Goal: Task Accomplishment & Management: Use online tool/utility

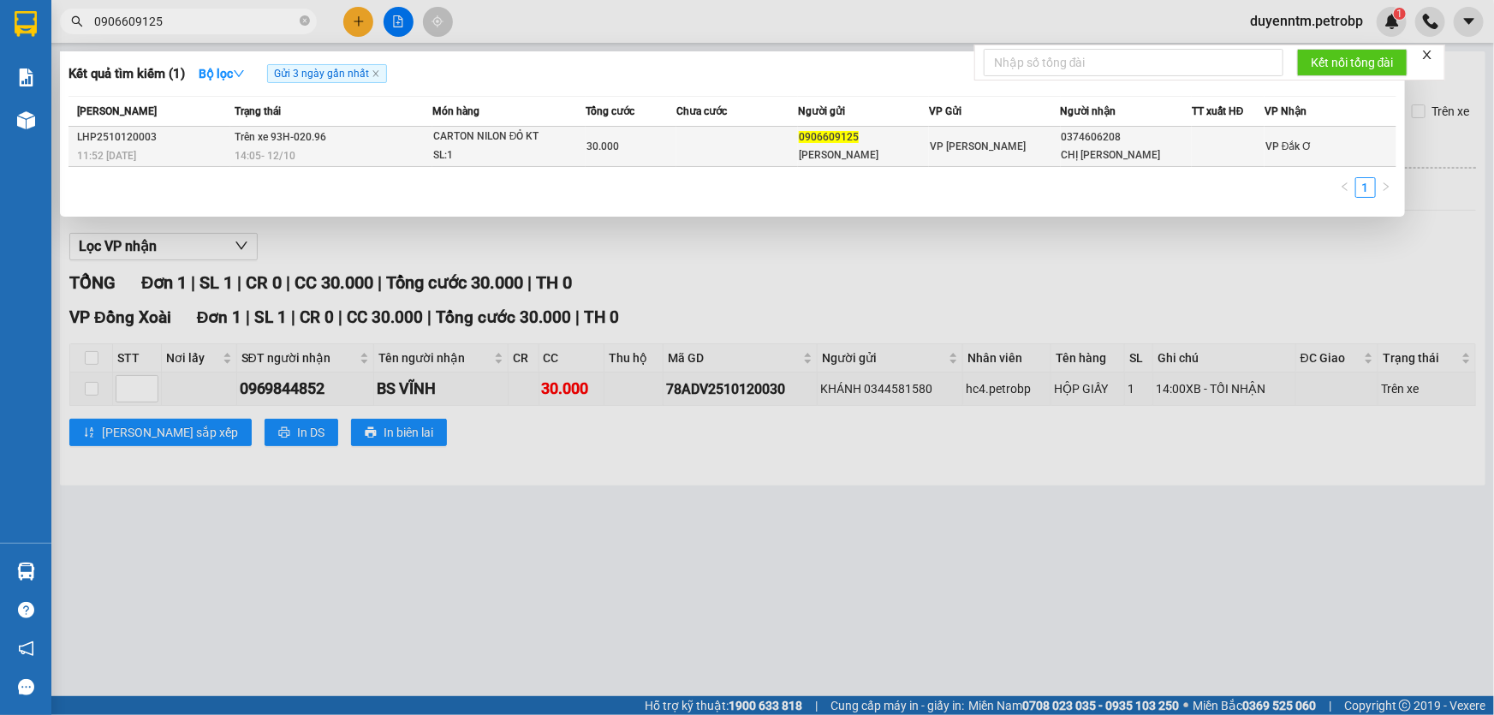
type input "0906609125"
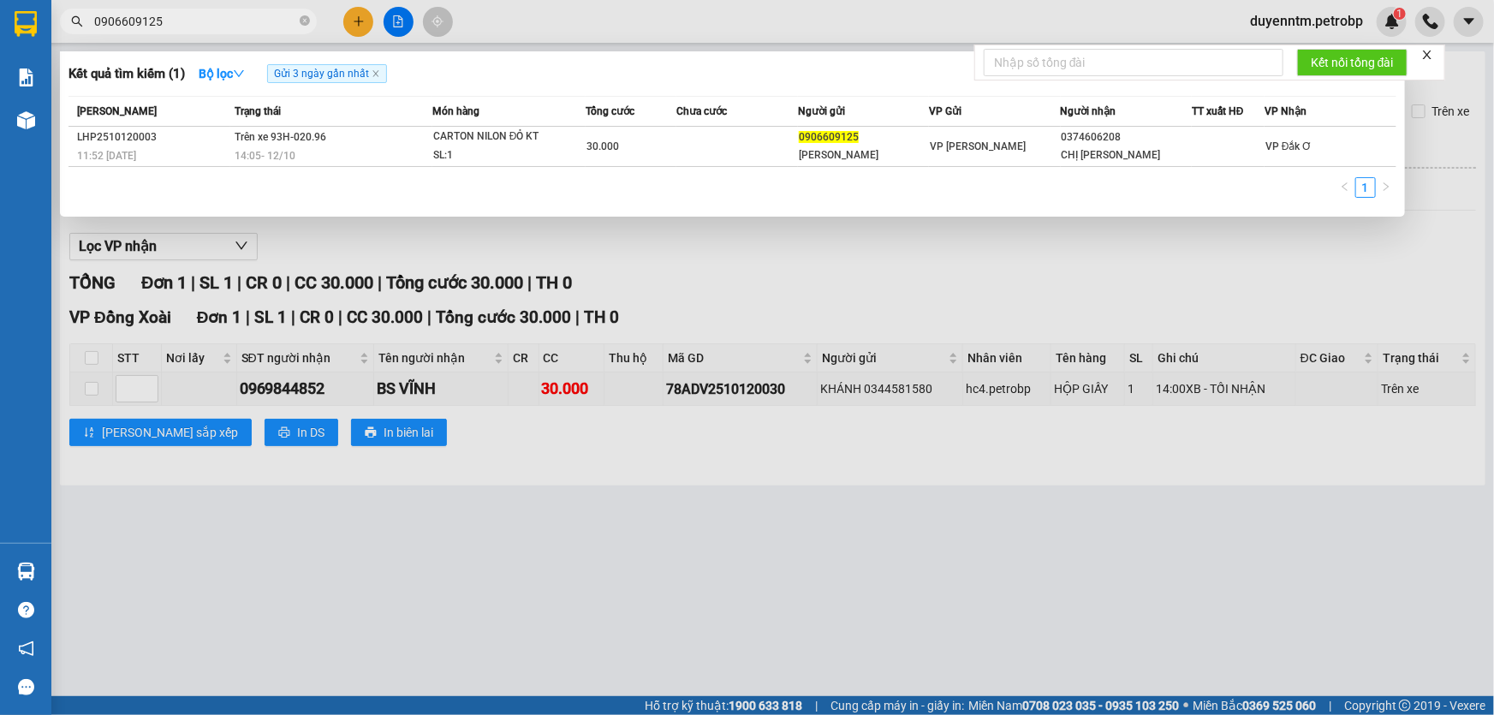
click at [470, 147] on div "SL: 1" at bounding box center [497, 155] width 128 height 19
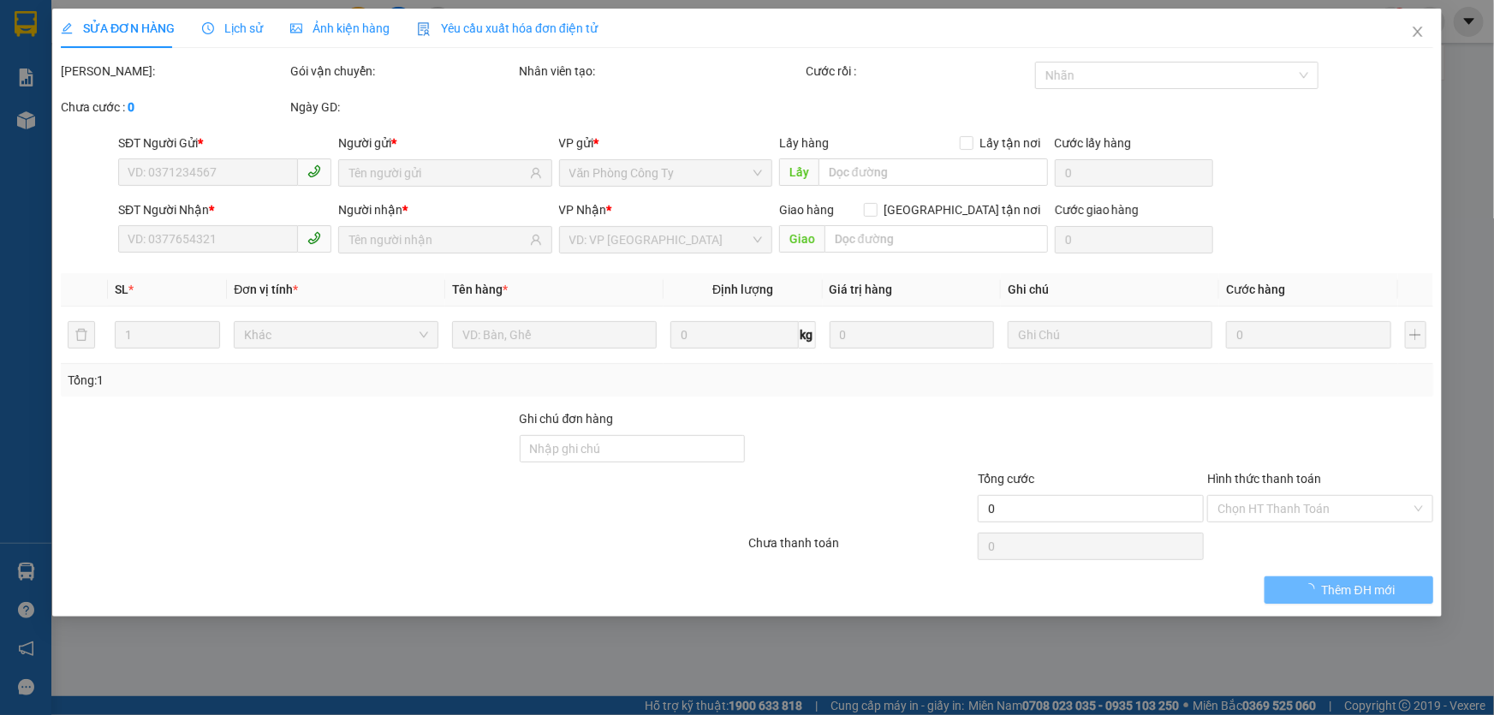
type input "0906609125"
type input "[PERSON_NAME]"
type input "0374606208"
type input "CHỊ [PERSON_NAME]"
type input "30.000"
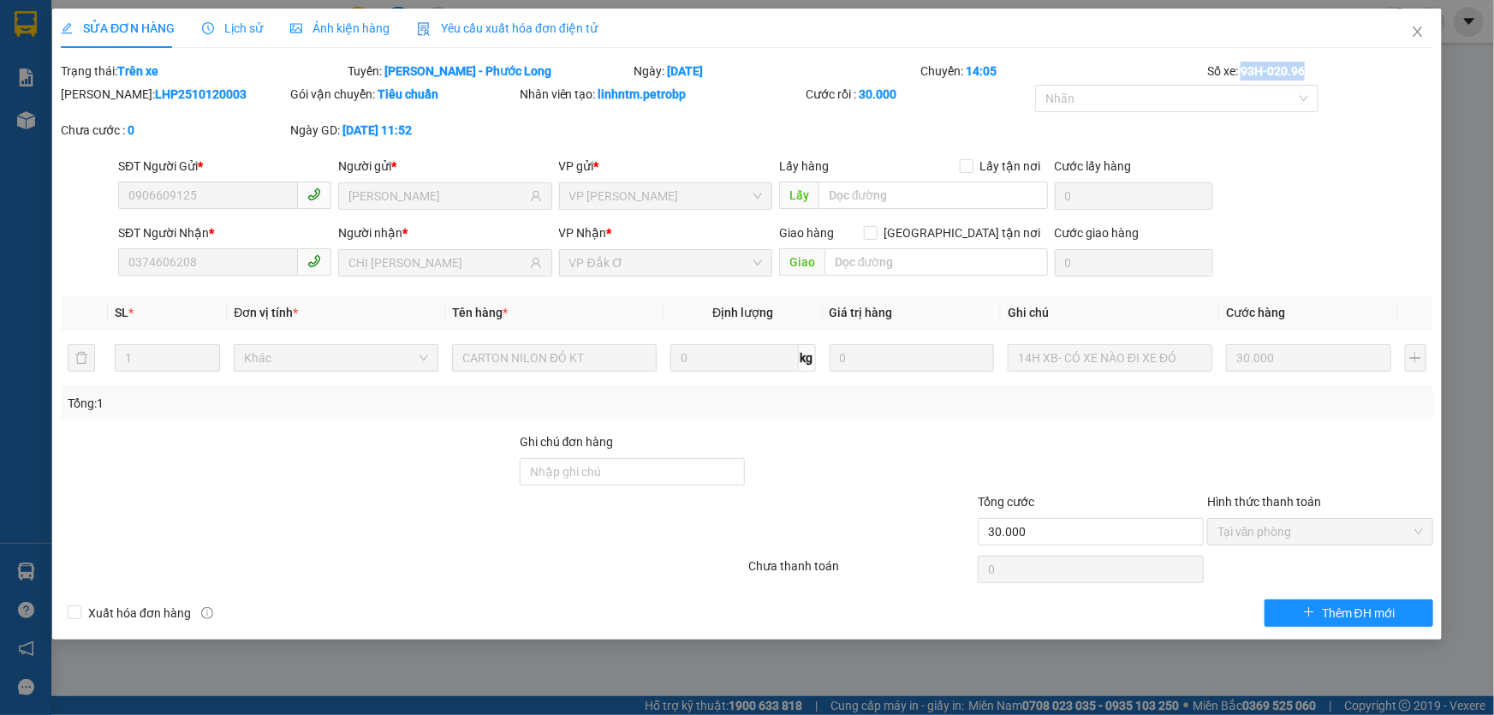
drag, startPoint x: 1306, startPoint y: 70, endPoint x: 1241, endPoint y: 72, distance: 65.1
click at [1241, 72] on b "93H-020.96" at bounding box center [1272, 71] width 64 height 14
copy b "93H-020.96"
click at [1415, 34] on icon "close" at bounding box center [1416, 32] width 9 height 10
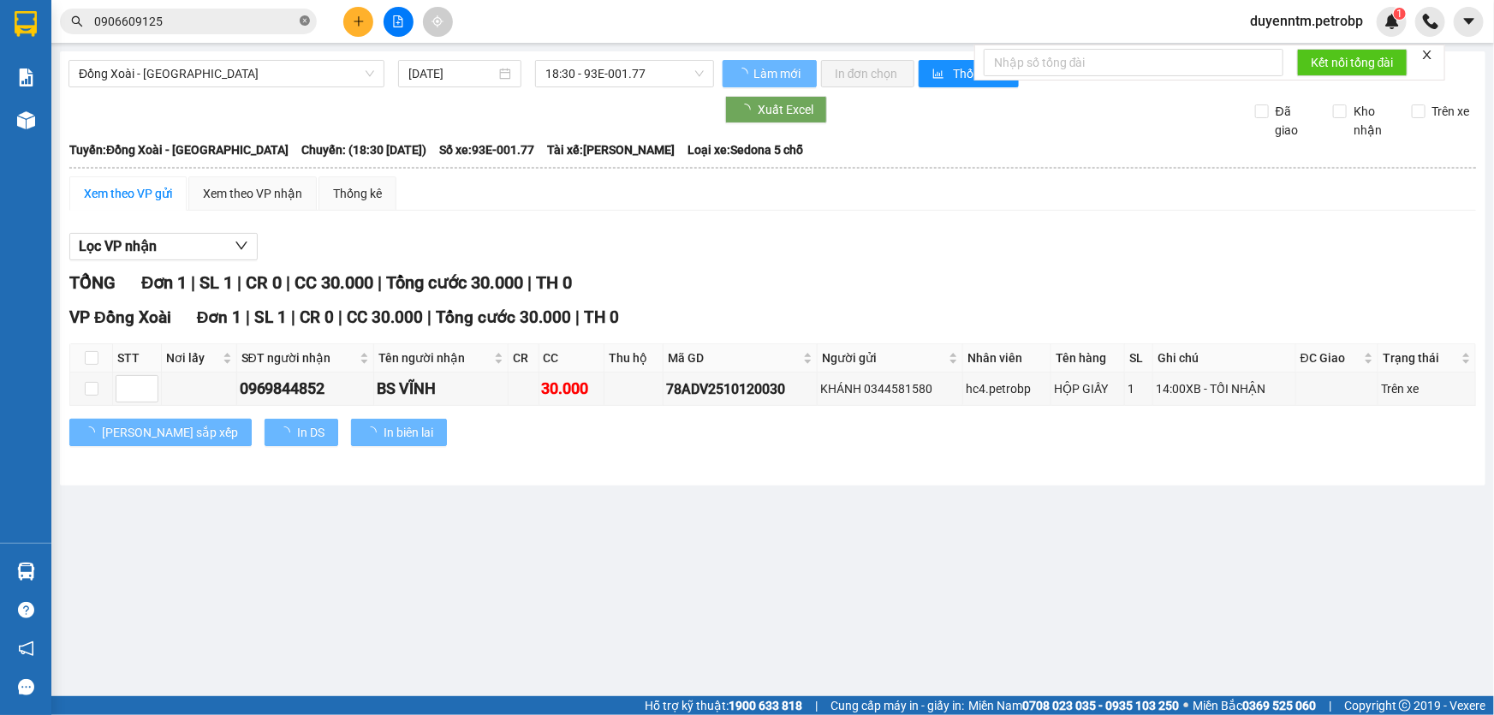
click at [306, 17] on icon "close-circle" at bounding box center [305, 20] width 10 height 10
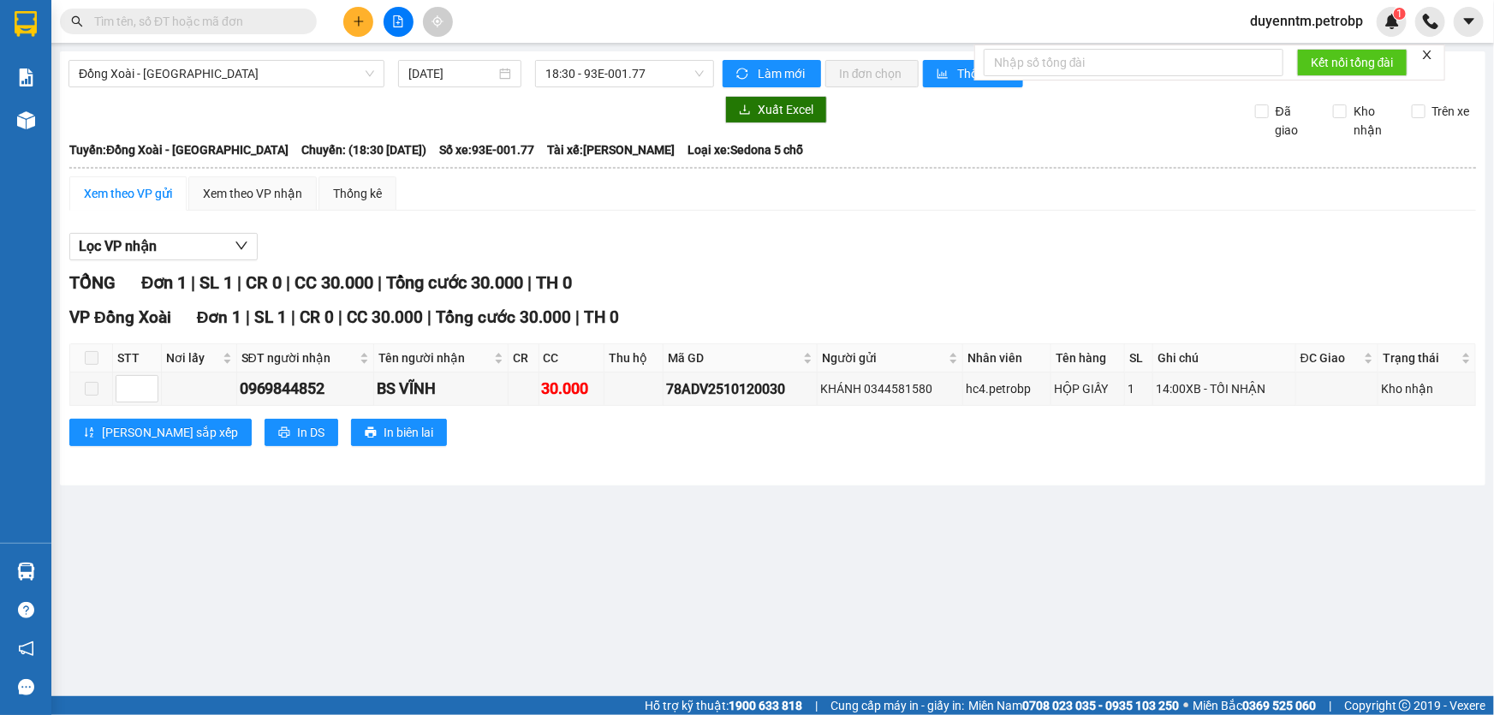
paste input "0393027283"
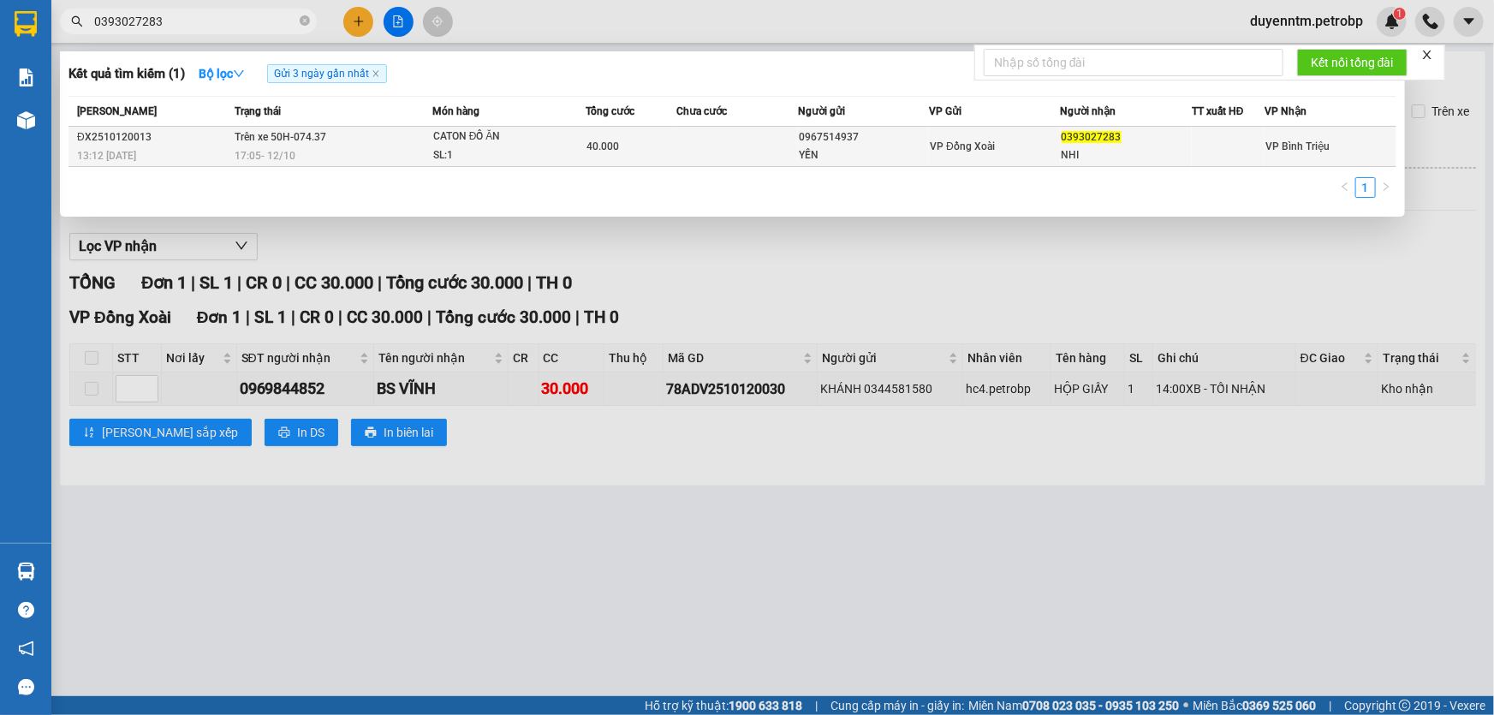
type input "0393027283"
click at [309, 139] on span "Trên xe 50H-074.37" at bounding box center [281, 137] width 92 height 12
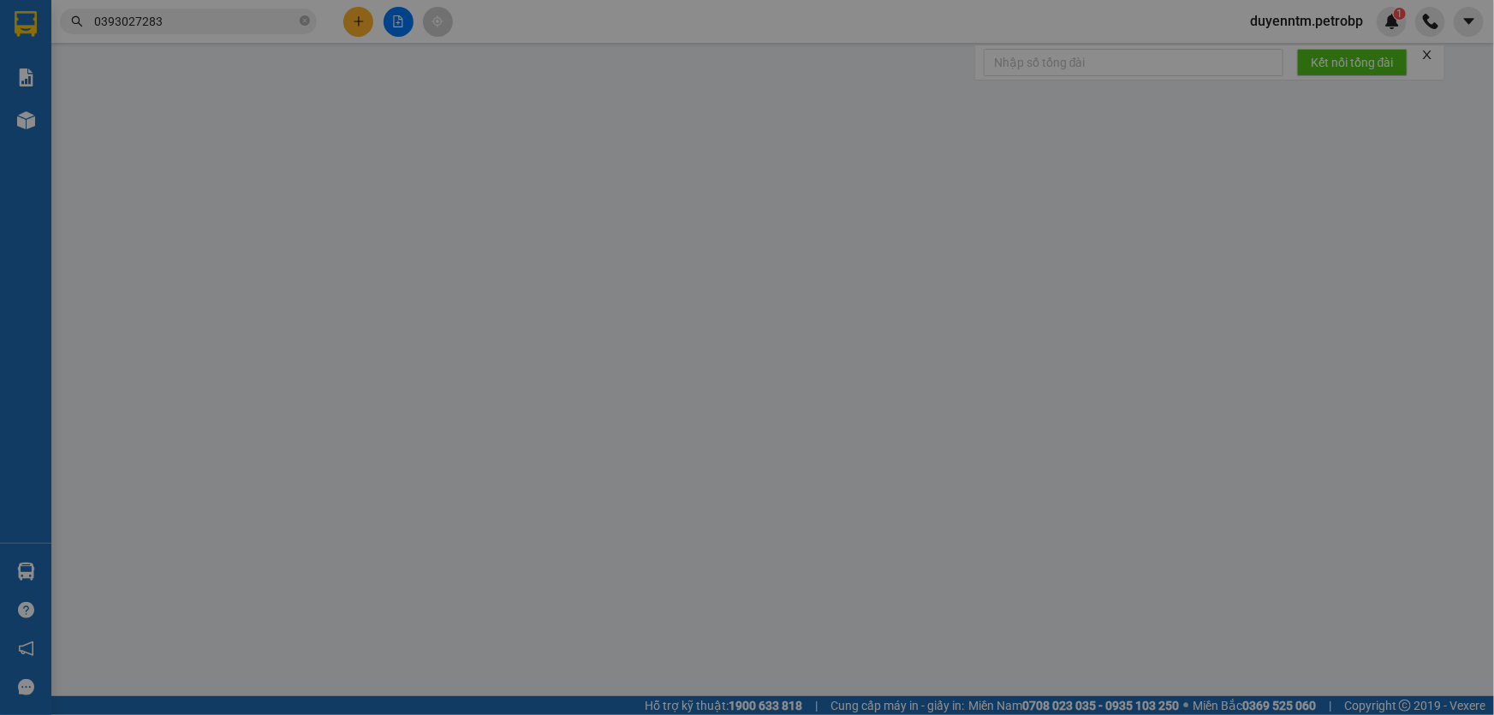
type input "0967514937"
type input "YẾN"
type input "0393027283"
type input "NHI"
type input "40.000"
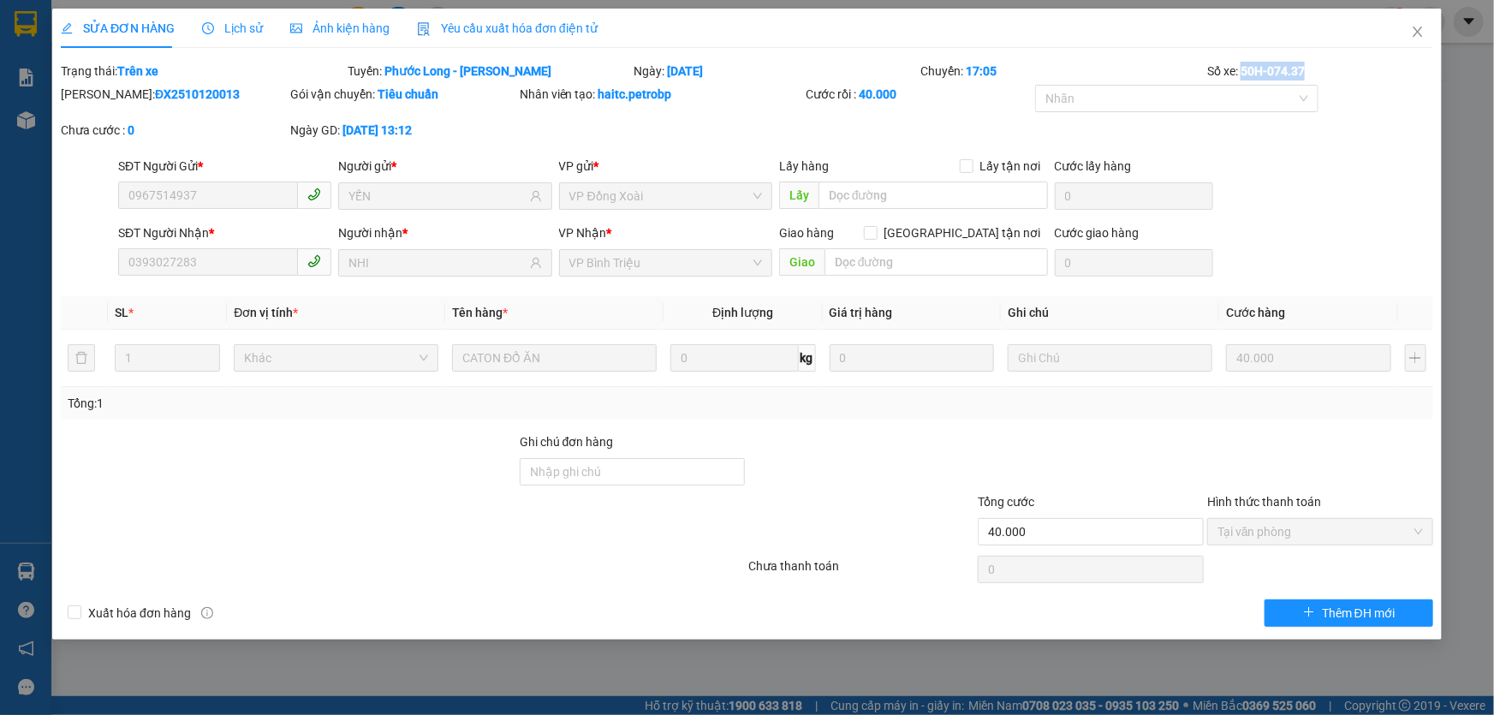
drag, startPoint x: 1306, startPoint y: 74, endPoint x: 1243, endPoint y: 68, distance: 63.7
click at [1243, 68] on b "50H-074.37" at bounding box center [1272, 71] width 64 height 14
copy b "50H-074.37"
click at [1415, 33] on icon "close" at bounding box center [1418, 32] width 14 height 14
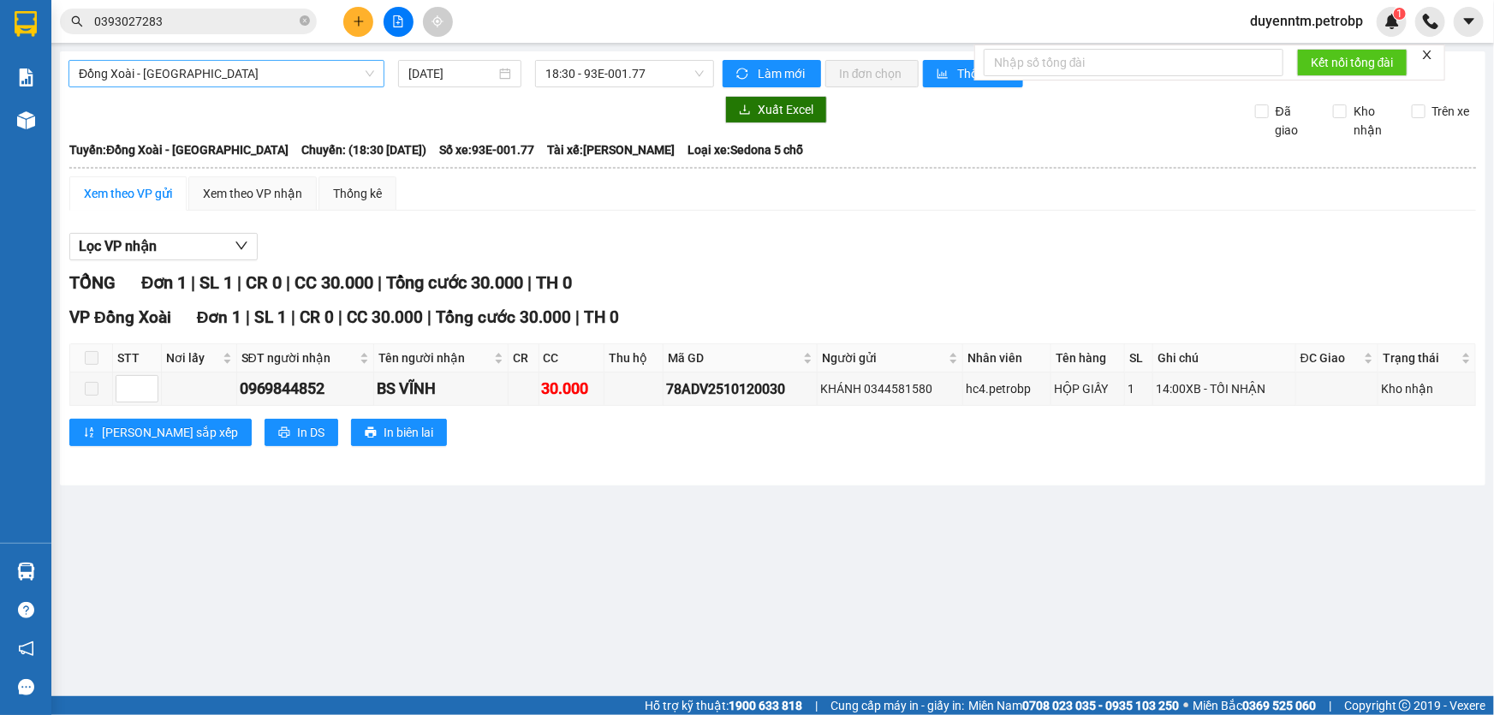
click at [287, 77] on span "Đồng Xoài - [GEOGRAPHIC_DATA]" at bounding box center [226, 74] width 295 height 26
click at [279, 77] on span "Đồng Xoài - [GEOGRAPHIC_DATA]" at bounding box center [226, 74] width 295 height 26
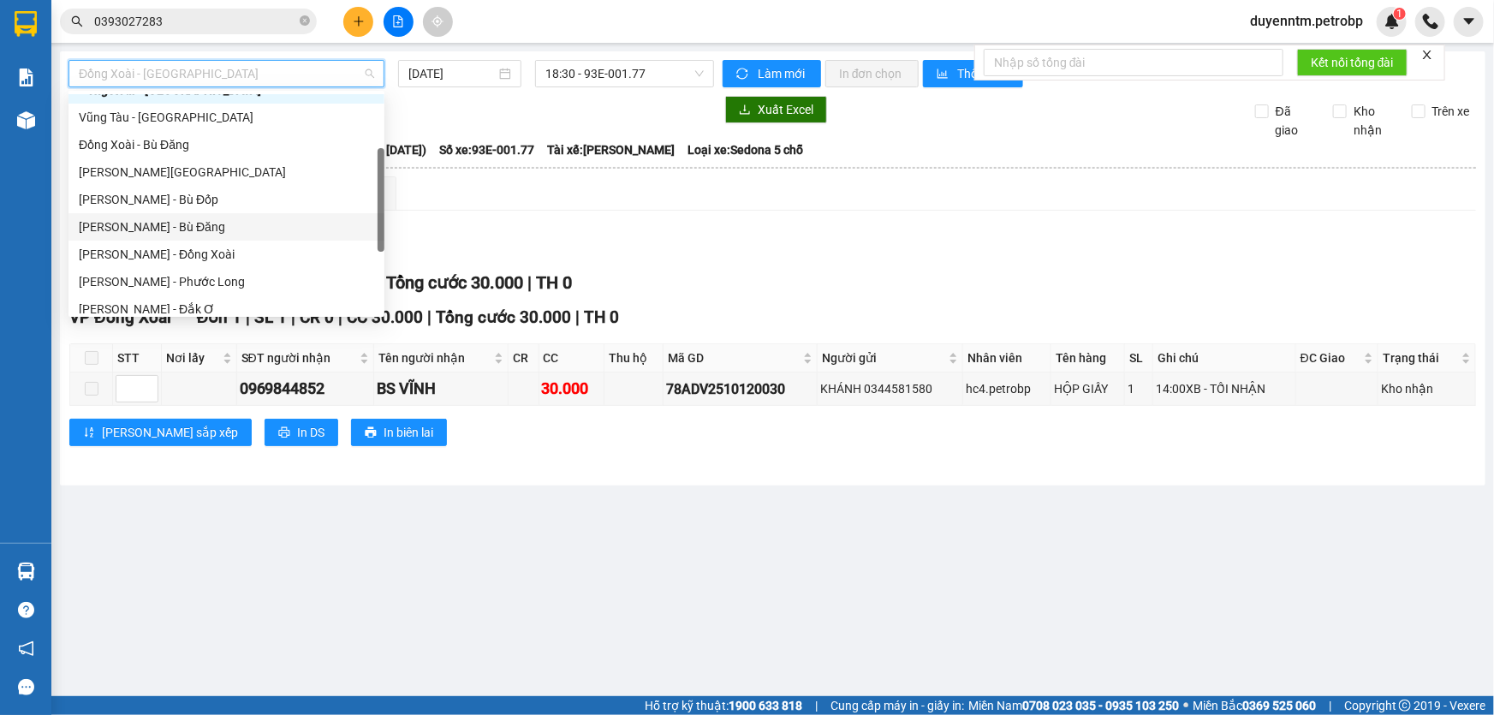
scroll to position [311, 0]
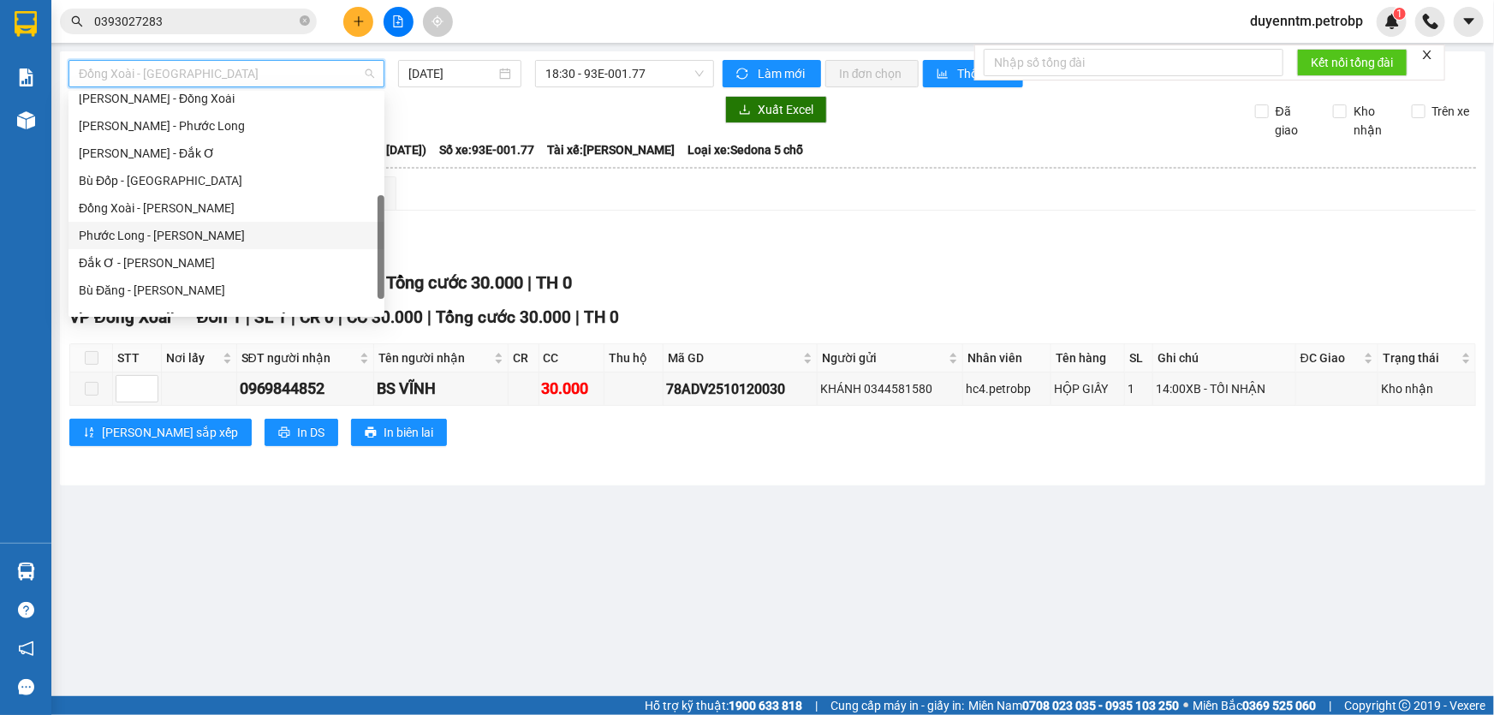
click at [193, 232] on div "Phước Long - [PERSON_NAME]" at bounding box center [226, 235] width 295 height 19
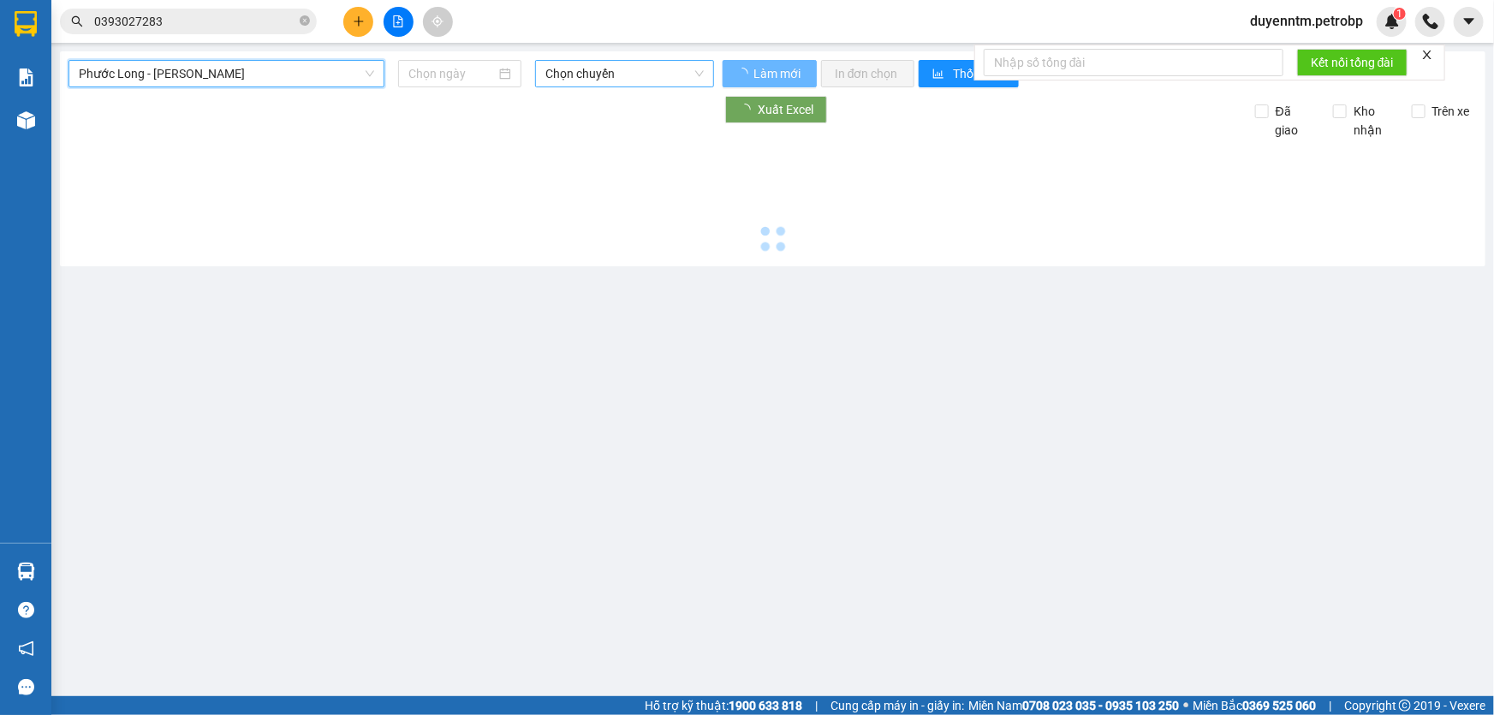
type input "[DATE]"
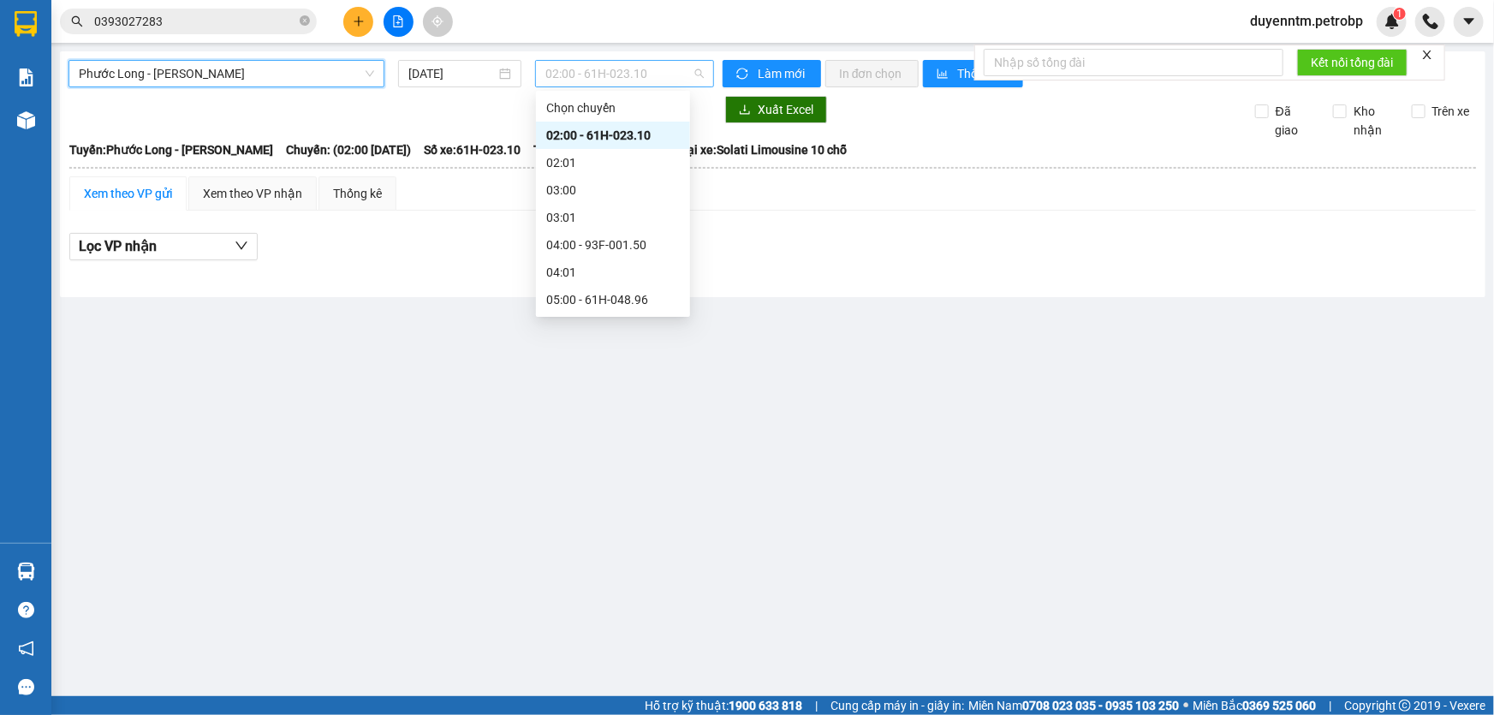
click at [556, 78] on span "02:00 - 61H-023.10" at bounding box center [624, 74] width 158 height 26
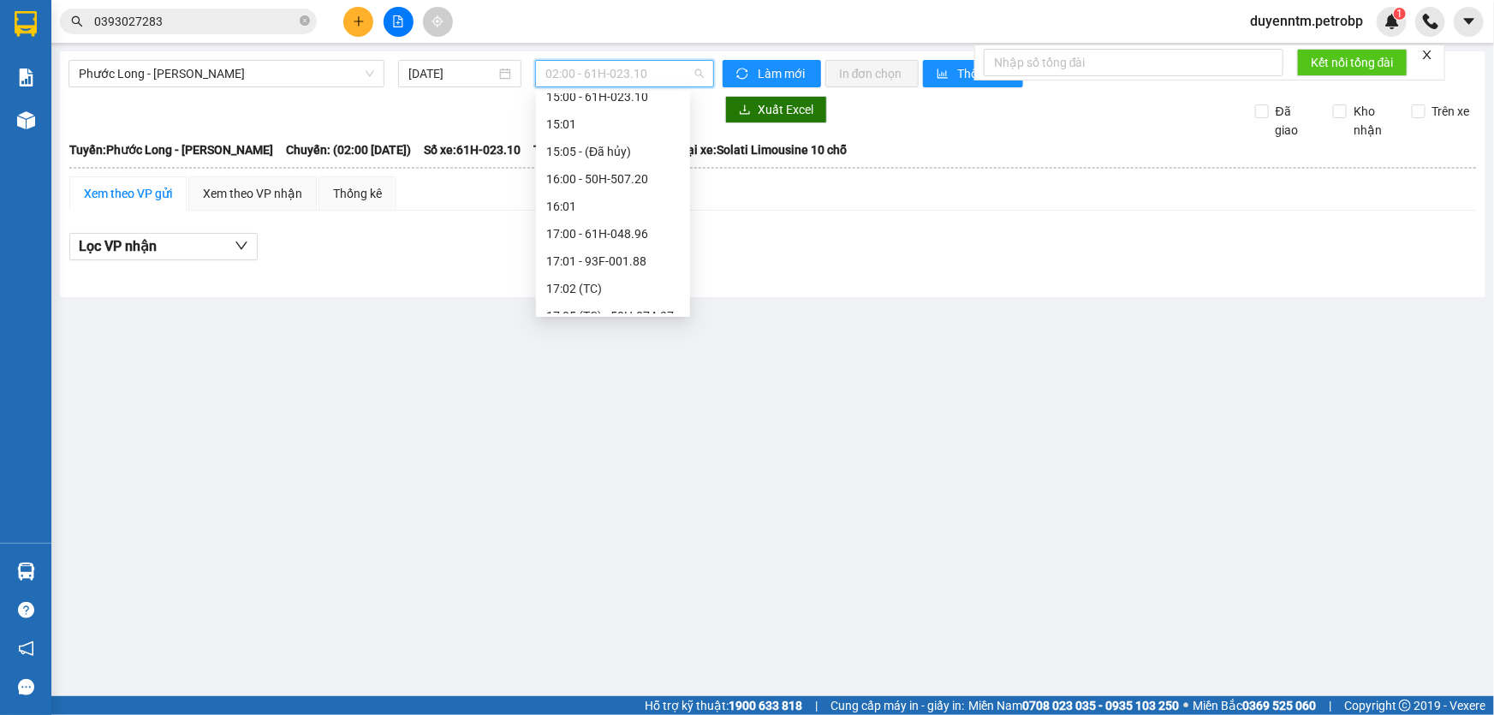
scroll to position [856, 0]
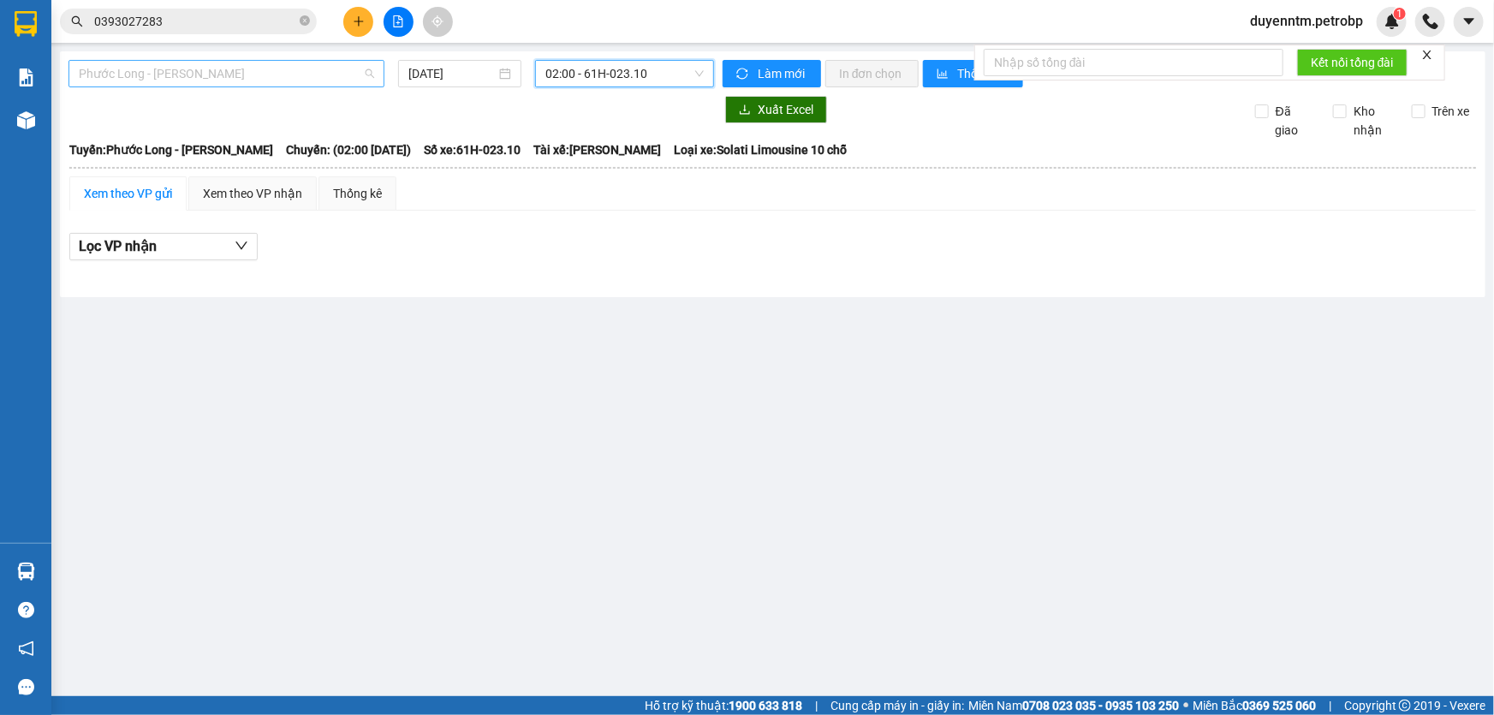
click at [211, 74] on span "Phước Long - [PERSON_NAME]" at bounding box center [226, 74] width 295 height 26
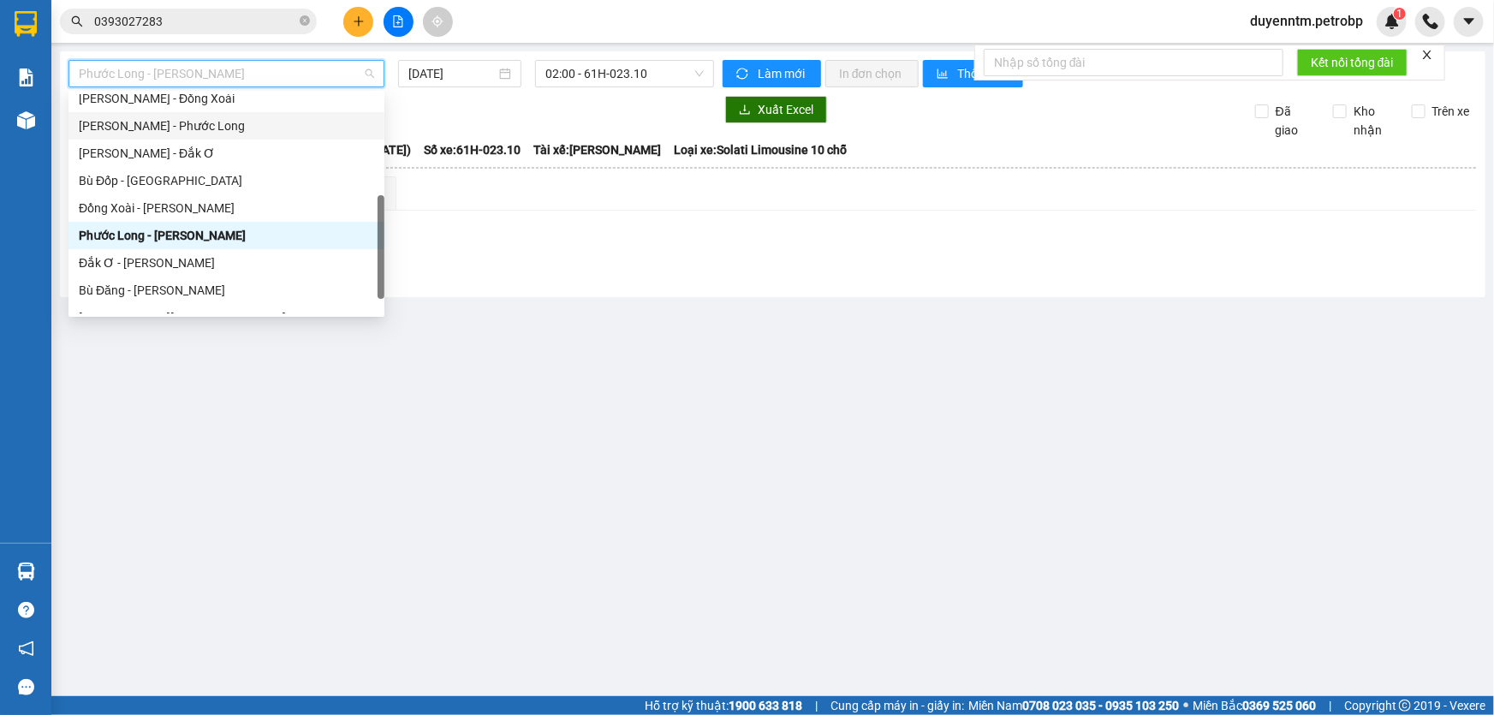
click at [169, 129] on div "[PERSON_NAME] - Phước Long" at bounding box center [226, 125] width 295 height 19
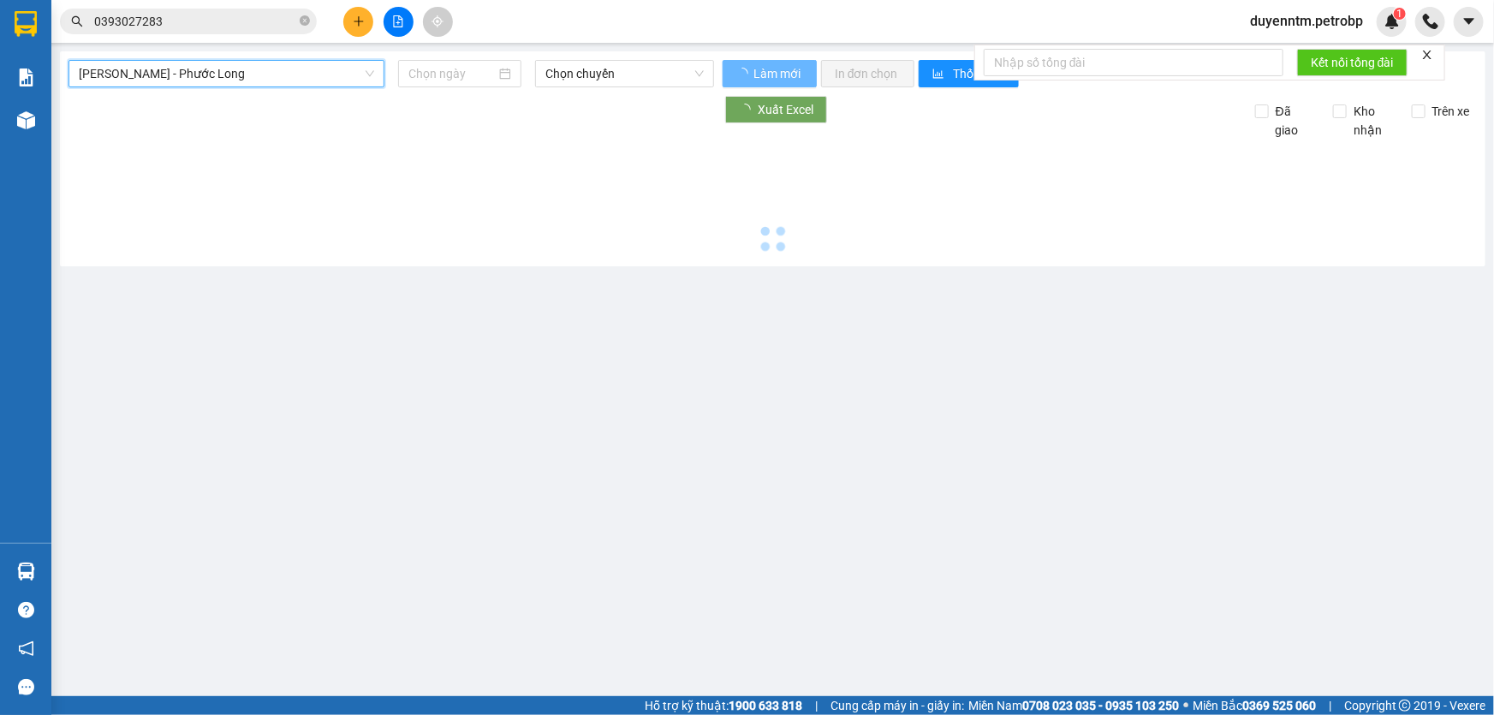
type input "[DATE]"
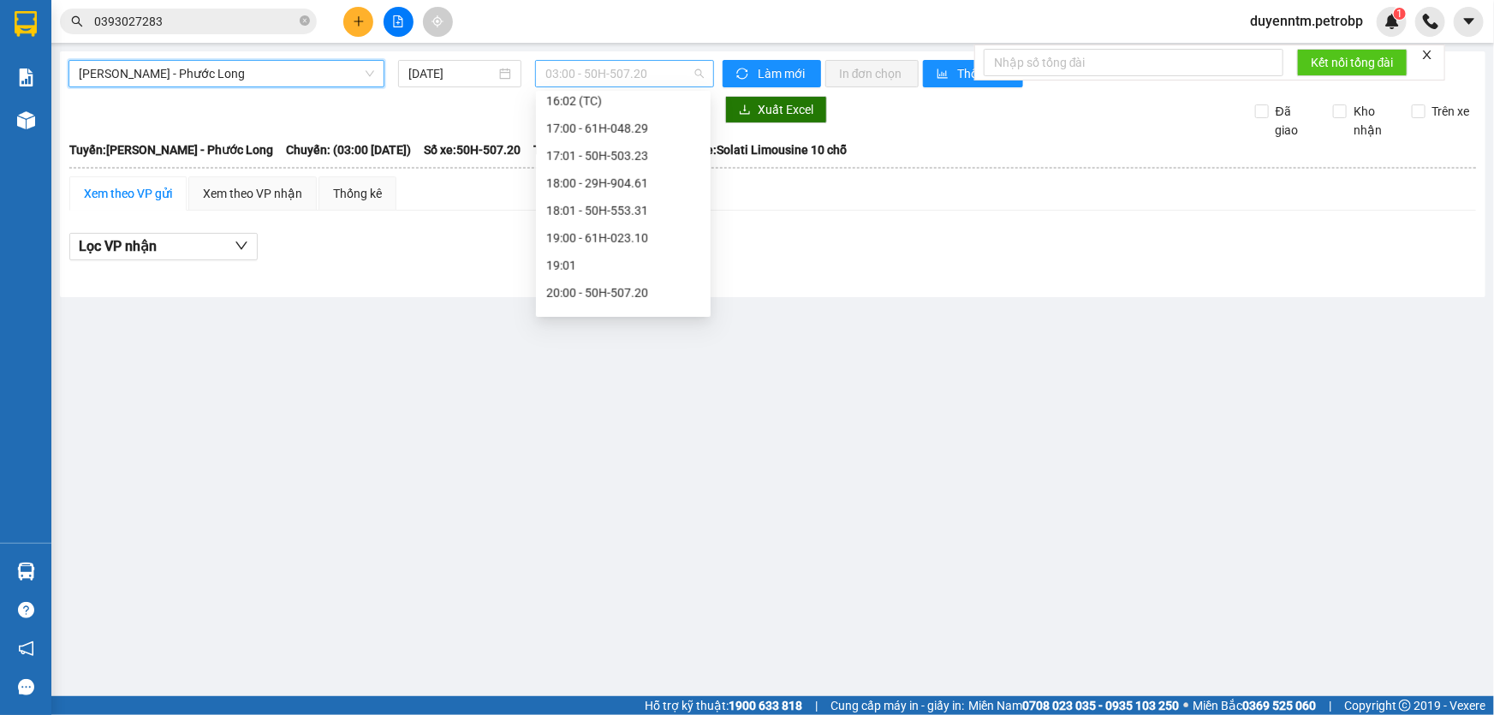
scroll to position [27, 0]
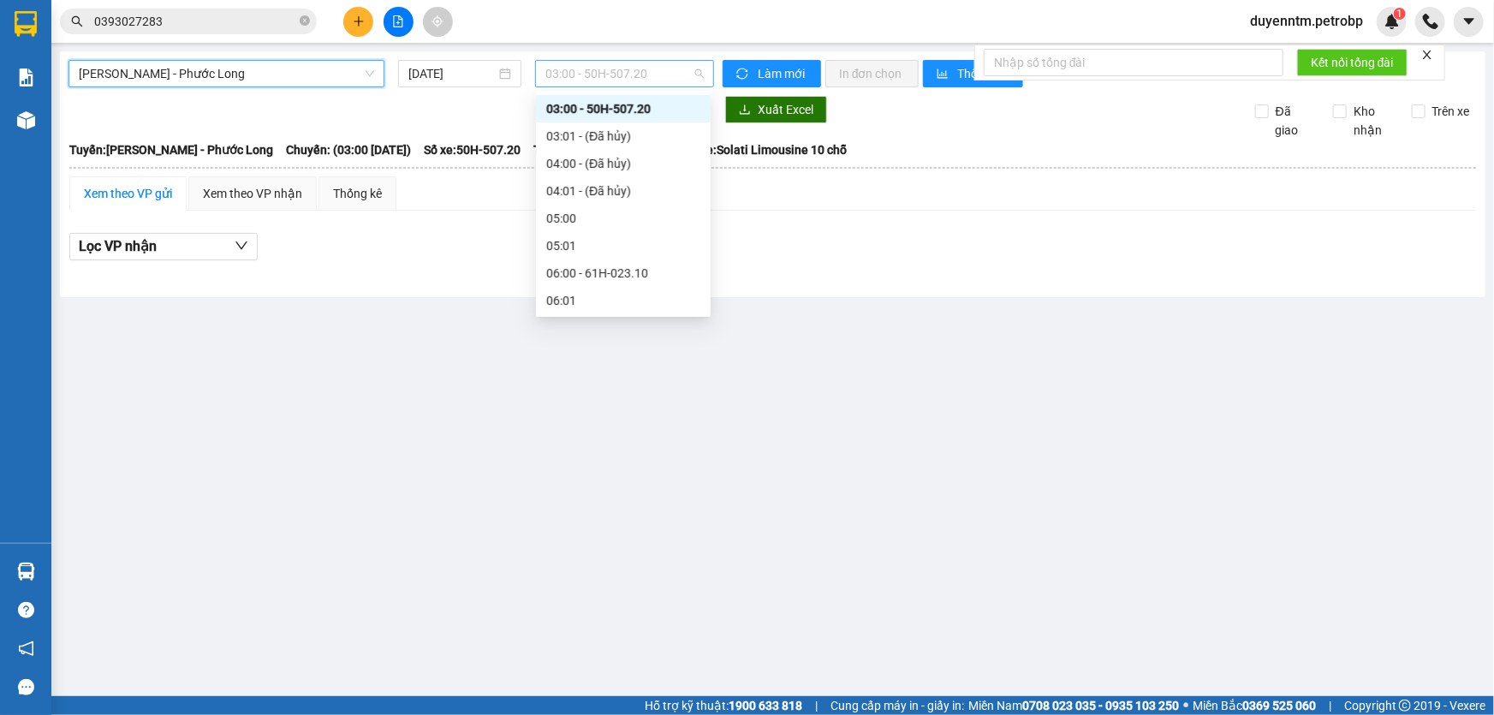
click at [591, 84] on span "03:00 - 50H-507.20" at bounding box center [624, 74] width 158 height 26
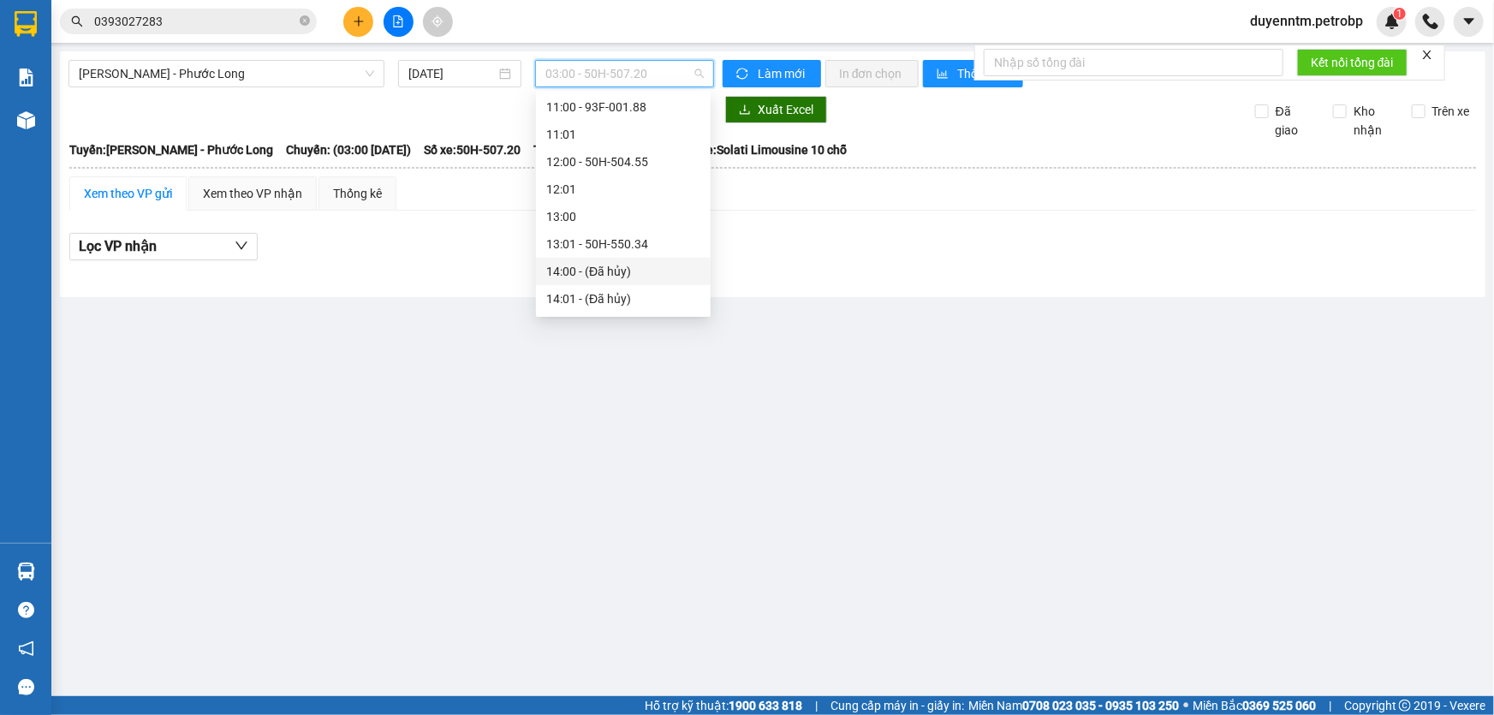
scroll to position [572, 0]
click at [295, 69] on span "[PERSON_NAME] - Phước Long" at bounding box center [226, 74] width 295 height 26
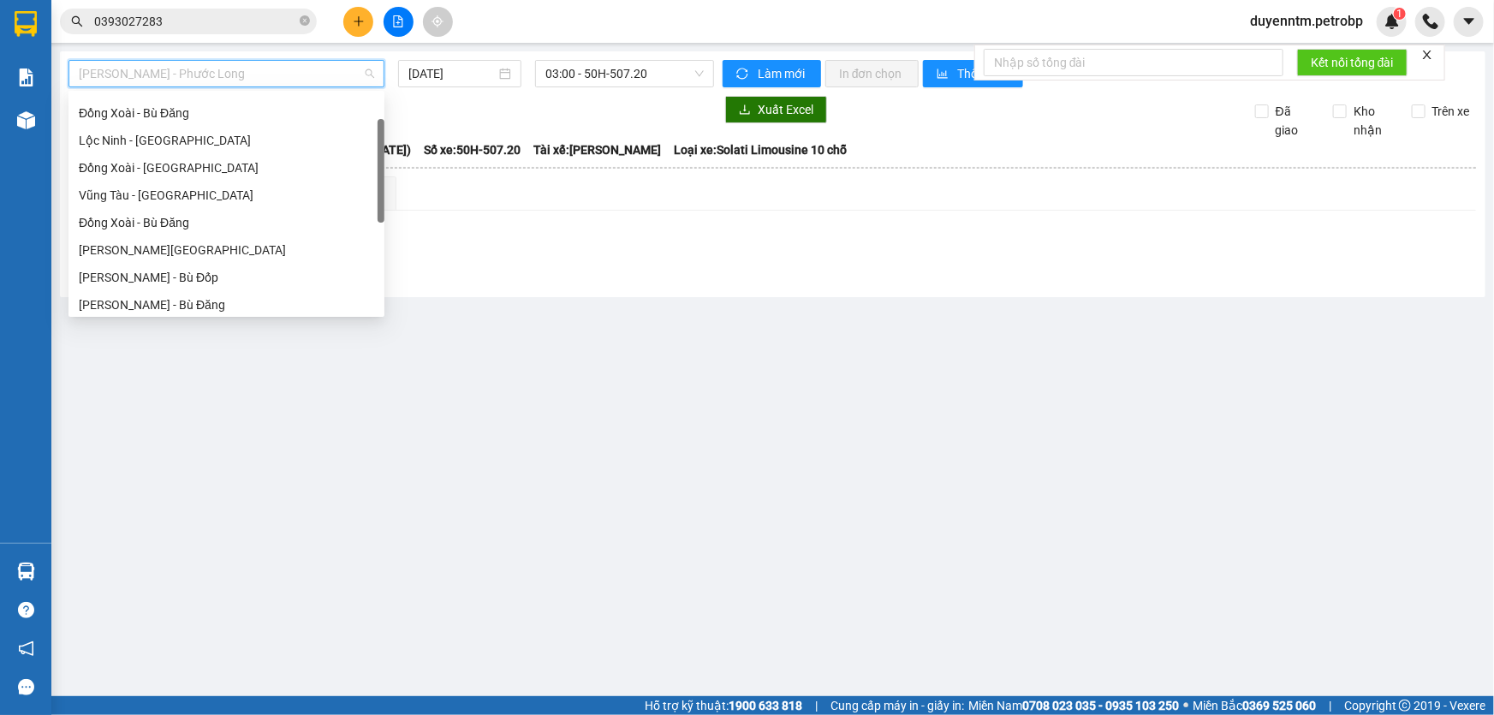
scroll to position [0, 0]
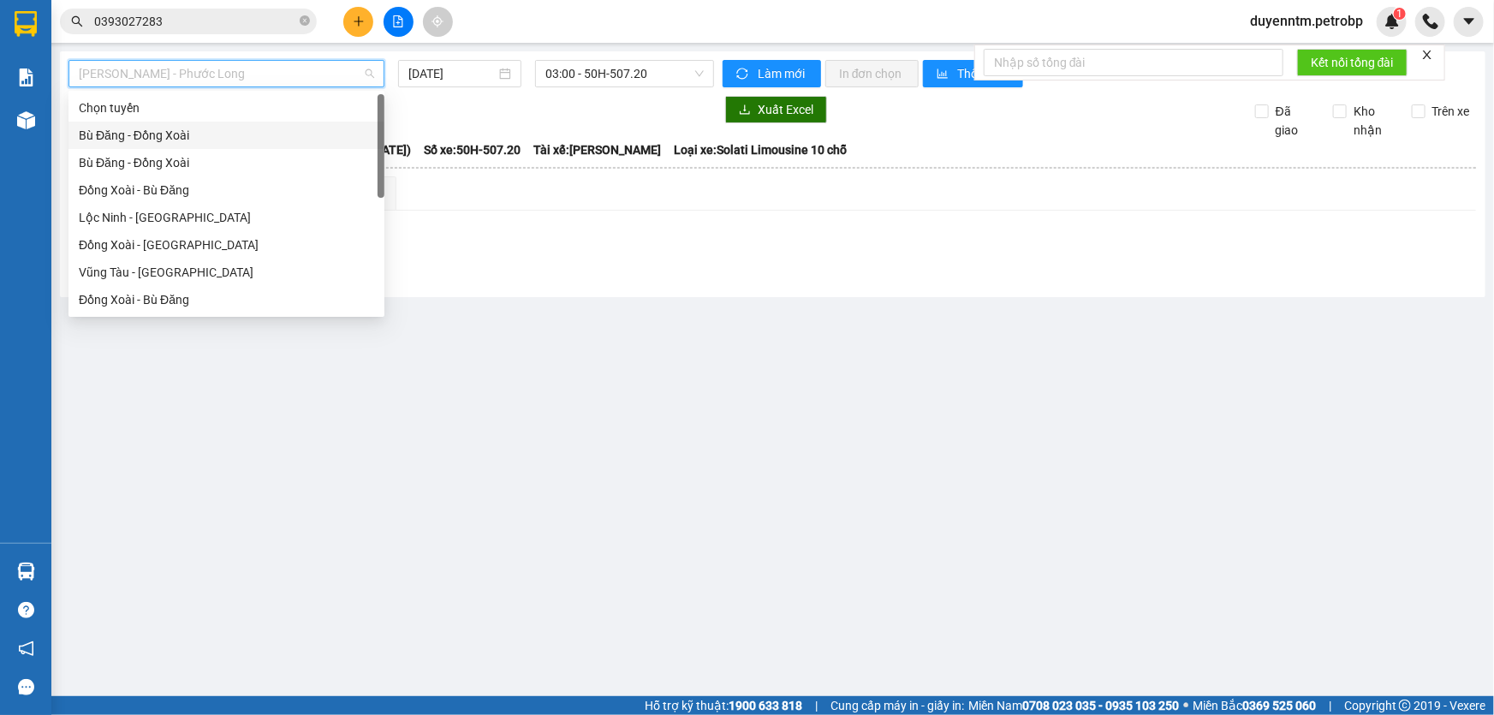
click at [169, 133] on div "Bù Đăng - Đồng Xoài" at bounding box center [226, 135] width 295 height 19
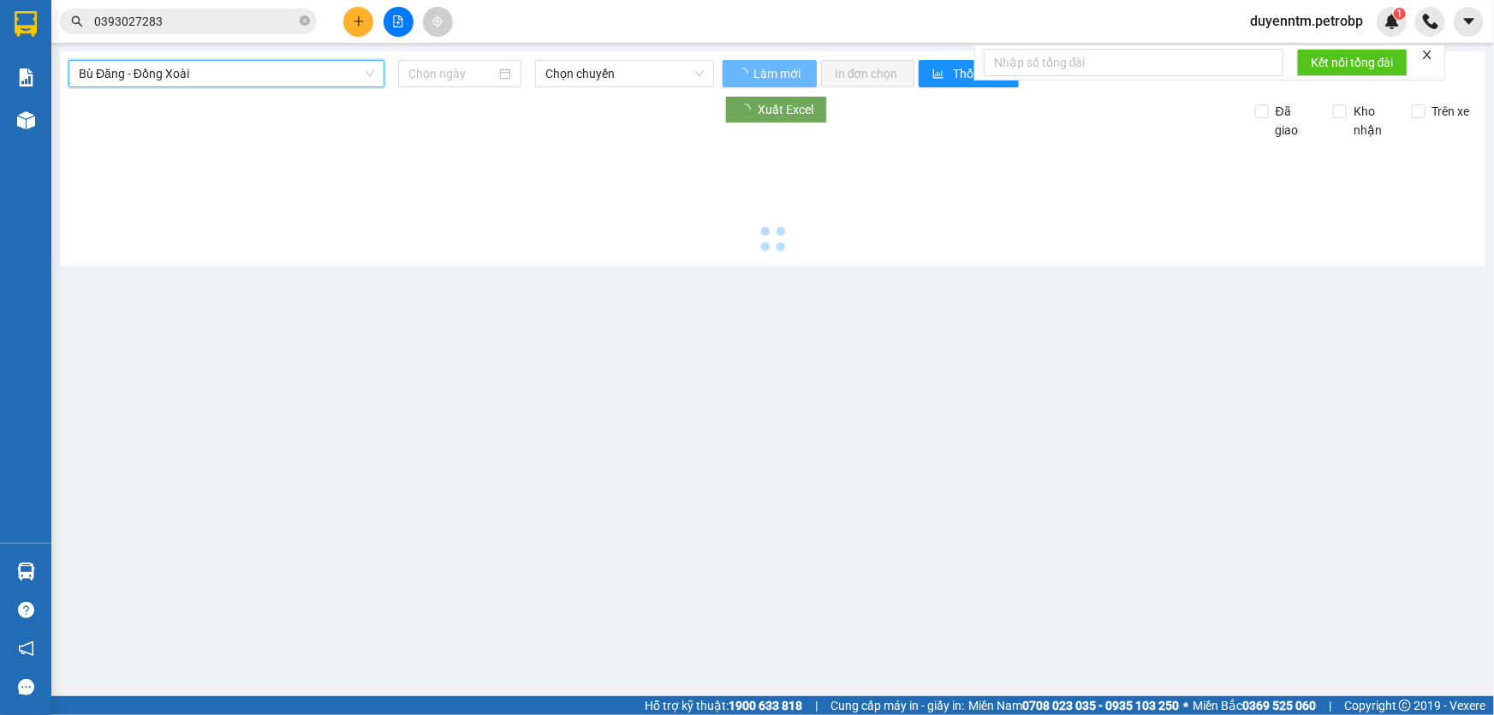
type input "[DATE]"
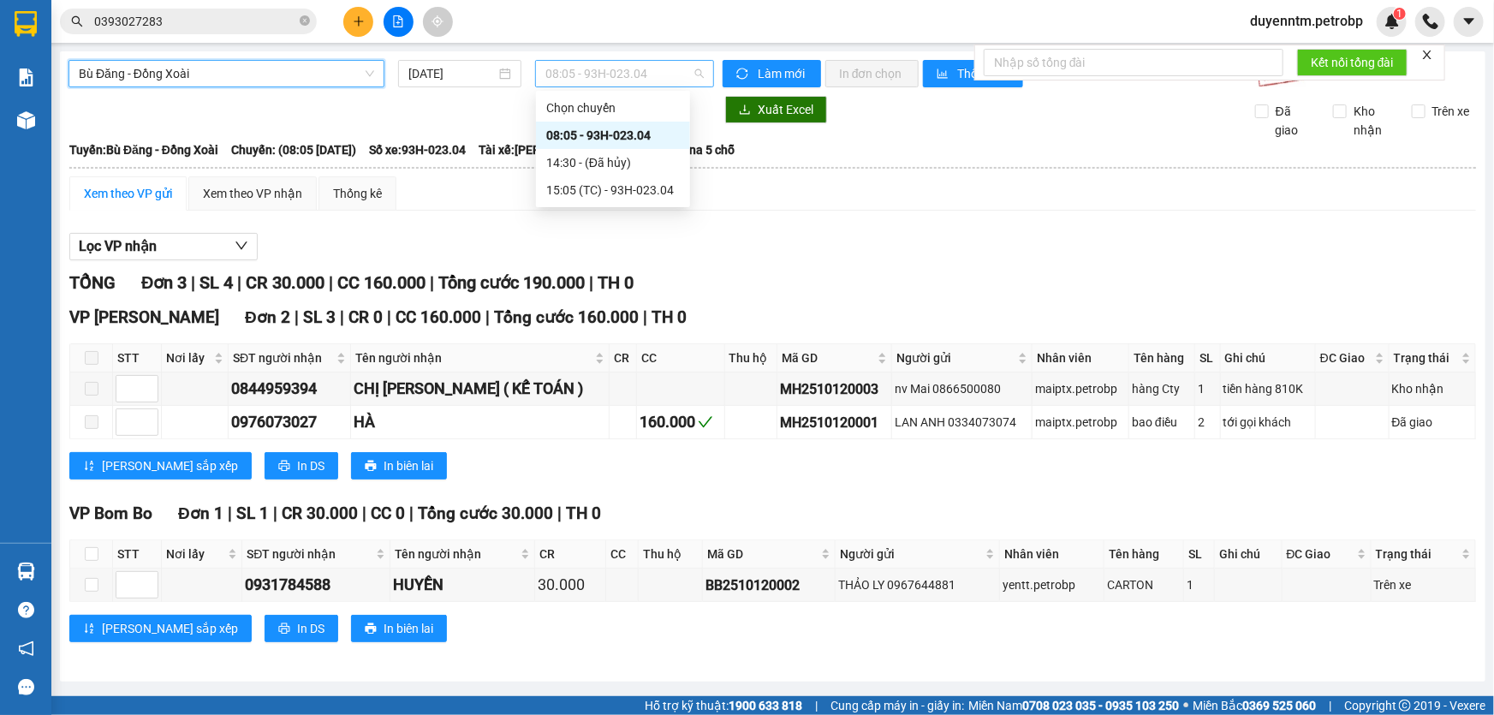
click at [604, 74] on span "08:05 - 93H-023.04" at bounding box center [624, 74] width 158 height 26
click at [203, 79] on span "Bù Đăng - Đồng Xoài" at bounding box center [226, 74] width 295 height 26
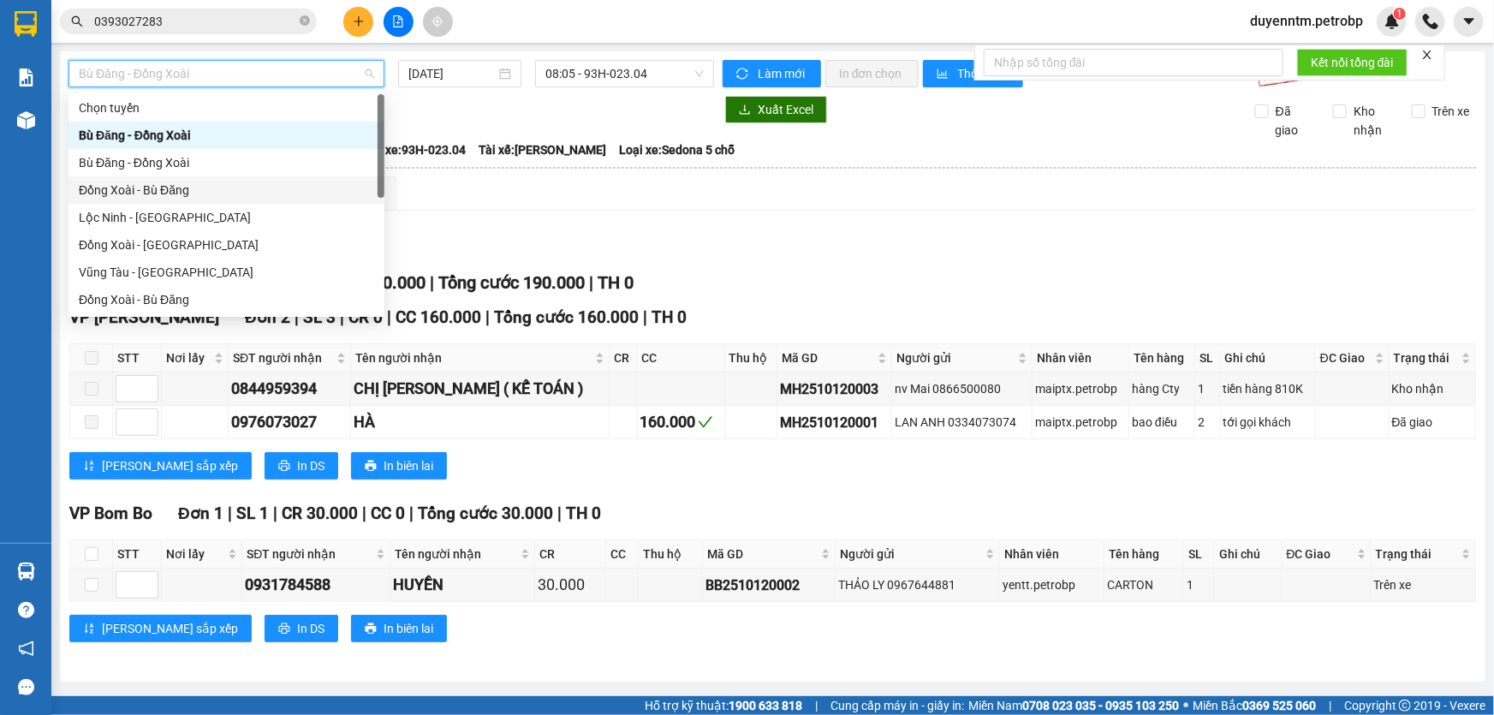
click at [163, 198] on div "Đồng Xoài - Bù Đăng" at bounding box center [226, 190] width 295 height 19
type input "[DATE]"
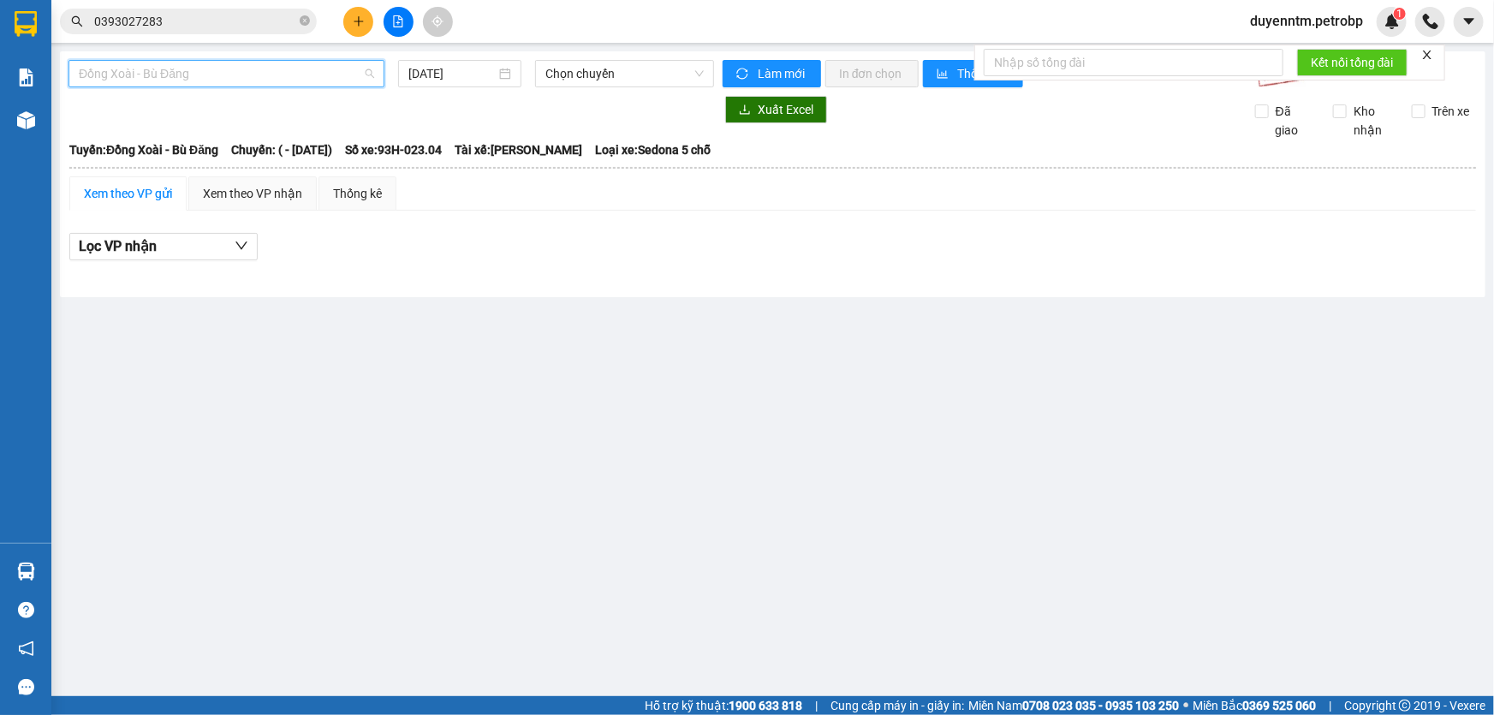
click at [229, 79] on span "Đồng Xoài - Bù Đăng" at bounding box center [226, 74] width 295 height 26
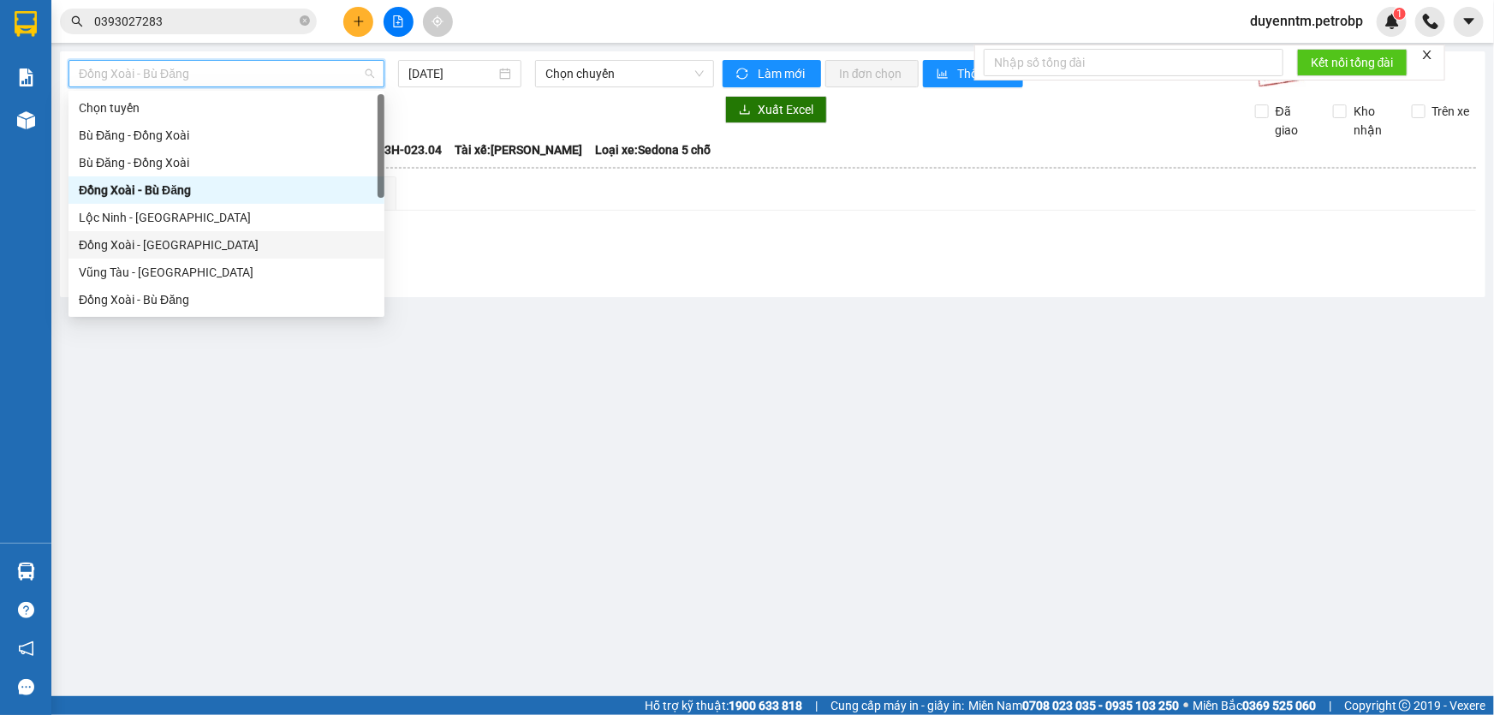
click at [124, 247] on div "Đồng Xoài - [GEOGRAPHIC_DATA]" at bounding box center [226, 244] width 295 height 19
type input "[DATE]"
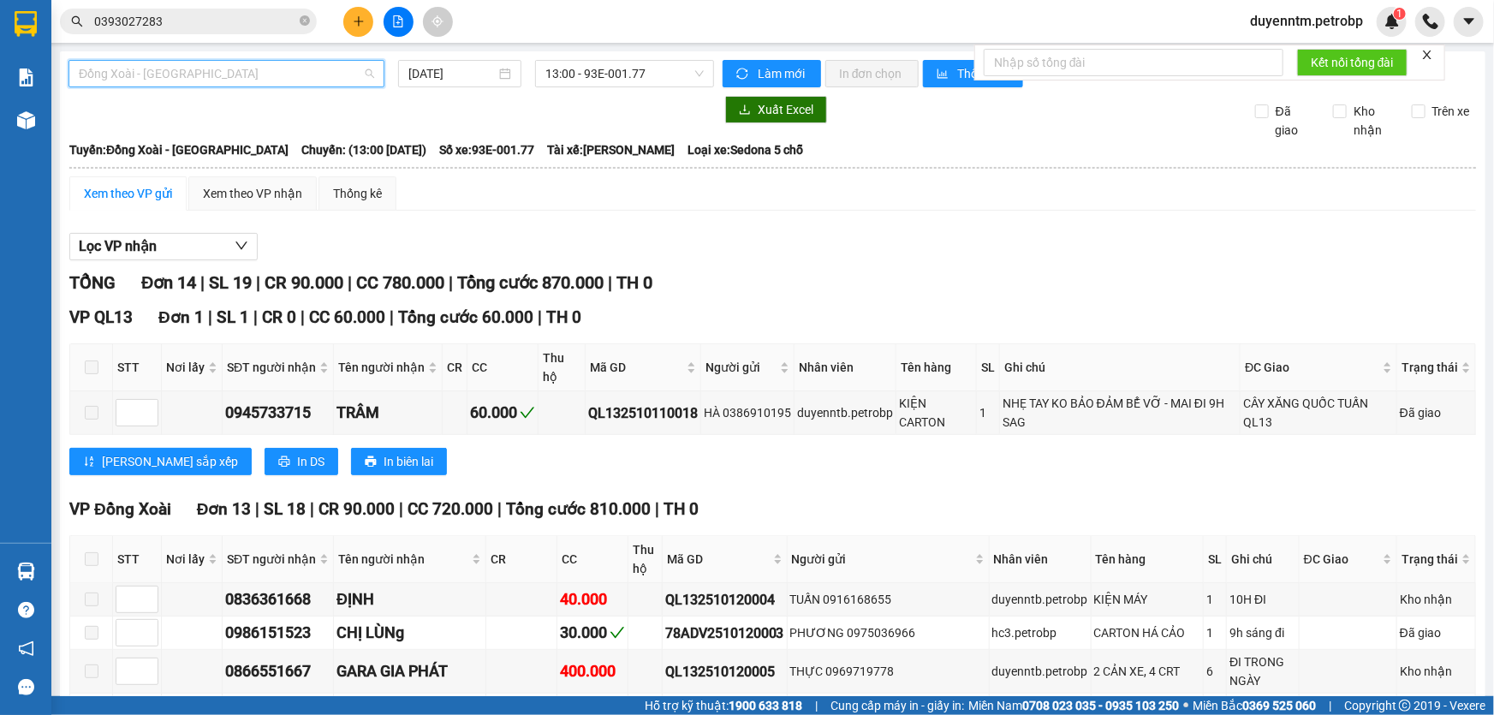
click at [185, 80] on span "Đồng Xoài - [GEOGRAPHIC_DATA]" at bounding box center [226, 74] width 295 height 26
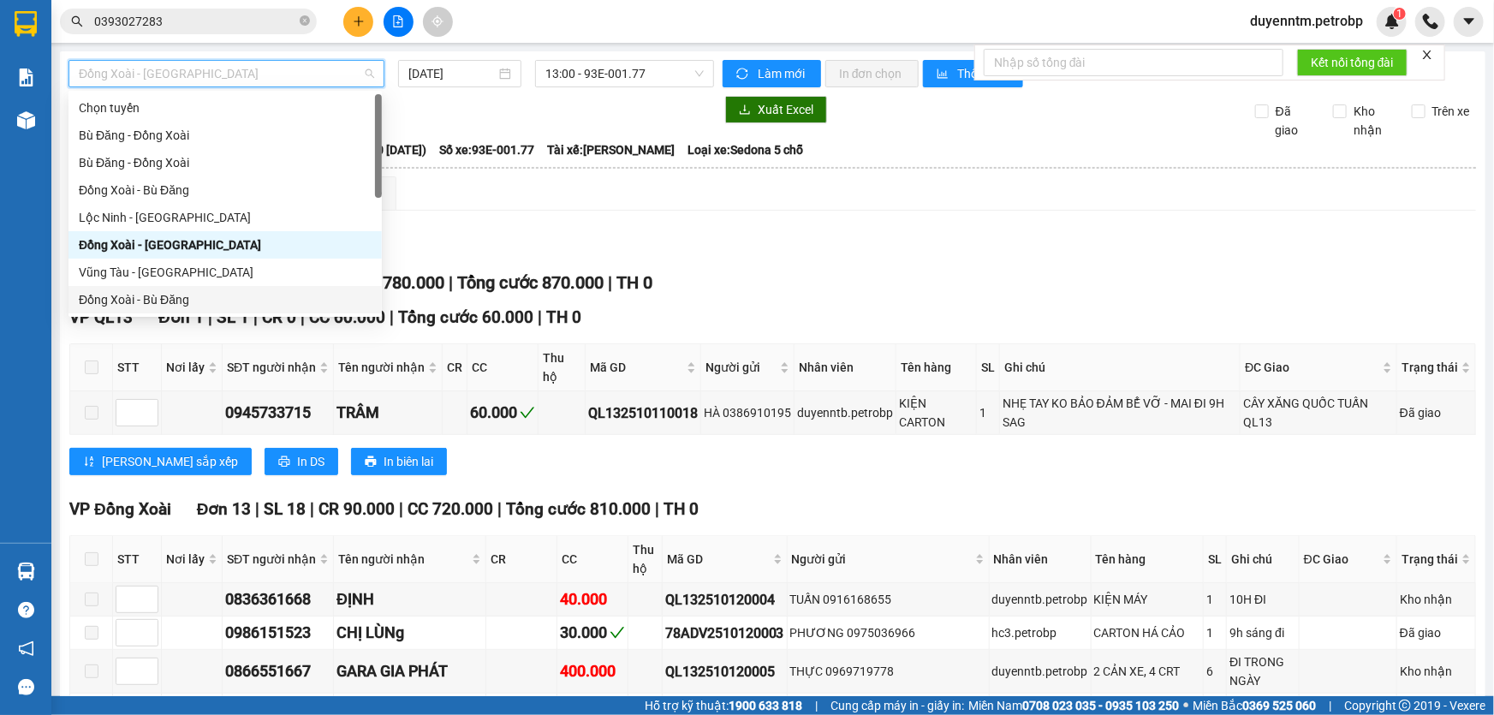
click at [152, 295] on div "Đồng Xoài - Bù Đăng" at bounding box center [225, 299] width 293 height 19
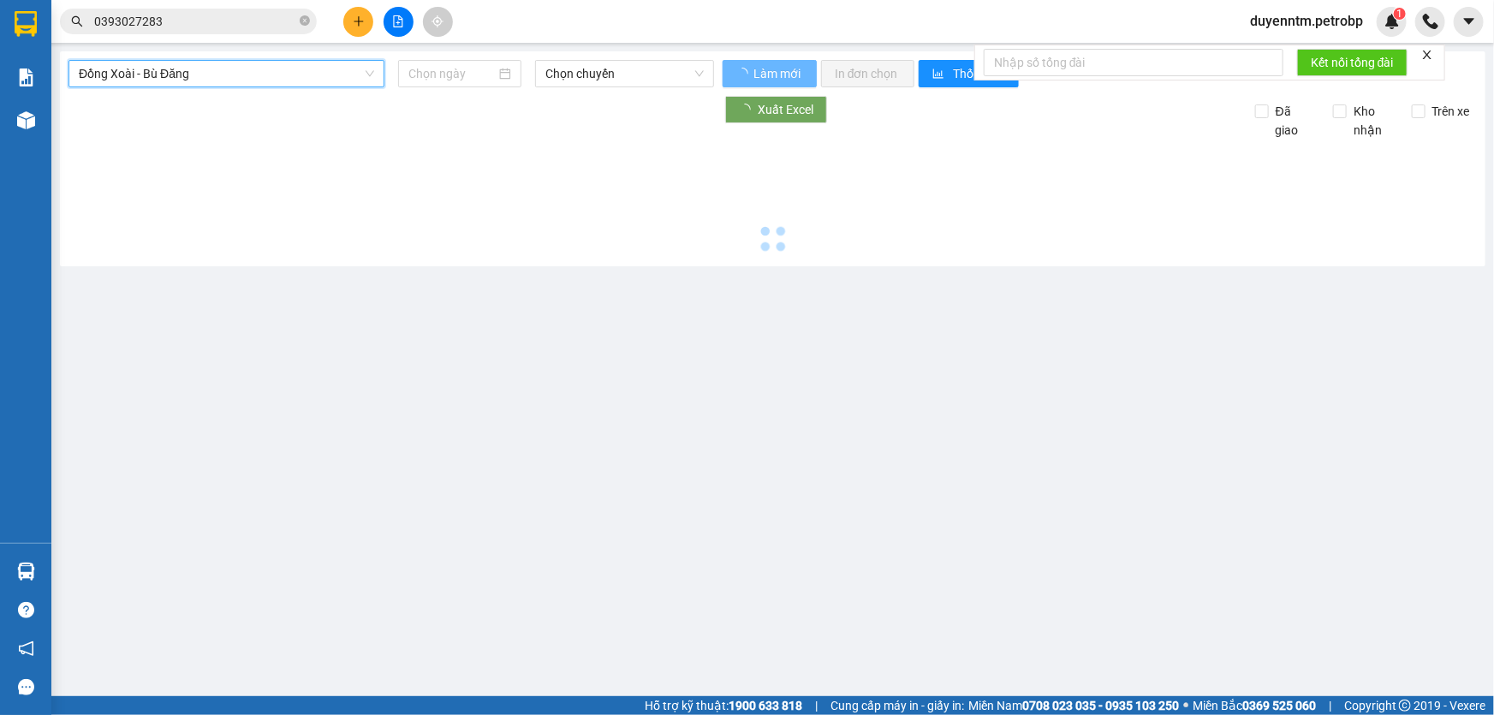
type input "[DATE]"
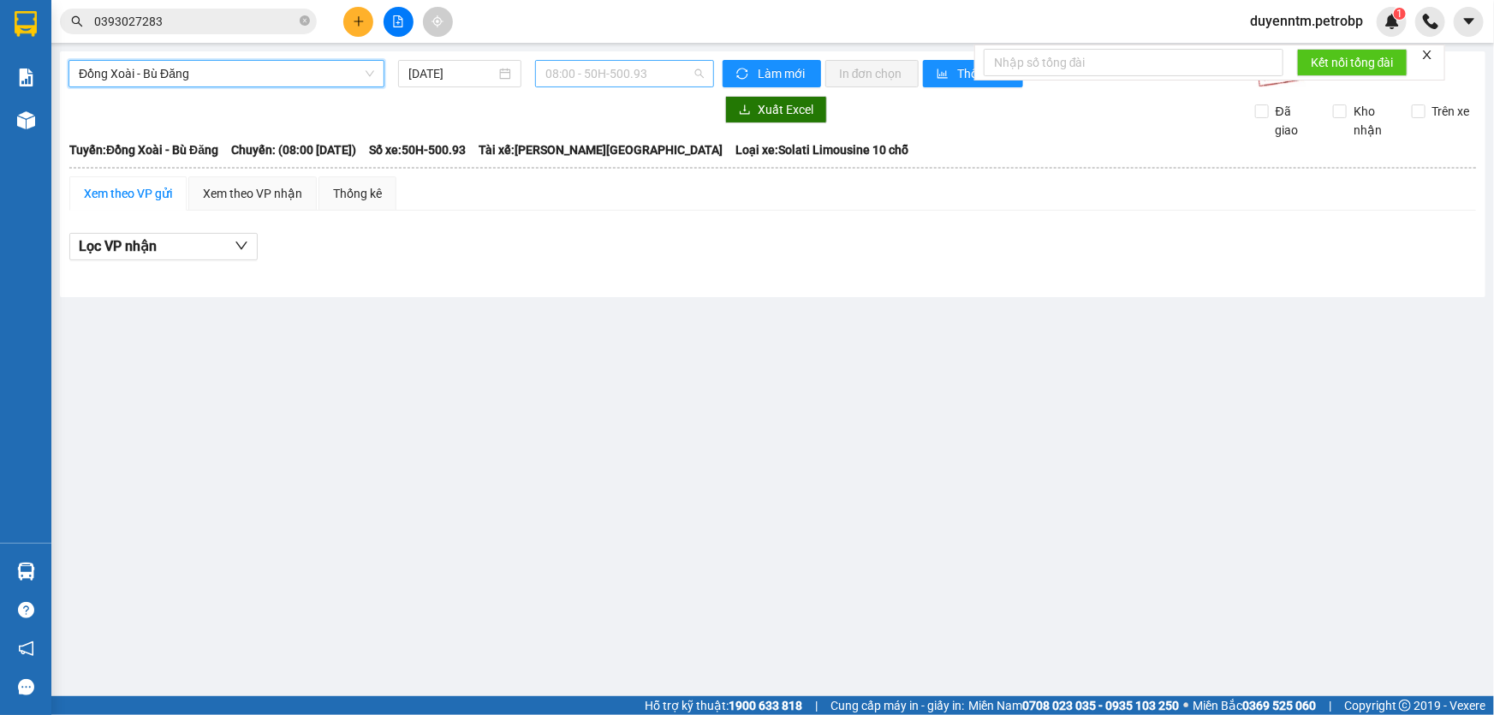
click at [592, 80] on span "08:00 - 50H-500.93" at bounding box center [624, 74] width 158 height 26
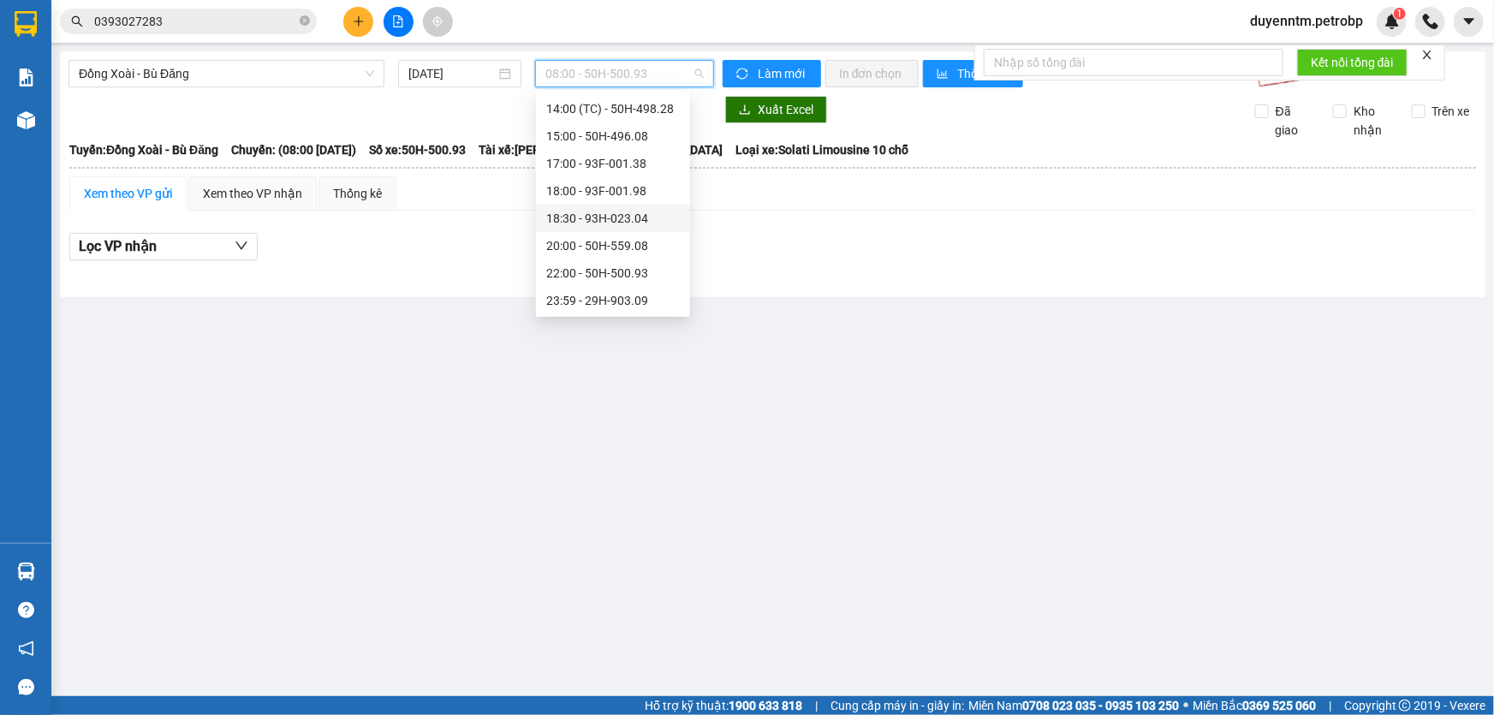
scroll to position [113, 0]
click at [214, 81] on span "Đồng Xoài - Bù Đăng" at bounding box center [226, 74] width 295 height 26
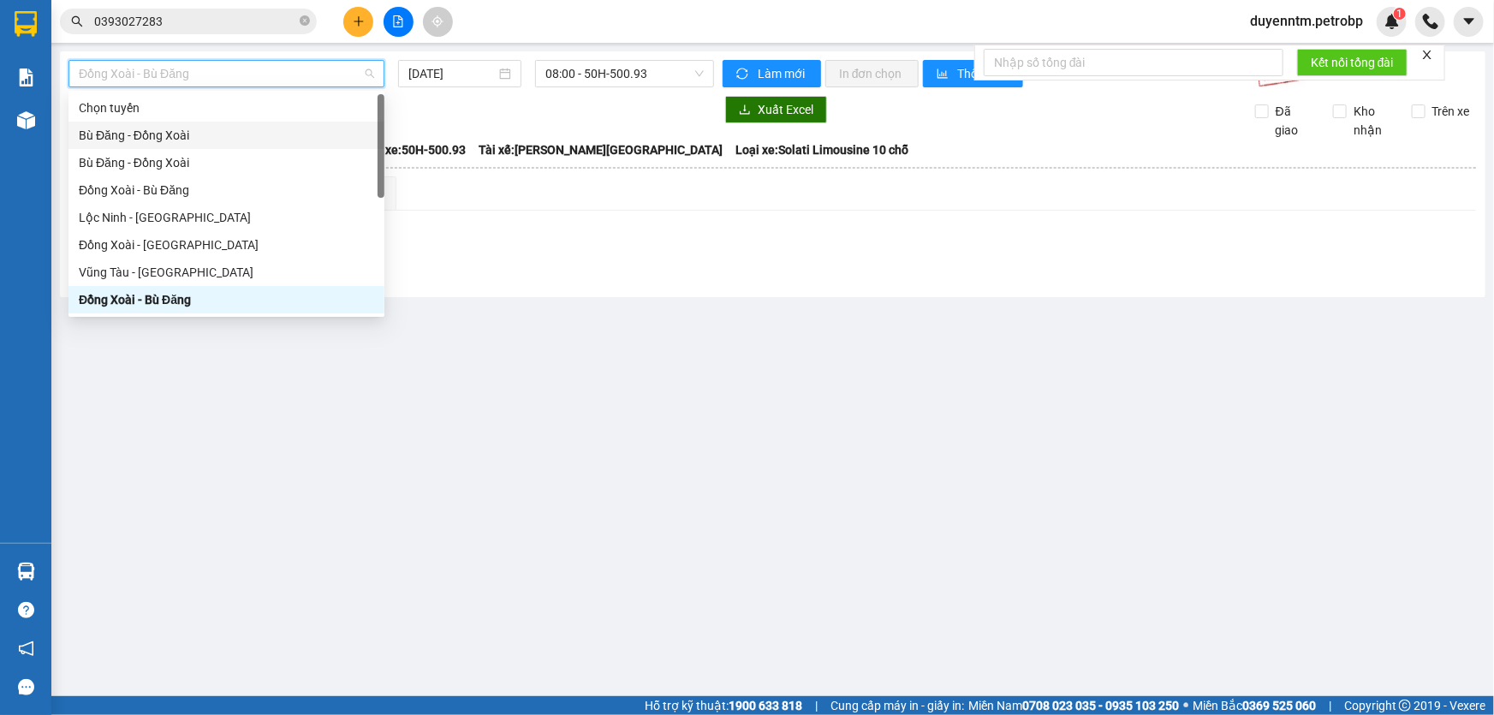
click at [163, 146] on div "Bù Đăng - Đồng Xoài" at bounding box center [226, 135] width 316 height 27
type input "[DATE]"
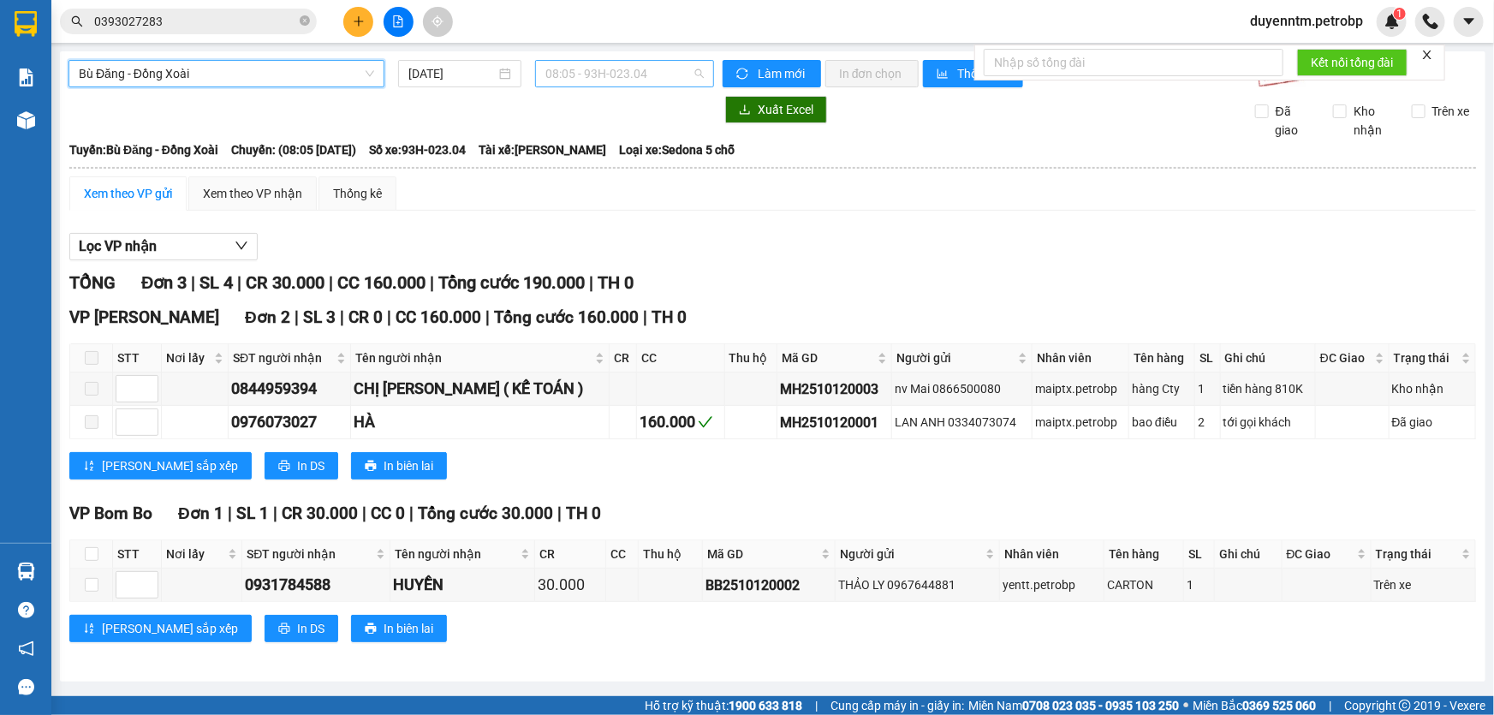
click at [638, 80] on span "08:05 - 93H-023.04" at bounding box center [624, 74] width 158 height 26
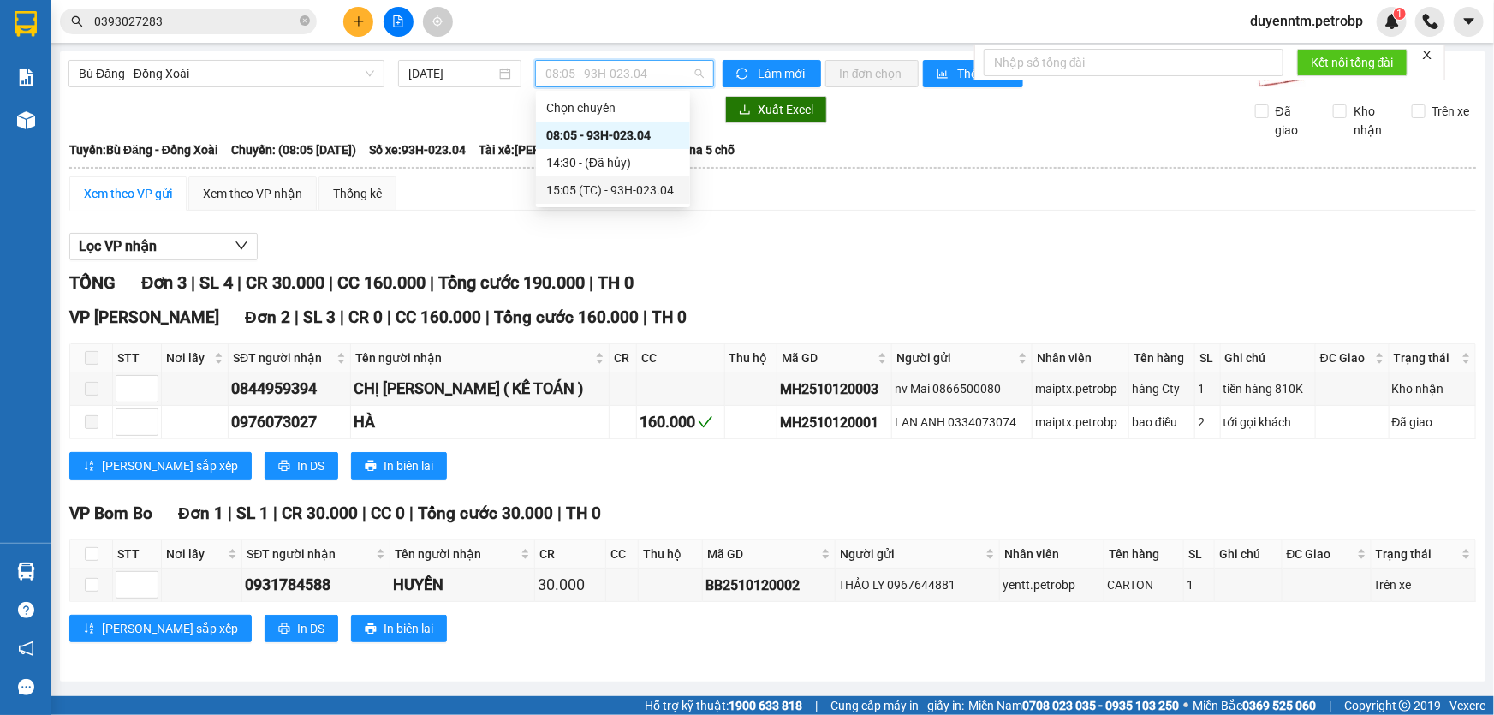
click at [615, 194] on div "15:05 (TC) - 93H-023.04" at bounding box center [613, 190] width 134 height 19
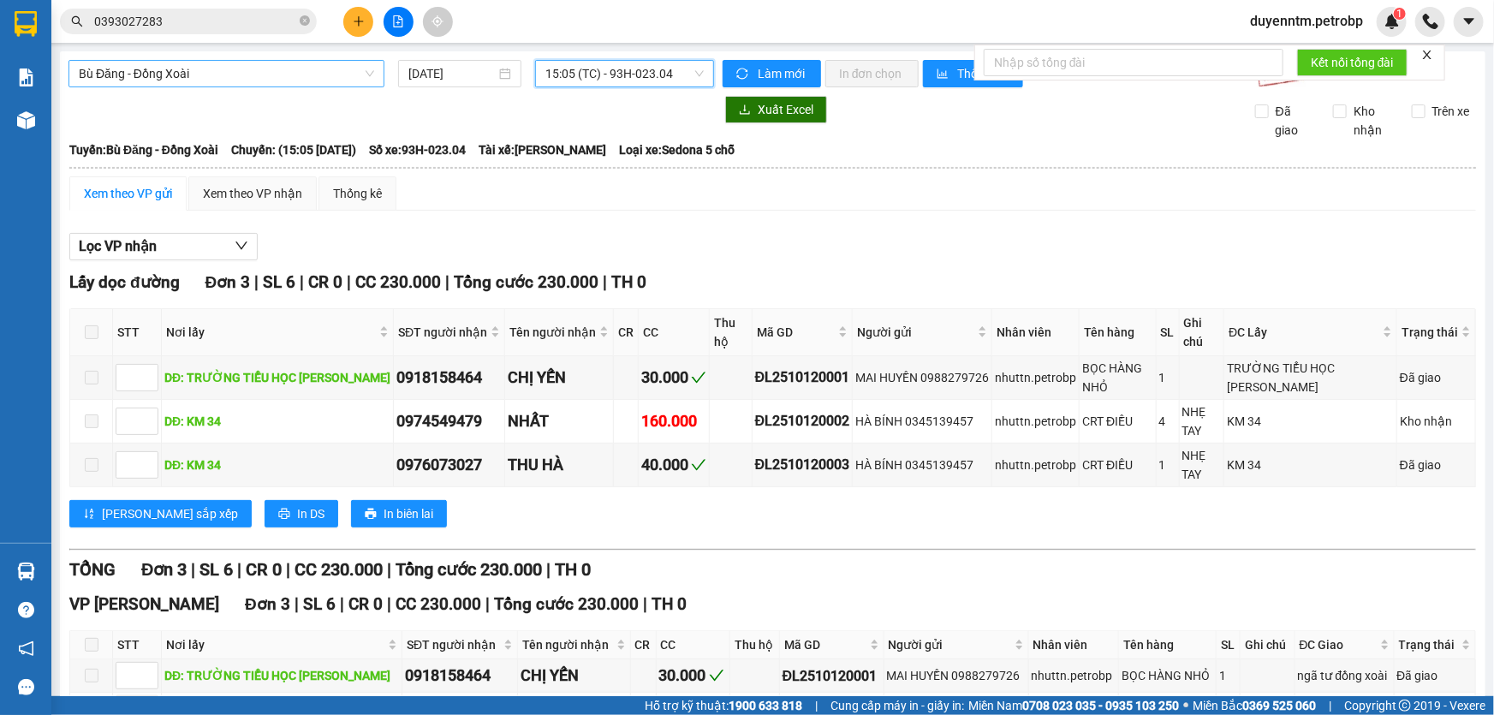
click at [243, 69] on span "Bù Đăng - Đồng Xoài" at bounding box center [226, 74] width 295 height 26
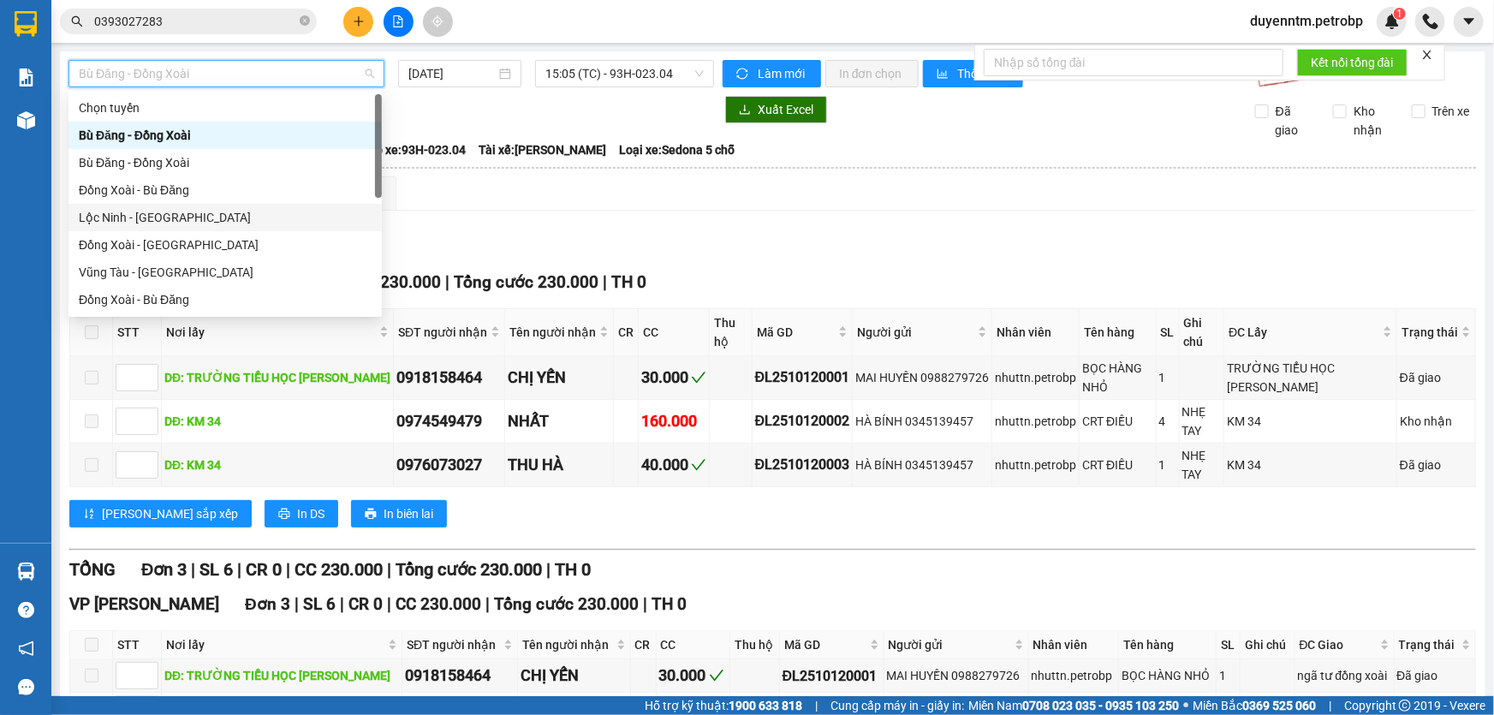
click at [125, 220] on div "Lộc Ninh - [GEOGRAPHIC_DATA]" at bounding box center [225, 217] width 293 height 19
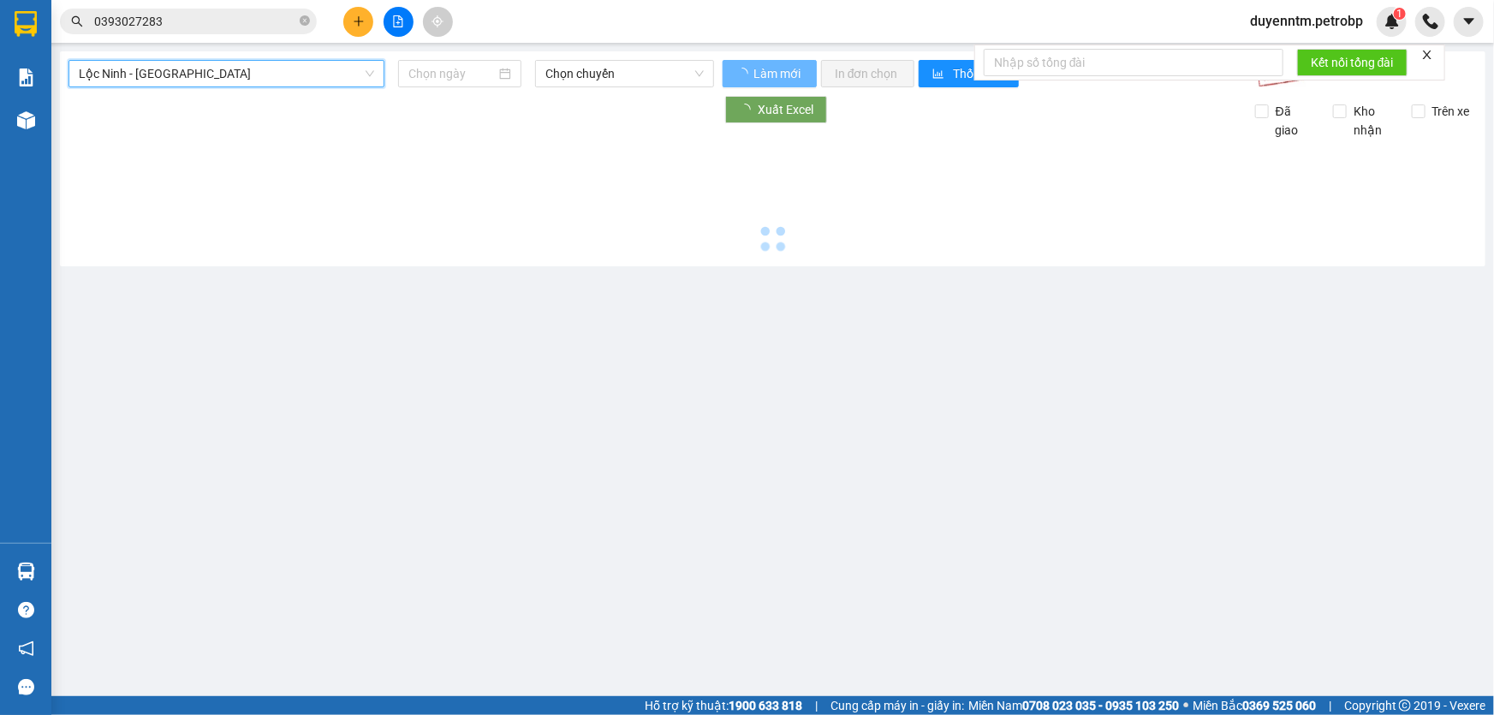
type input "[DATE]"
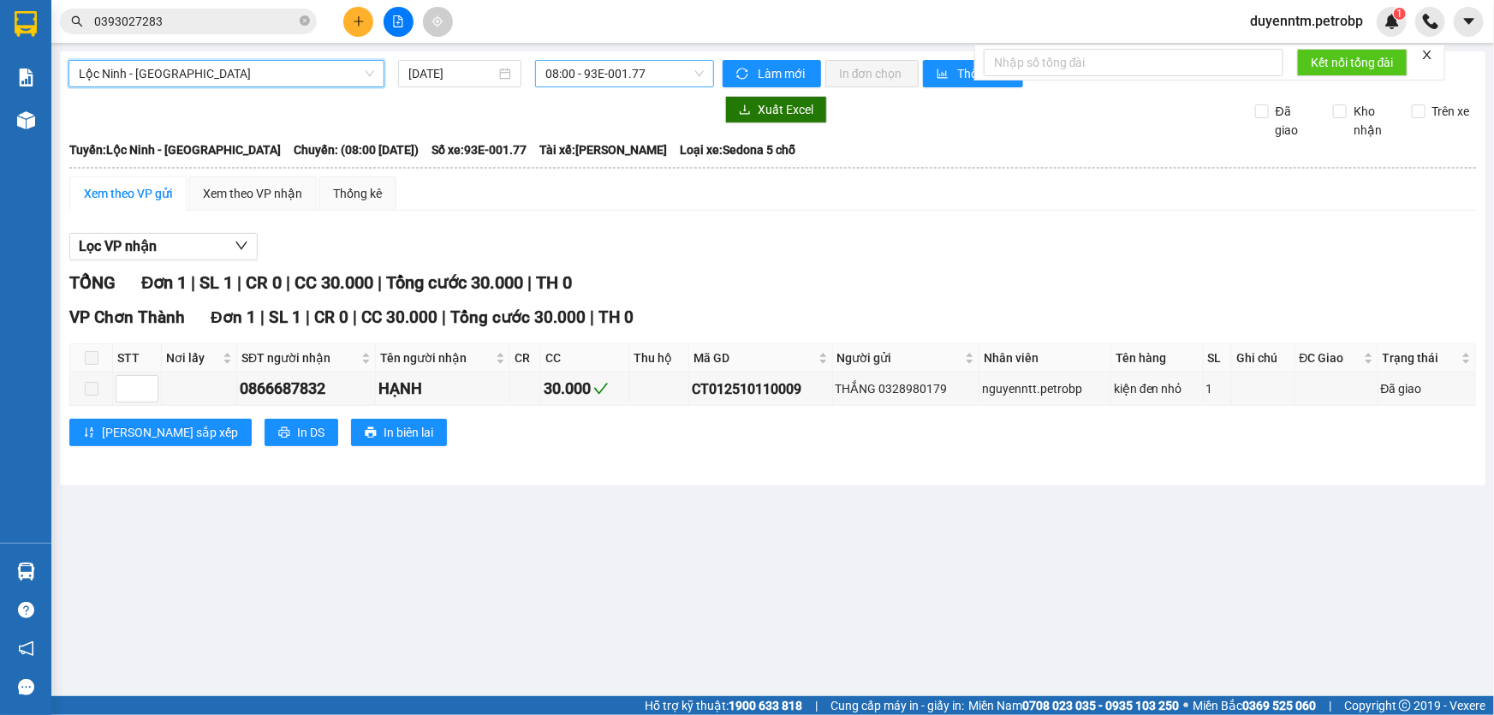
click at [594, 80] on span "08:00 - 93E-001.77" at bounding box center [624, 74] width 158 height 26
click at [186, 56] on div "Lộc Ninh - [GEOGRAPHIC_DATA] [DATE] 08:00 08:00 - 93E-001.77 Làm mới In đơn chọ…" at bounding box center [772, 268] width 1425 height 434
click at [165, 87] on div "Lộc Ninh - [GEOGRAPHIC_DATA] [DATE] 08:00 - 93E-001.77 Làm mới In đơn chọn Thốn…" at bounding box center [772, 268] width 1425 height 434
click at [175, 69] on span "Lộc Ninh - [GEOGRAPHIC_DATA]" at bounding box center [226, 74] width 295 height 26
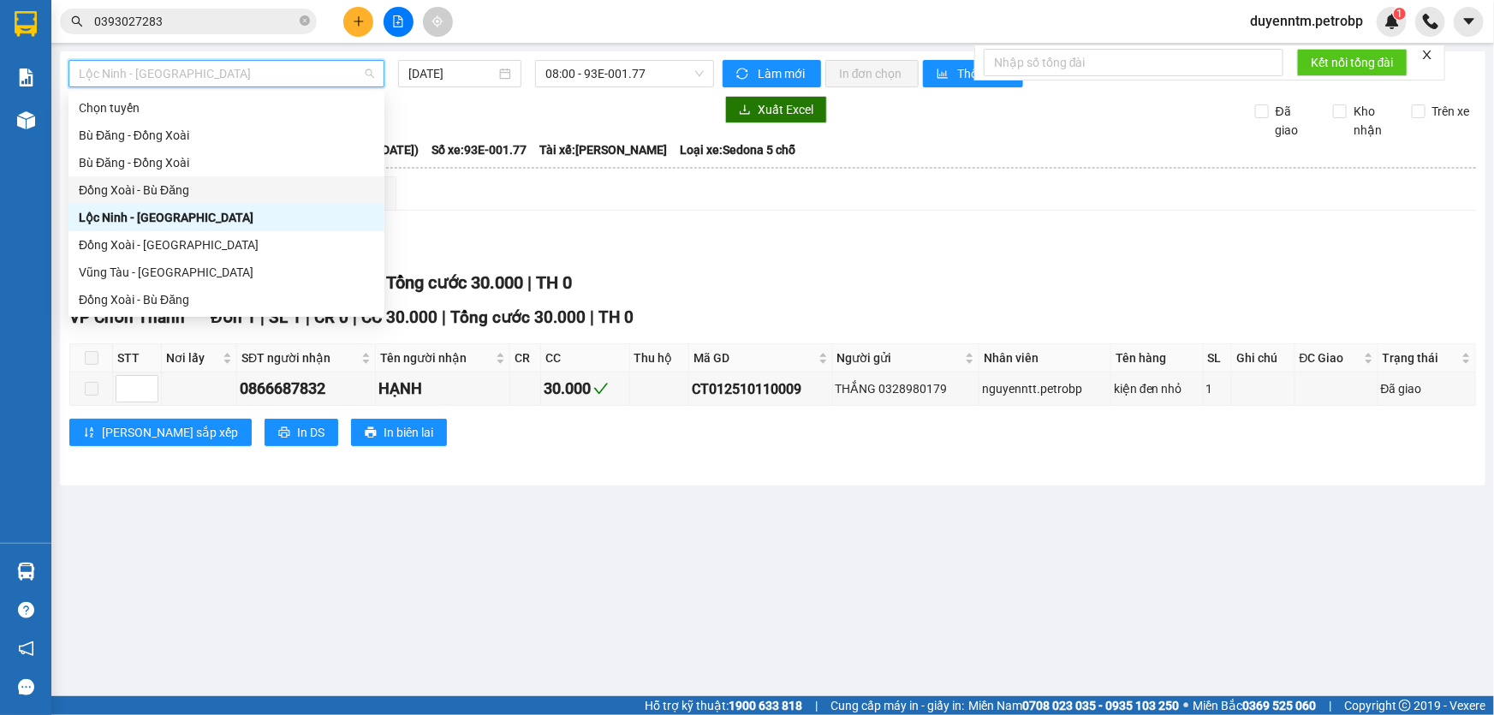
scroll to position [77, 0]
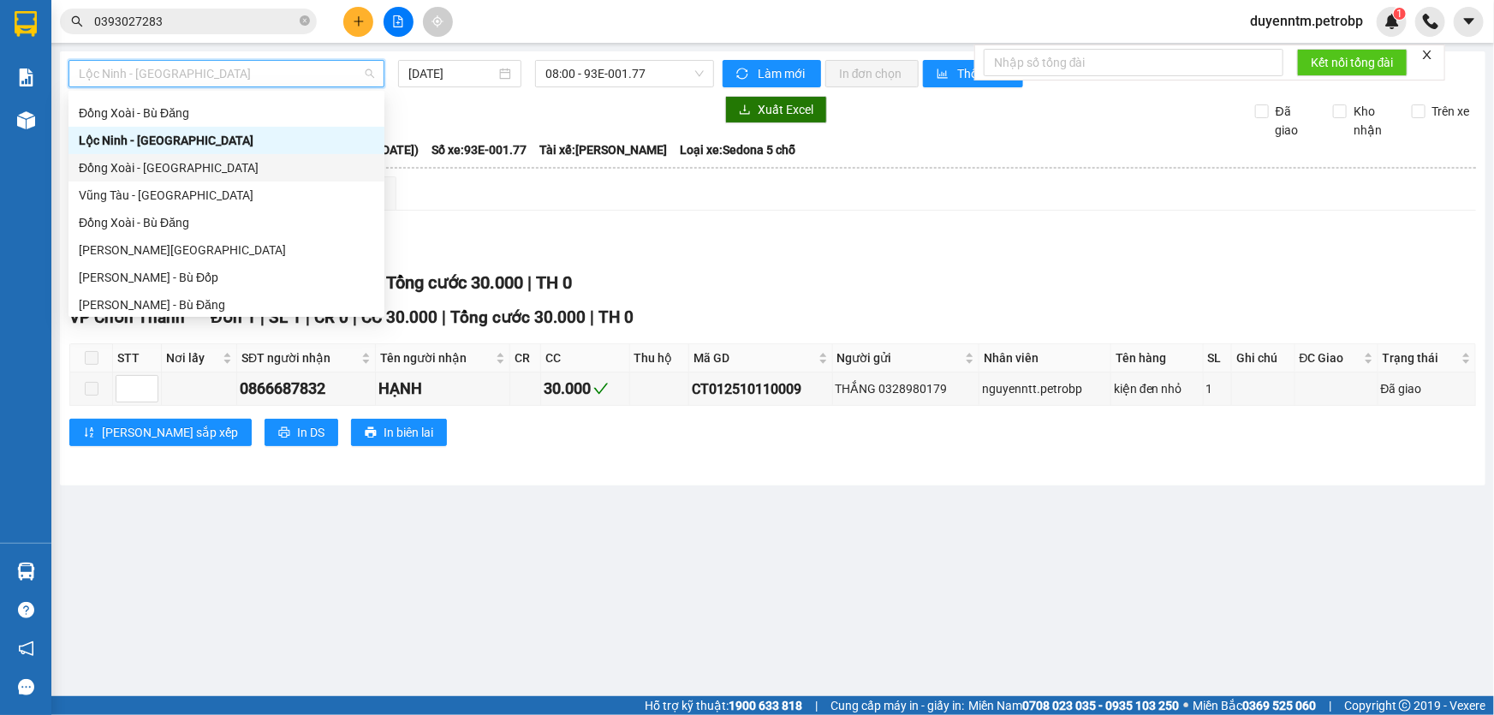
click at [153, 175] on div "Đồng Xoài - [GEOGRAPHIC_DATA]" at bounding box center [226, 167] width 295 height 19
type input "[DATE]"
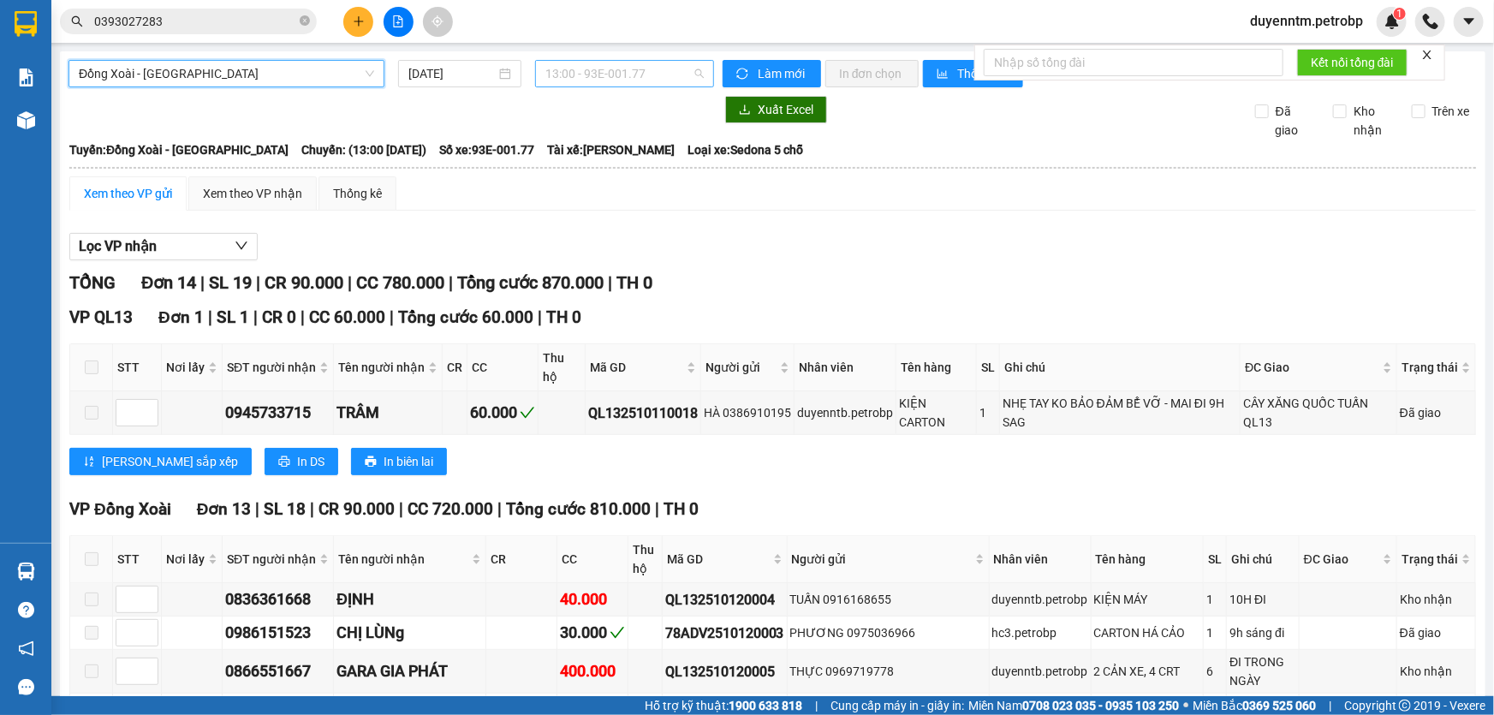
click at [581, 81] on span "13:00 - 93E-001.77" at bounding box center [624, 74] width 158 height 26
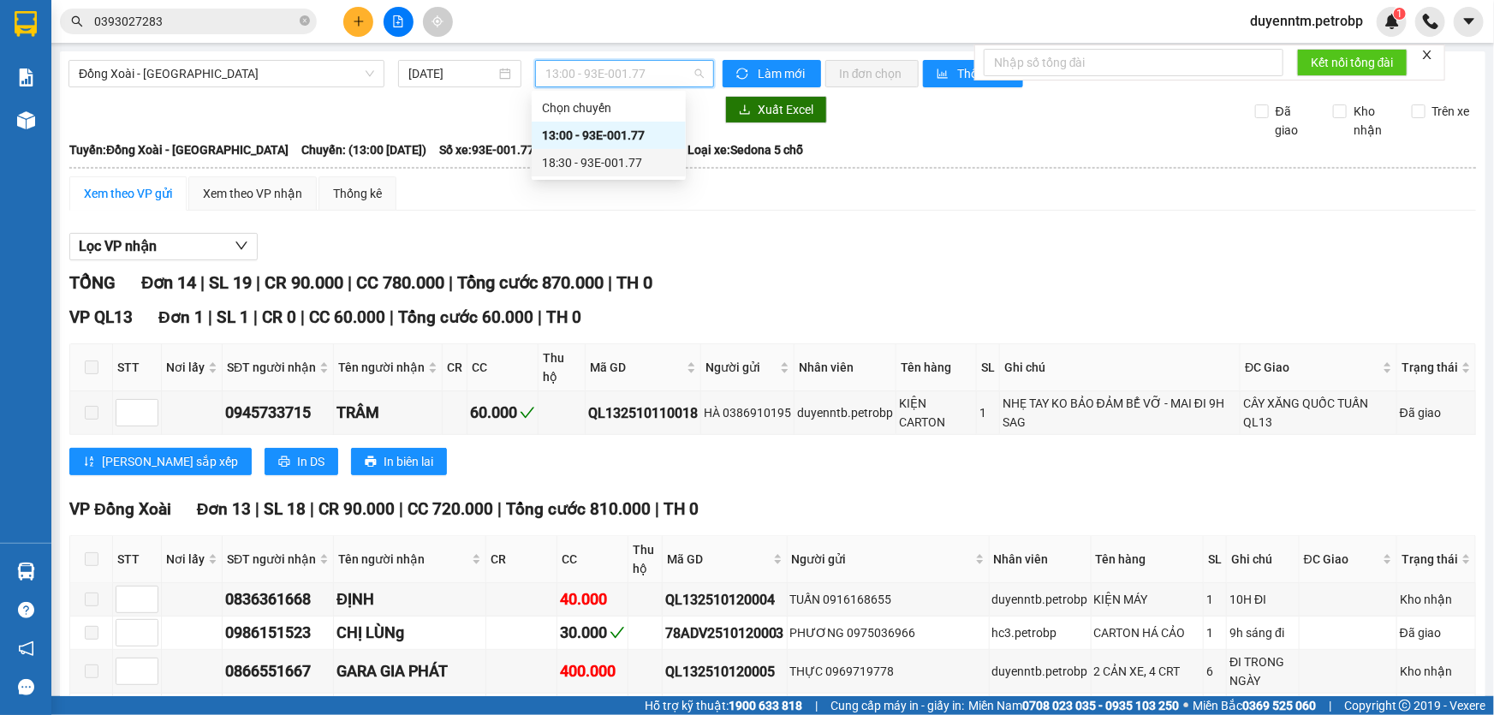
click at [587, 158] on div "18:30 - 93E-001.77" at bounding box center [609, 162] width 134 height 19
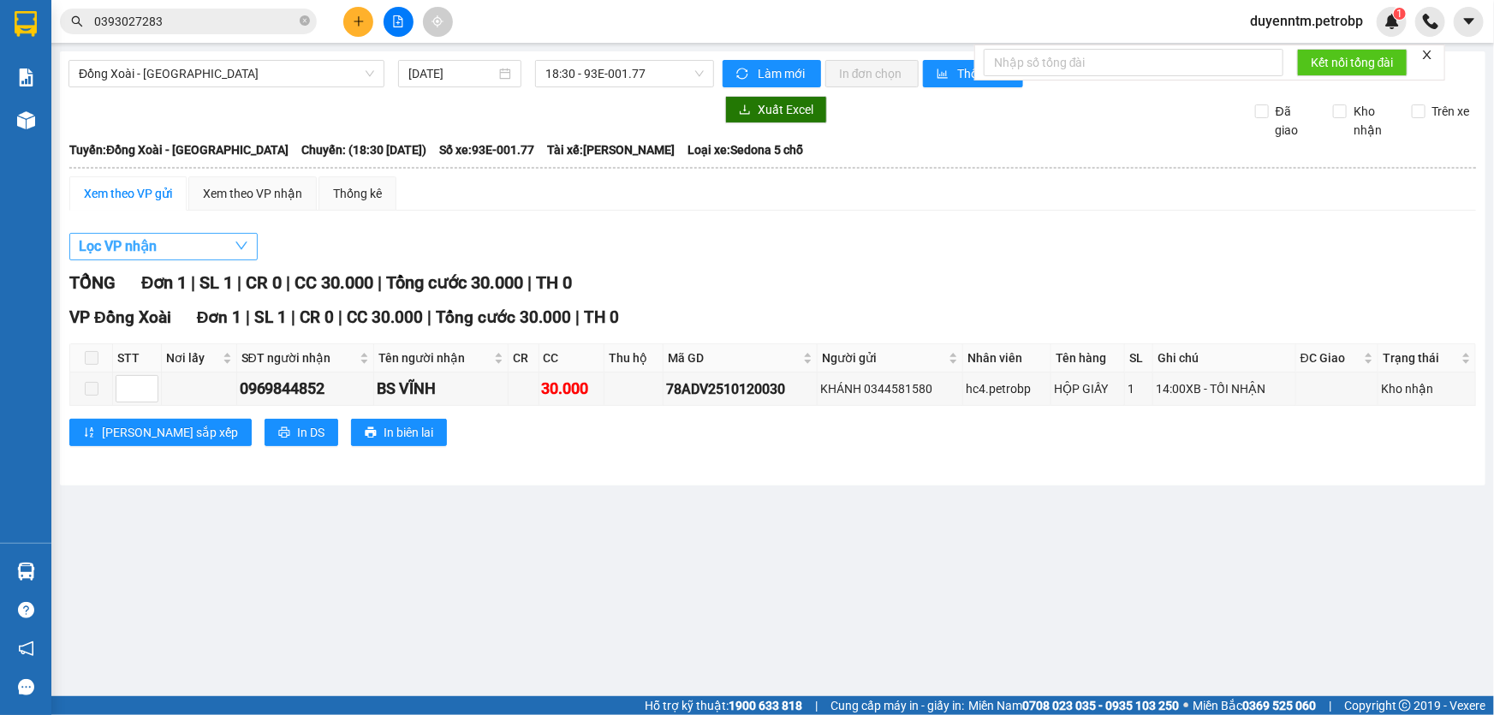
click at [178, 249] on button "Lọc VP nhận" at bounding box center [163, 246] width 188 height 27
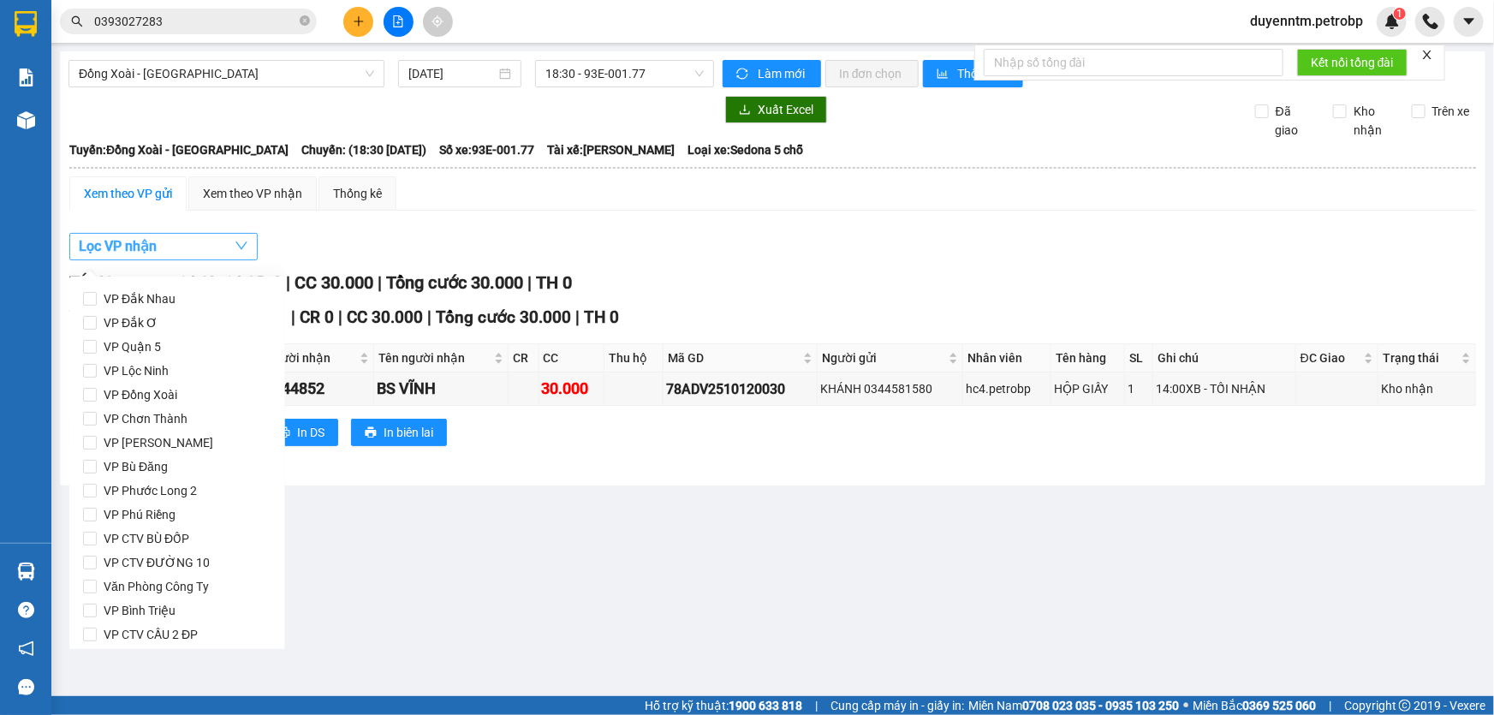
scroll to position [227, 0]
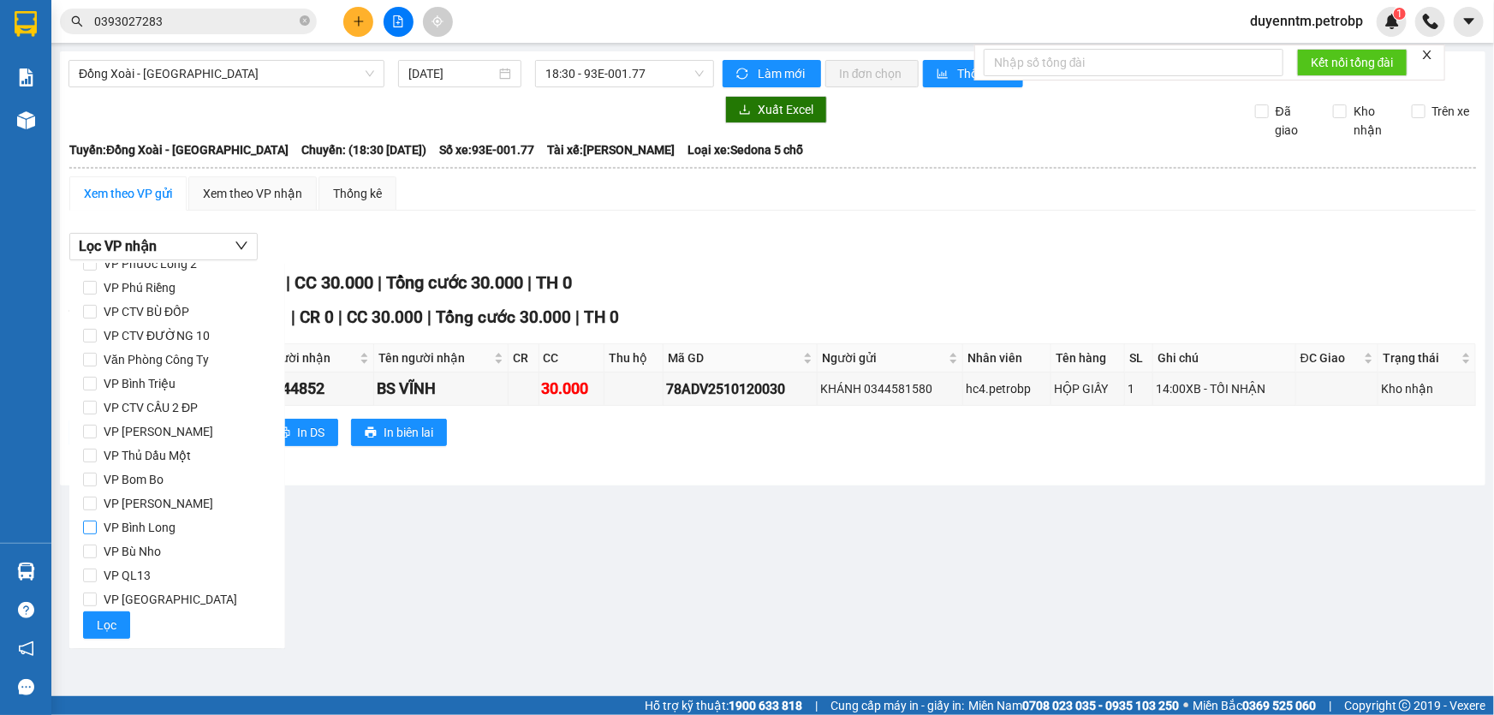
click at [149, 531] on span "VP Bình Long" at bounding box center [140, 527] width 86 height 24
click at [97, 531] on input "VP Bình Long" at bounding box center [90, 527] width 14 height 14
click at [106, 625] on span "Lọc" at bounding box center [107, 624] width 20 height 19
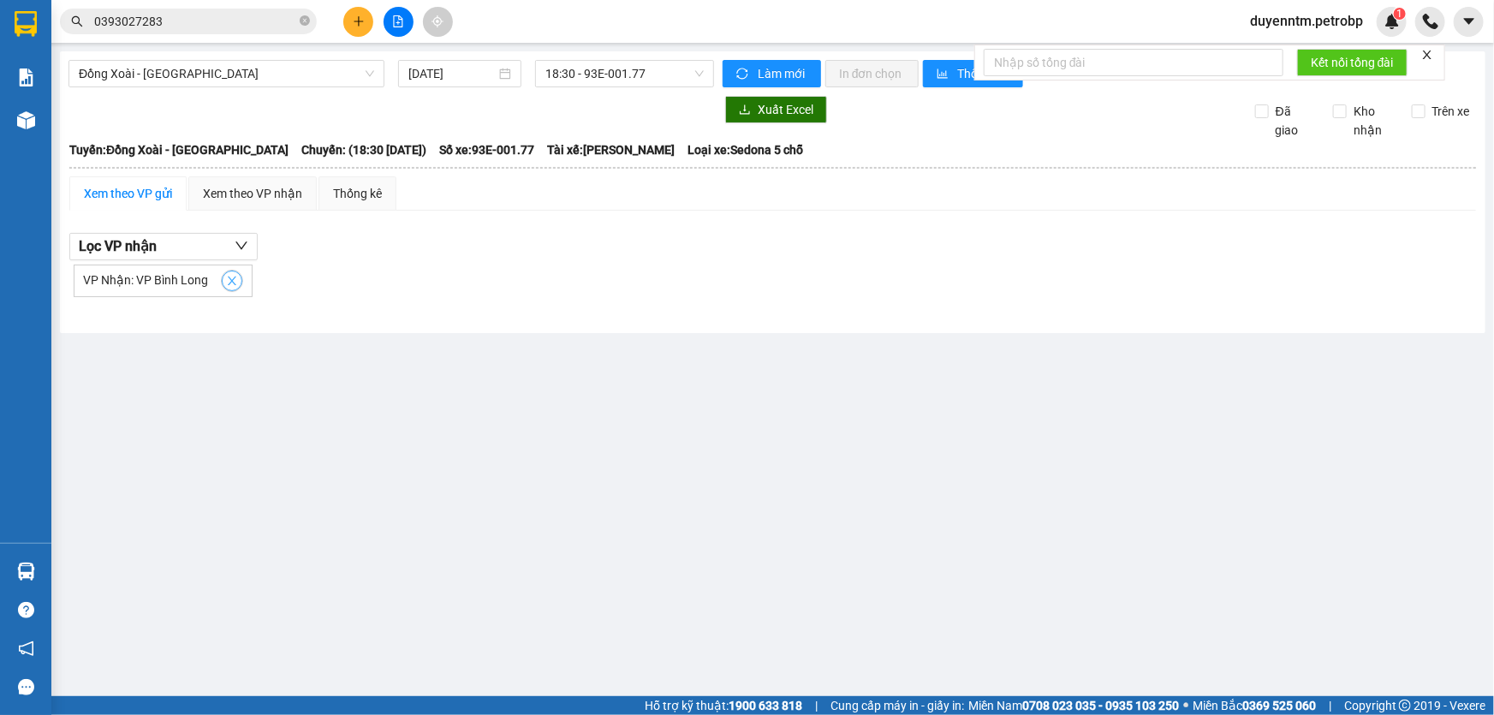
click at [226, 276] on icon "close" at bounding box center [232, 281] width 12 height 12
checkbox input "false"
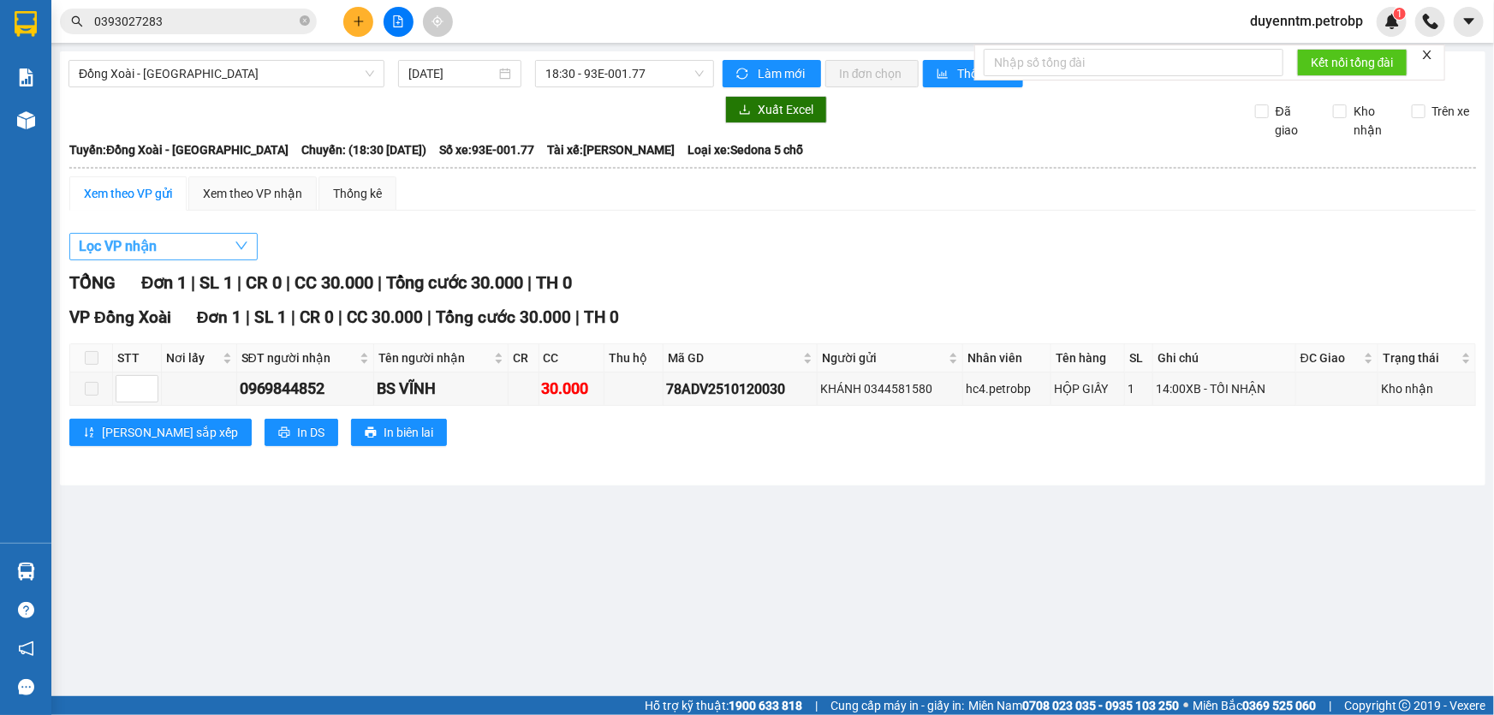
click at [198, 244] on button "Lọc VP nhận" at bounding box center [163, 246] width 188 height 27
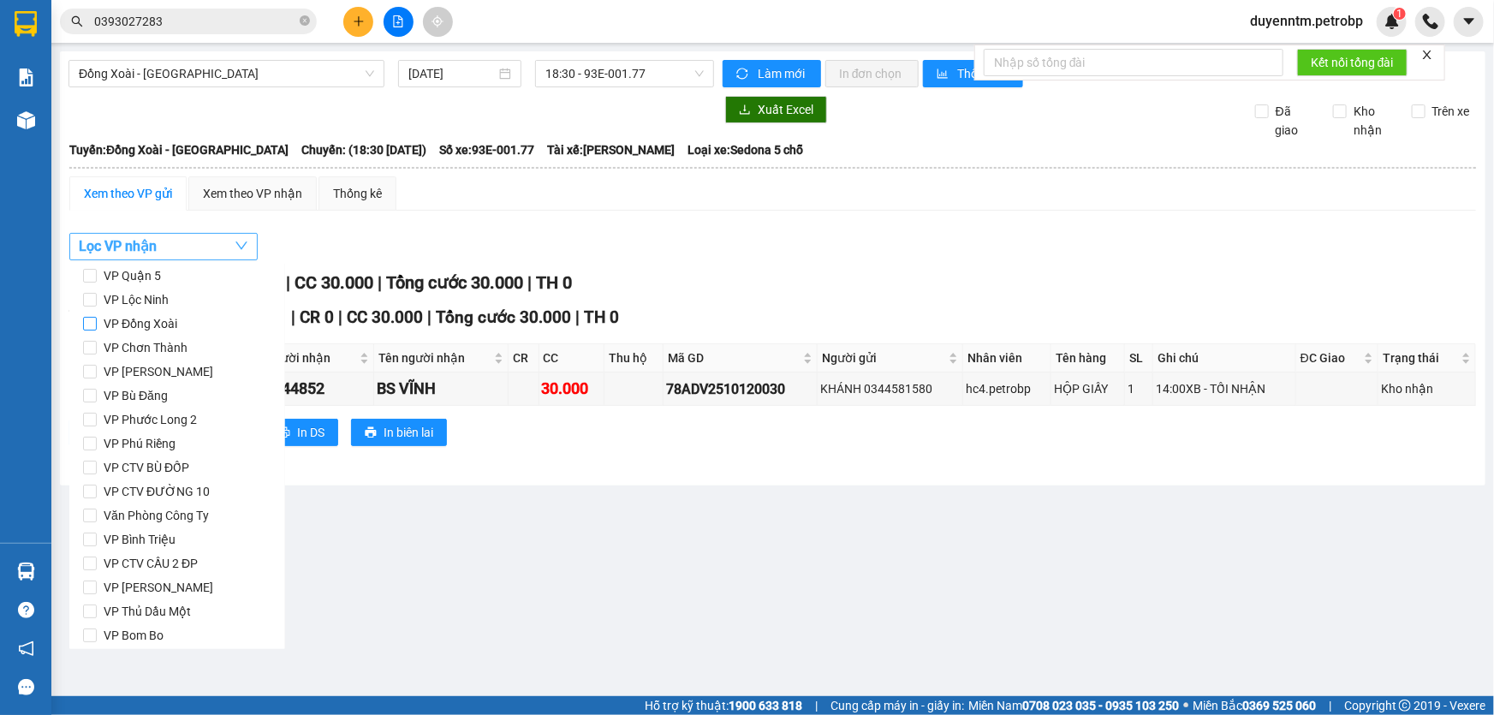
scroll to position [0, 0]
click at [176, 418] on span "VP Chơn Thành" at bounding box center [146, 419] width 98 height 24
click at [97, 418] on input "VP Chơn Thành" at bounding box center [90, 419] width 14 height 14
checkbox input "true"
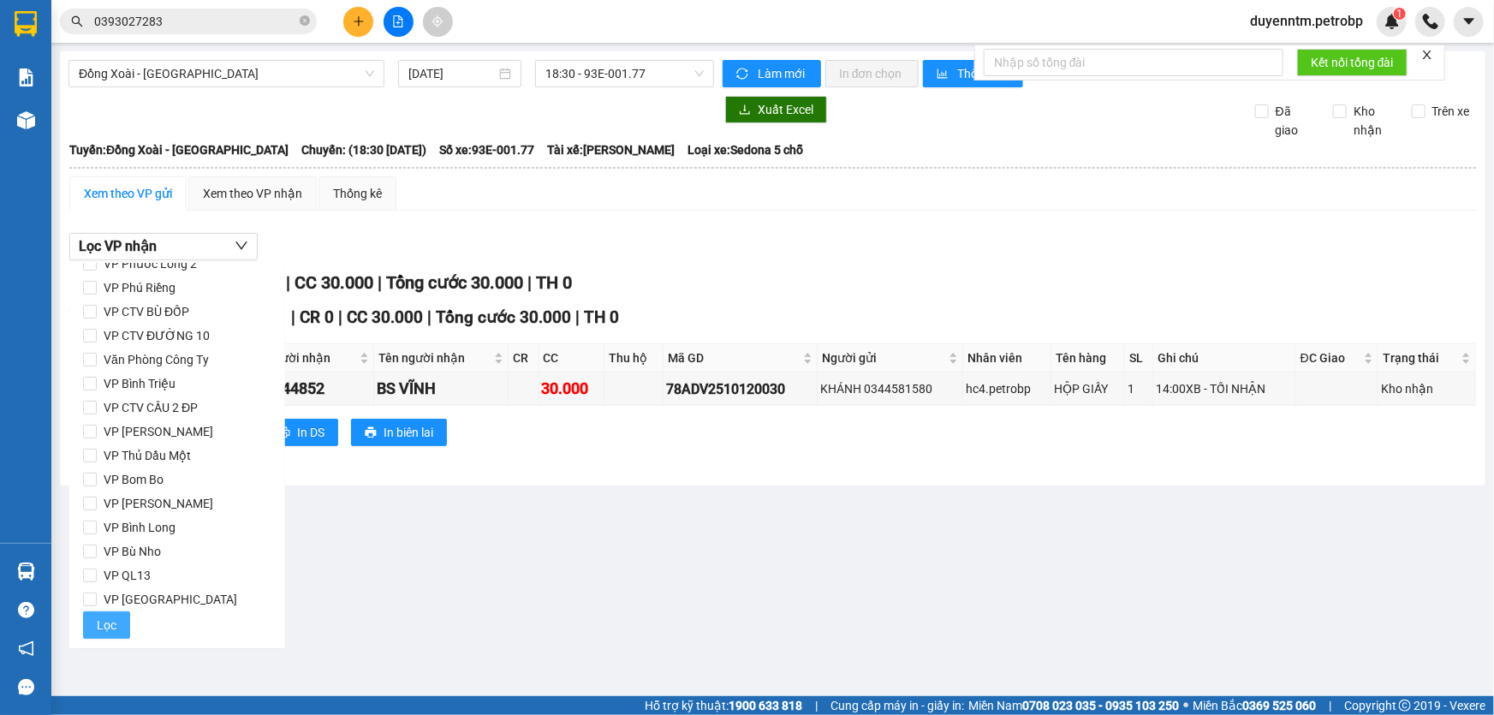
click at [110, 615] on span "Lọc" at bounding box center [107, 624] width 20 height 19
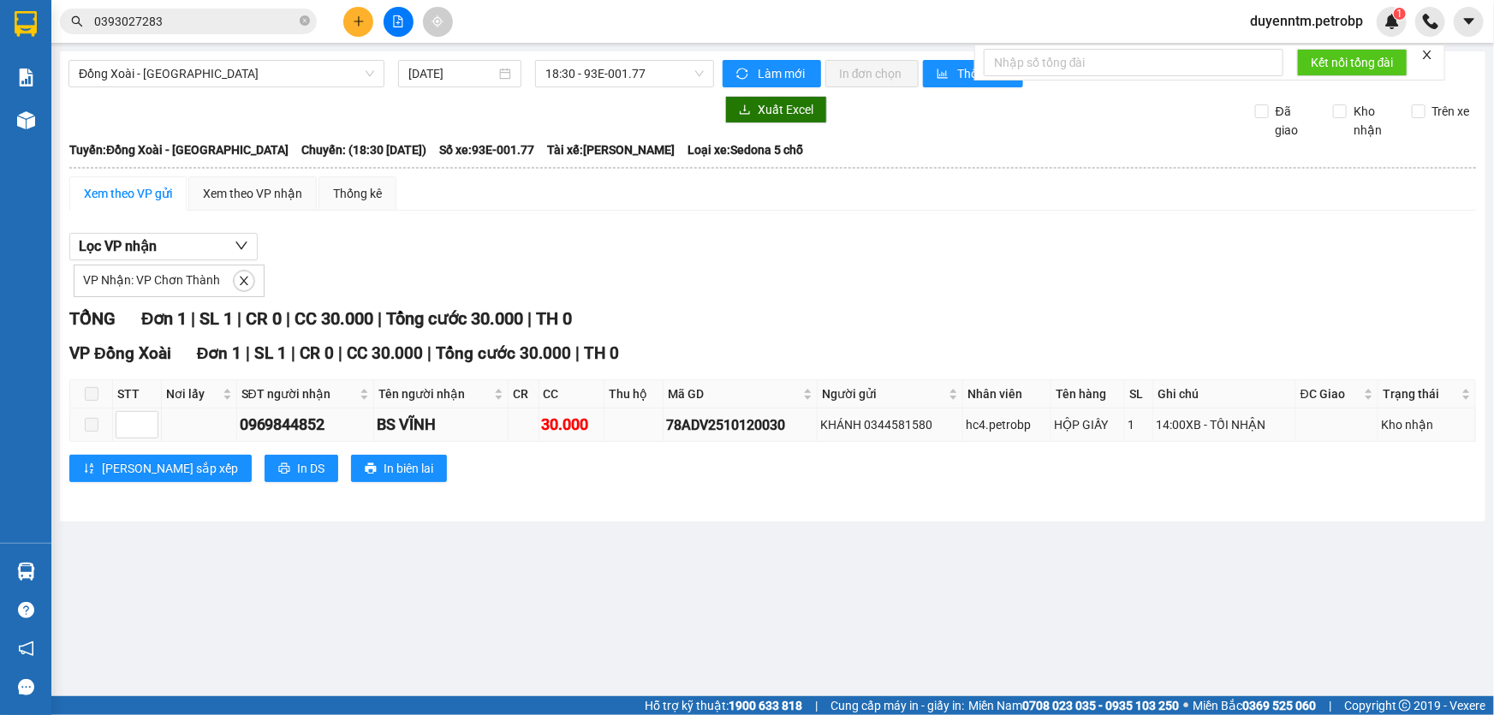
click at [693, 423] on div "78ADV2510120030" at bounding box center [740, 424] width 148 height 21
copy div "78ADV2510120030"
click at [308, 21] on icon "close-circle" at bounding box center [305, 20] width 10 height 10
paste input "78ADV2510120030"
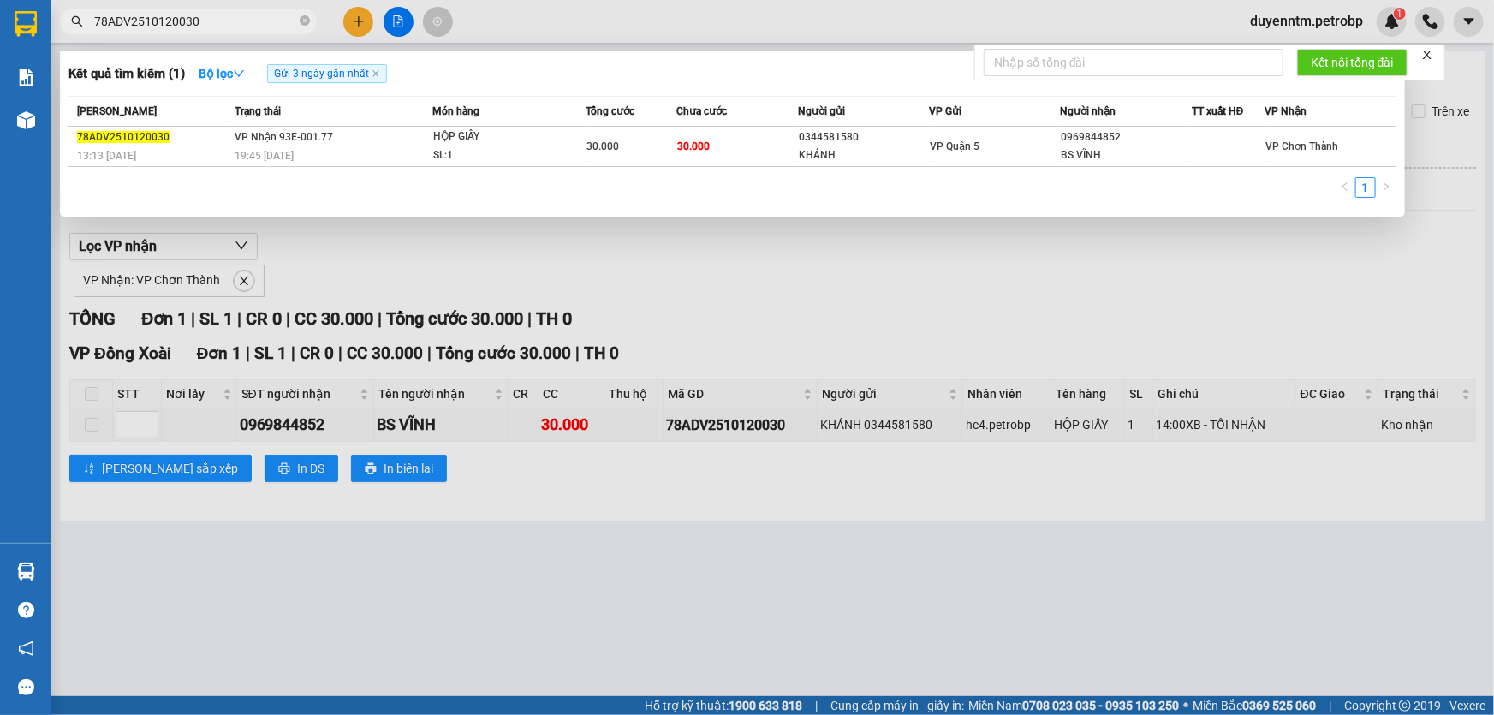
type input "78ADV2510120030"
click at [373, 253] on div at bounding box center [747, 357] width 1494 height 715
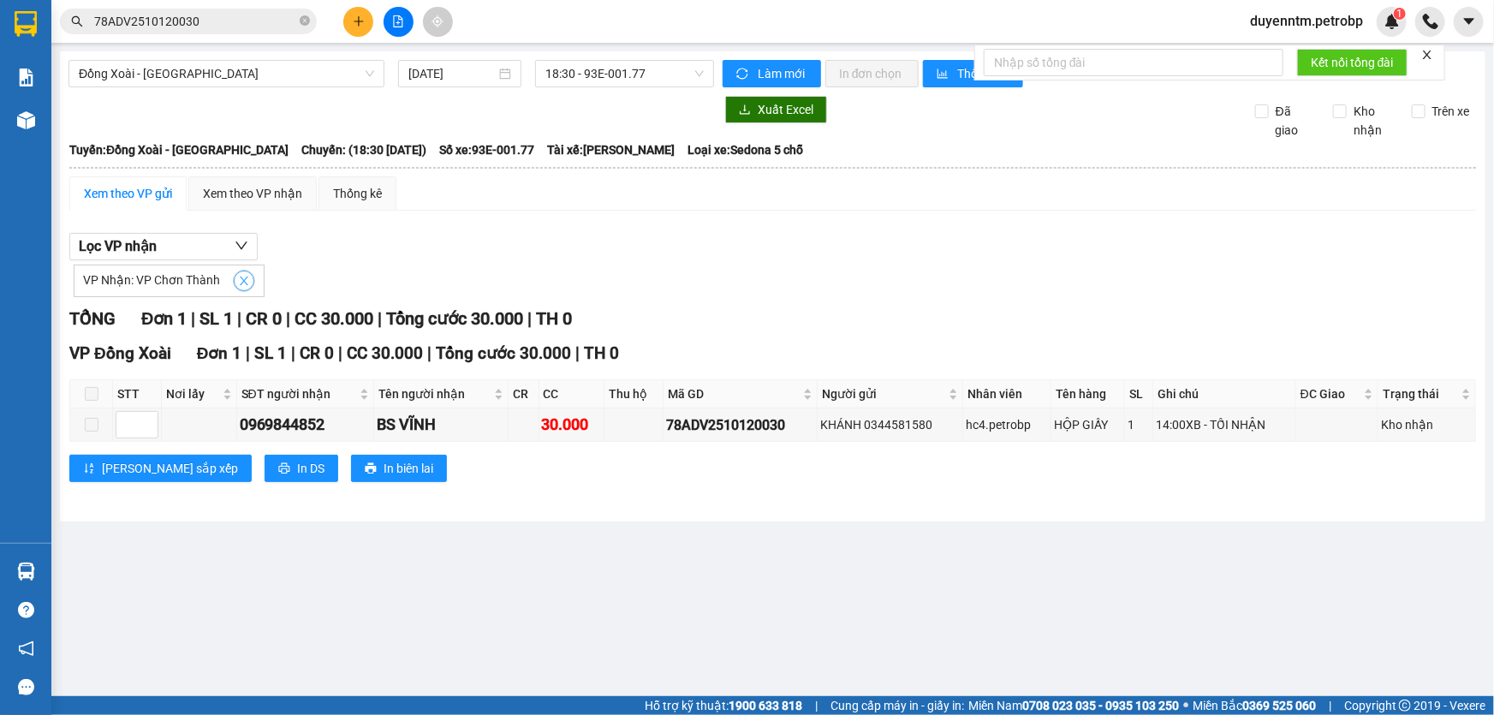
click at [242, 282] on icon "close" at bounding box center [244, 281] width 12 height 12
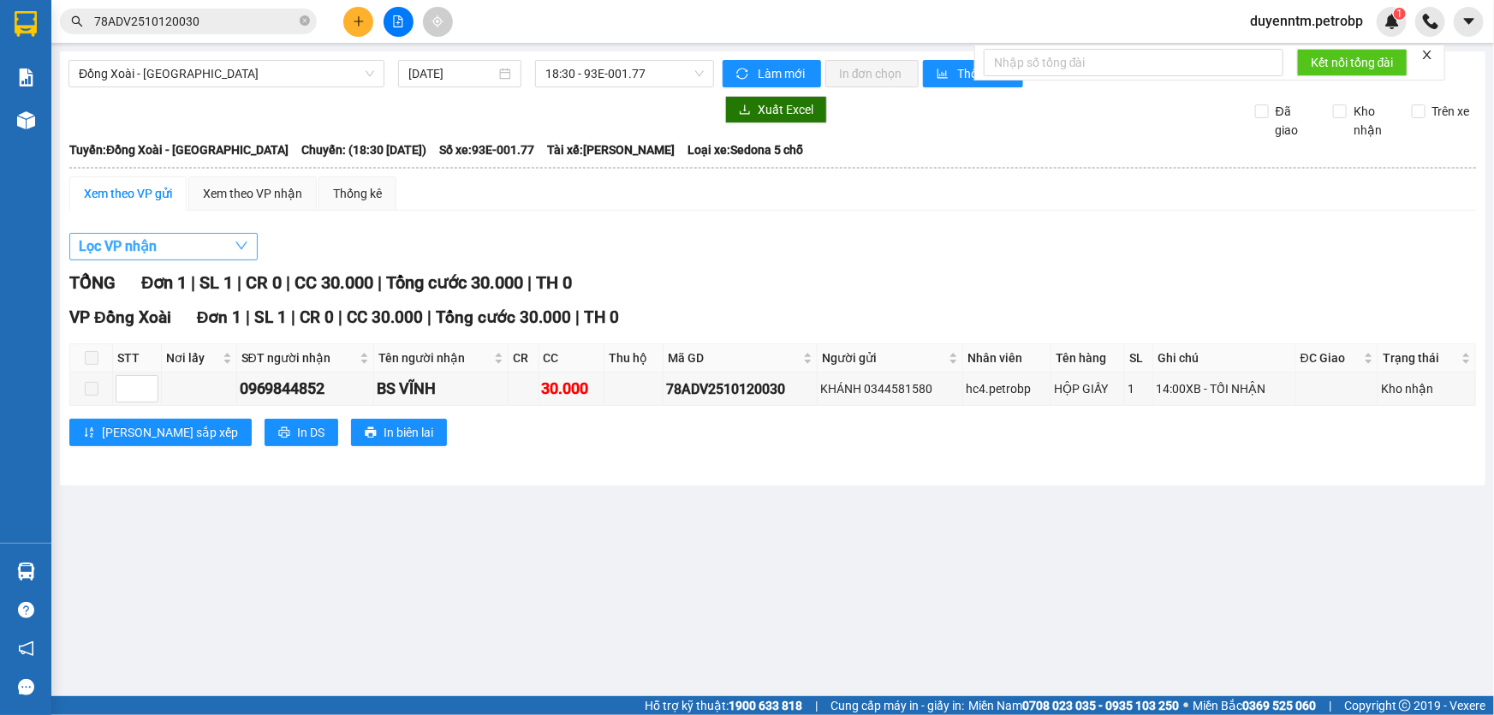
click at [204, 249] on button "Lọc VP nhận" at bounding box center [163, 246] width 188 height 27
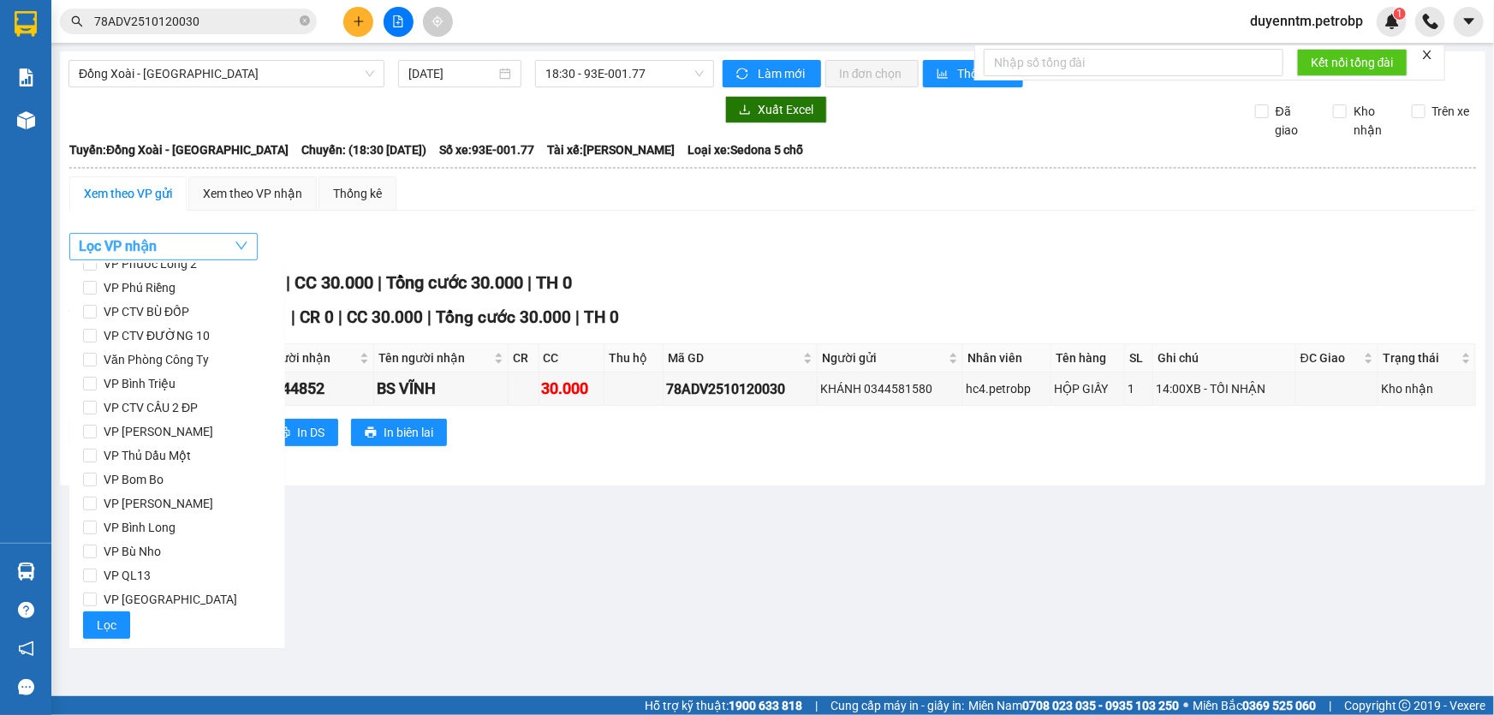
scroll to position [0, 0]
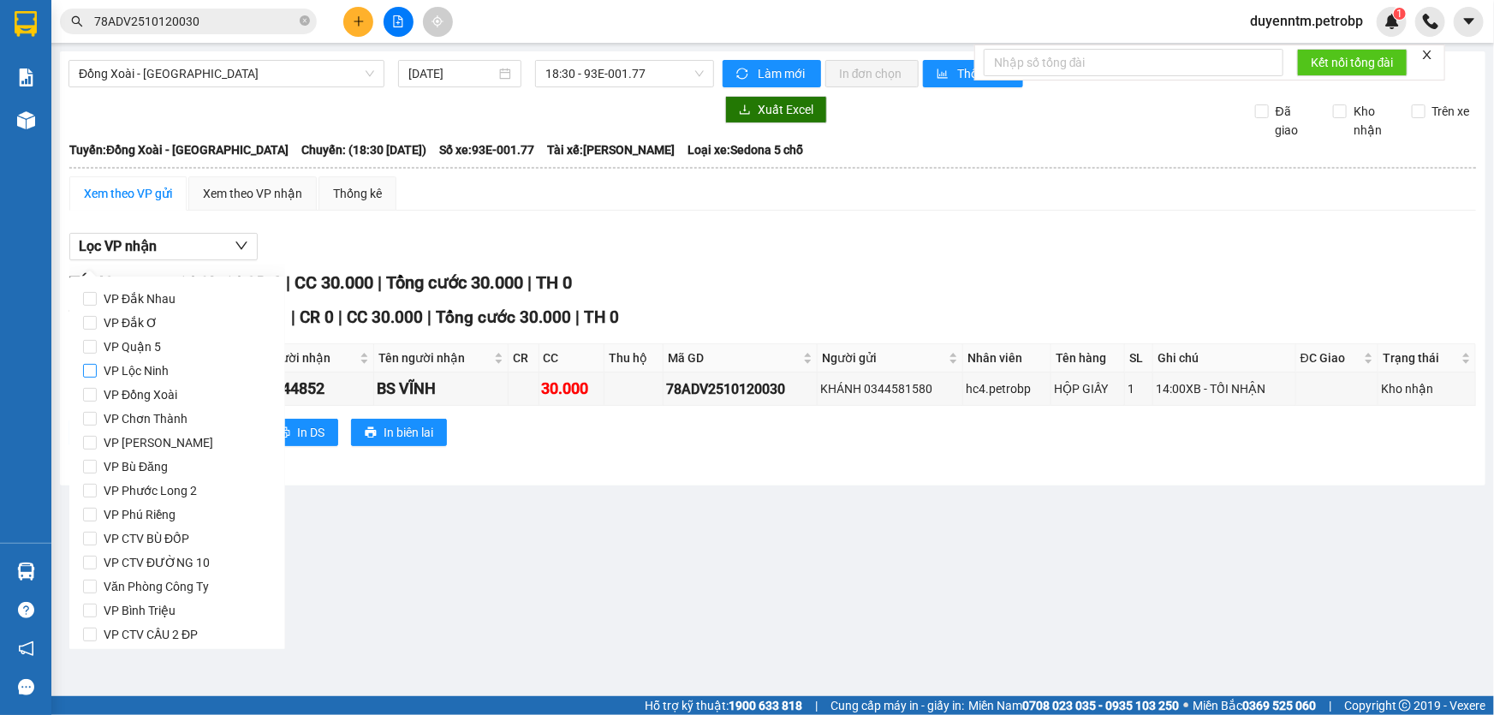
click at [169, 370] on span "VP Lộc Ninh" at bounding box center [136, 371] width 79 height 24
click at [97, 370] on input "VP Lộc Ninh" at bounding box center [90, 371] width 14 height 14
checkbox input "true"
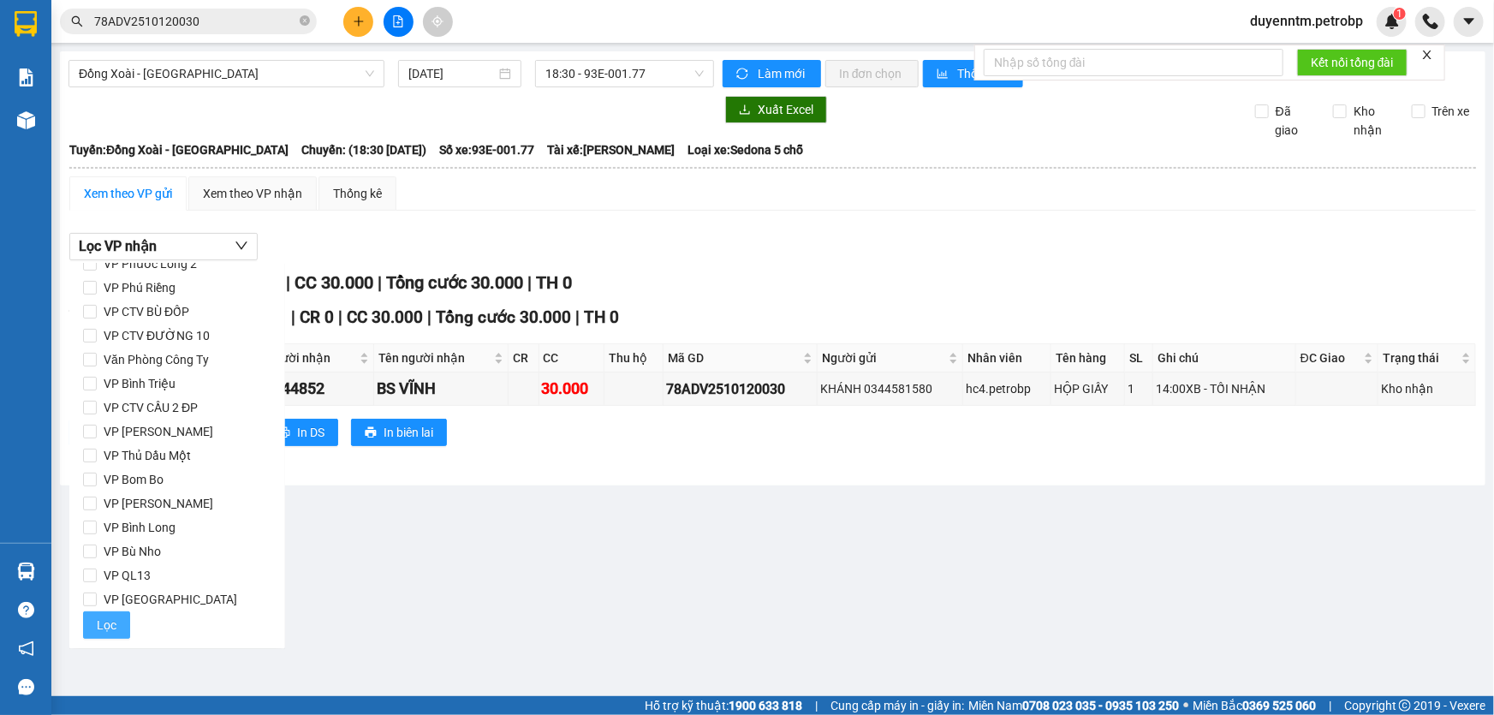
click at [110, 618] on span "Lọc" at bounding box center [107, 624] width 20 height 19
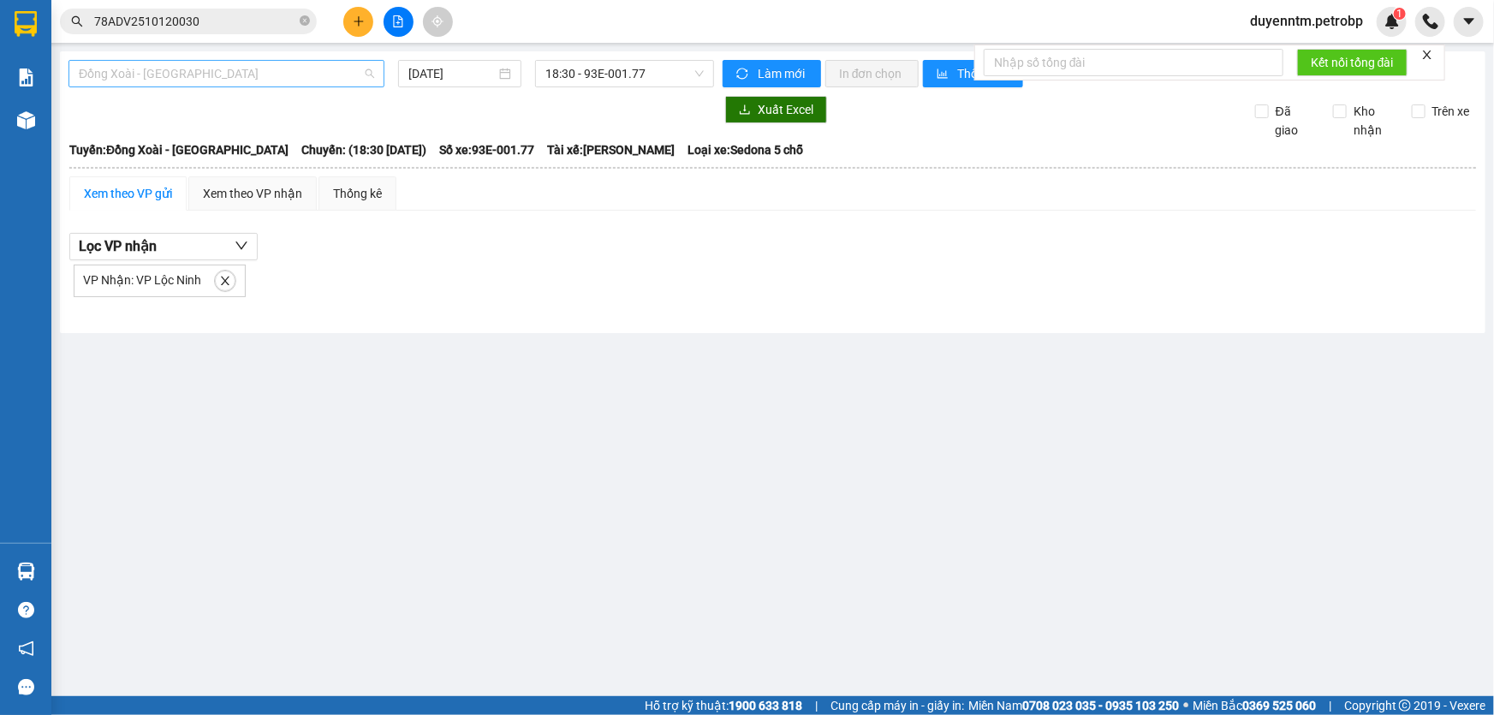
click at [184, 86] on span "Đồng Xoài - [GEOGRAPHIC_DATA]" at bounding box center [226, 74] width 295 height 26
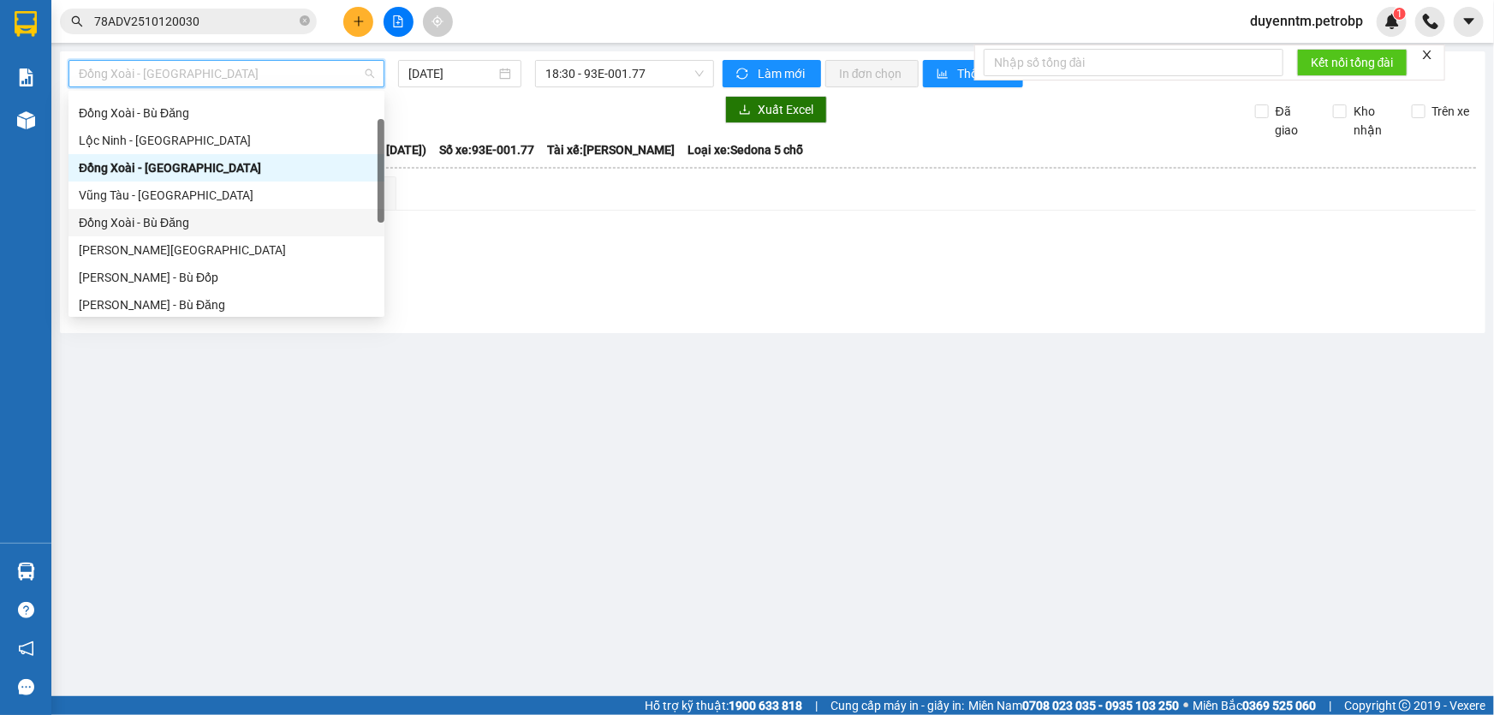
click at [158, 222] on div "Đồng Xoài - Bù Đăng" at bounding box center [226, 222] width 295 height 19
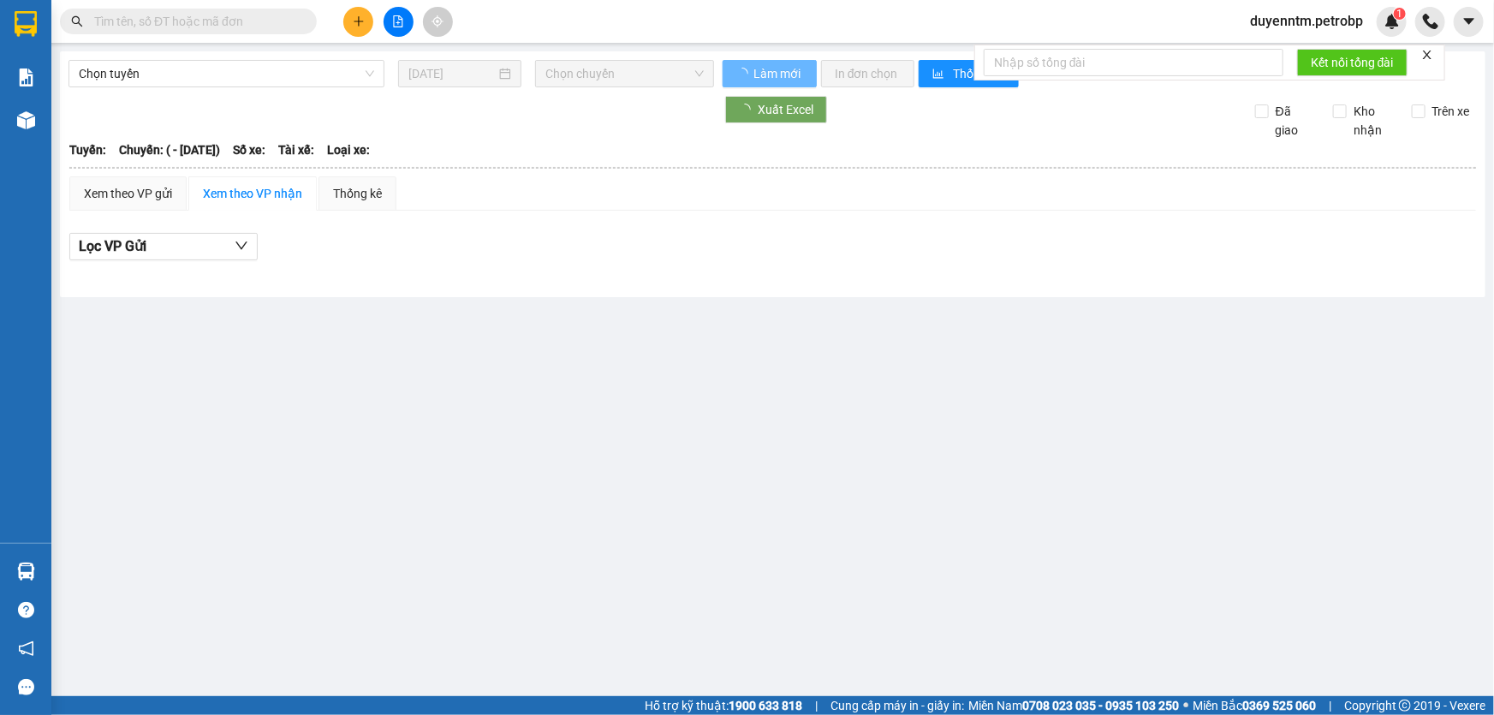
type input "[DATE]"
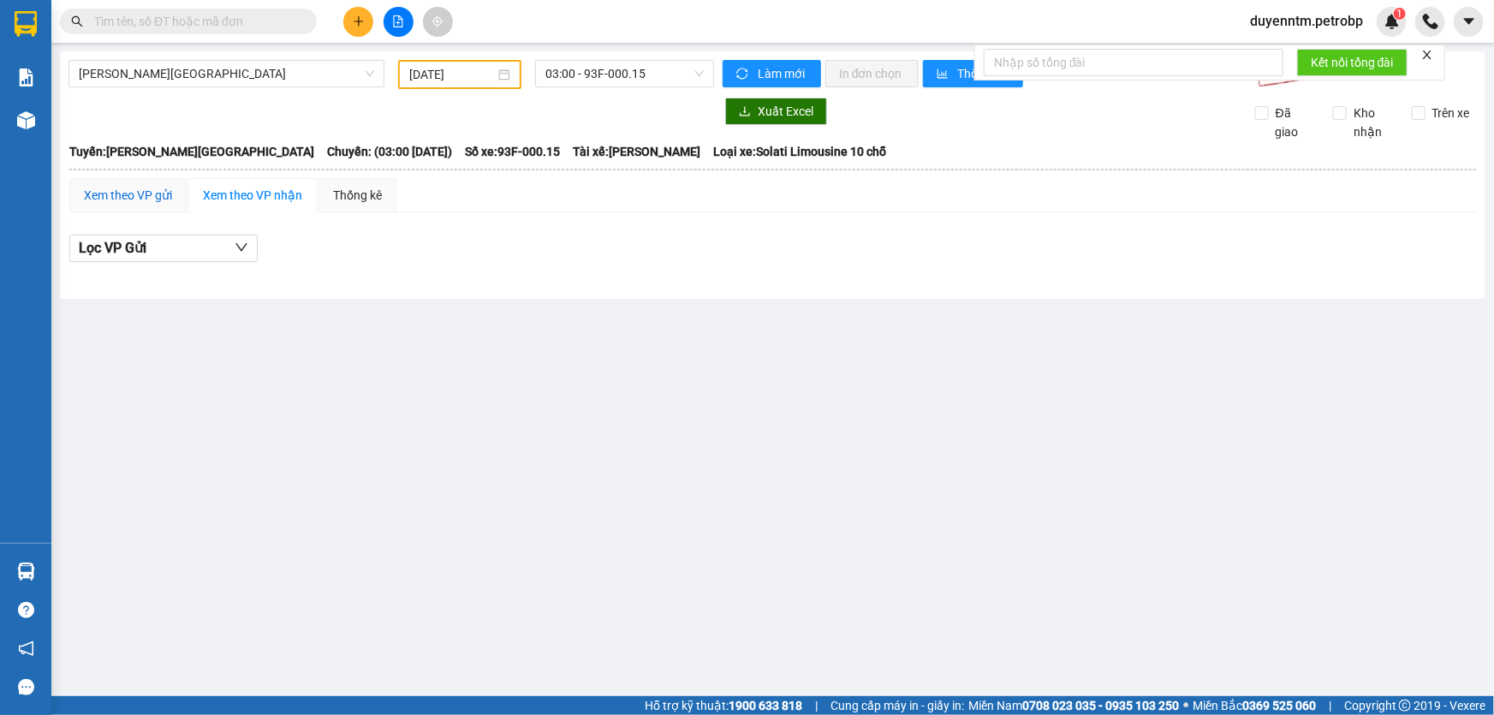
click at [155, 187] on div "Xem theo VP gửi" at bounding box center [128, 195] width 88 height 19
click at [211, 62] on span "[PERSON_NAME][GEOGRAPHIC_DATA]" at bounding box center [226, 74] width 295 height 26
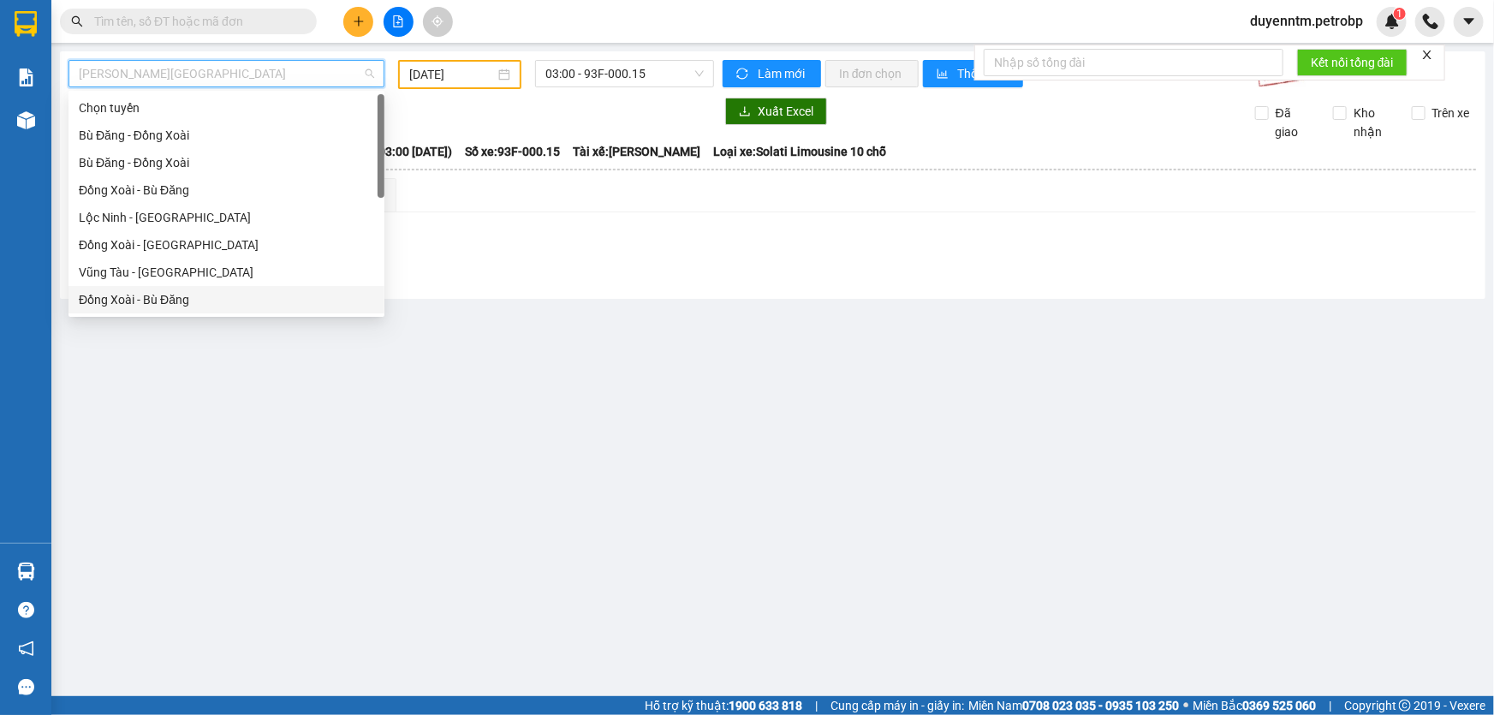
click at [169, 300] on div "Đồng Xoài - Bù Đăng" at bounding box center [226, 299] width 295 height 19
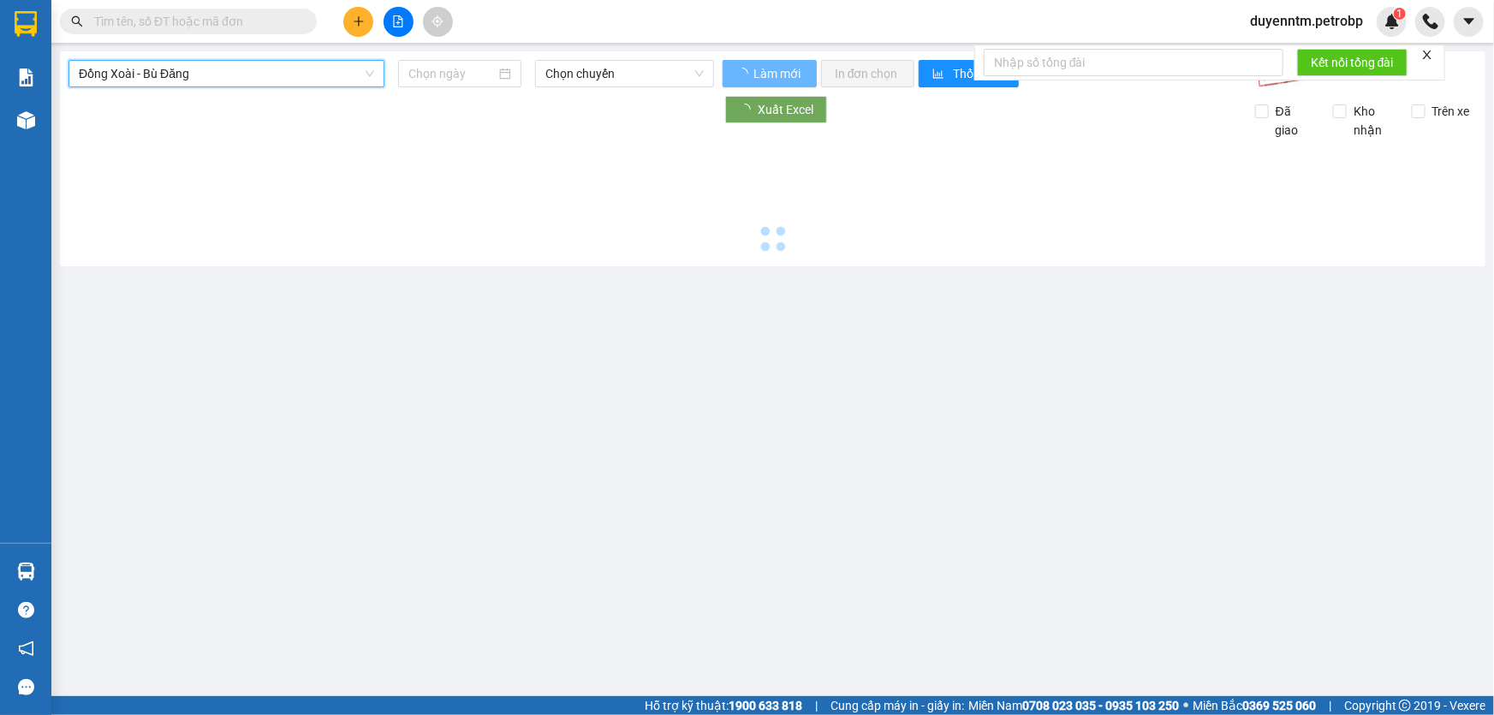
type input "[DATE]"
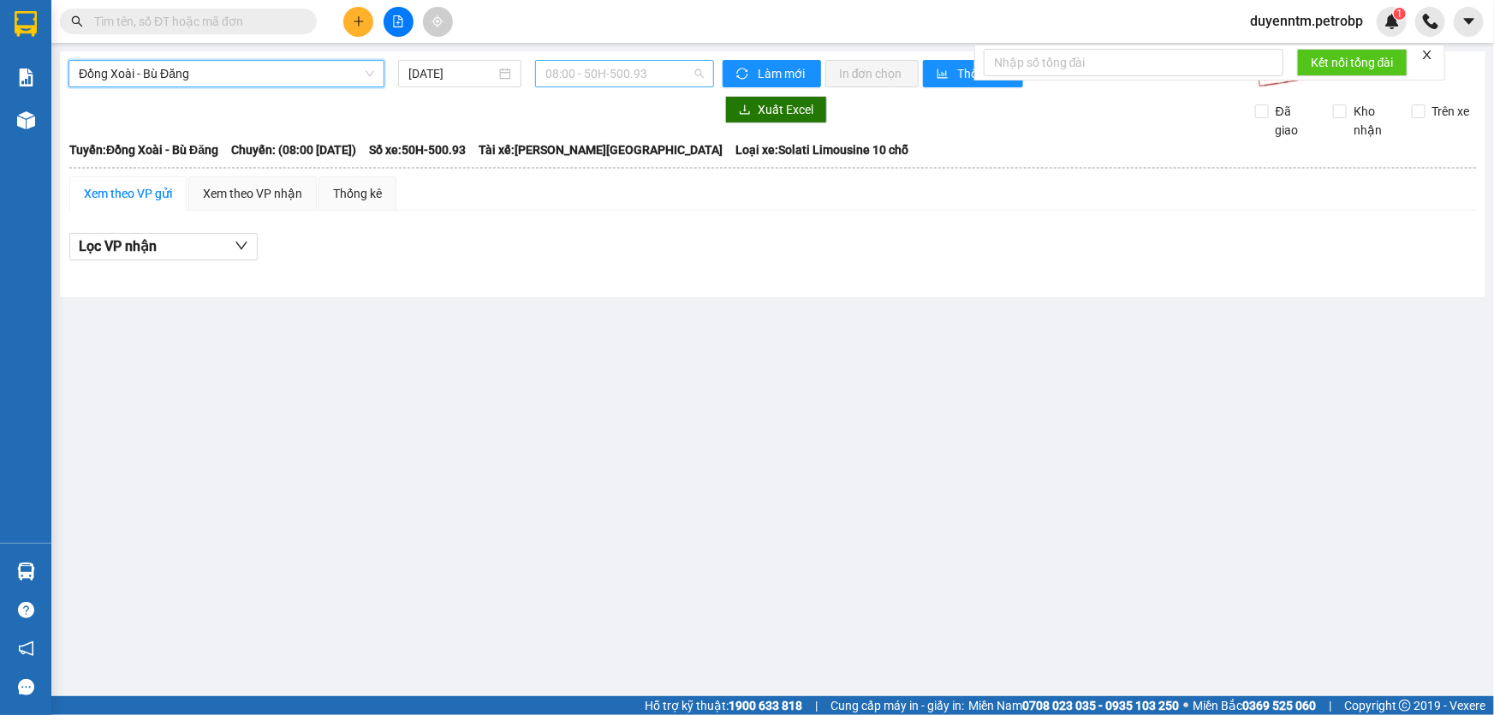
click at [637, 77] on span "08:00 - 50H-500.93" at bounding box center [624, 74] width 158 height 26
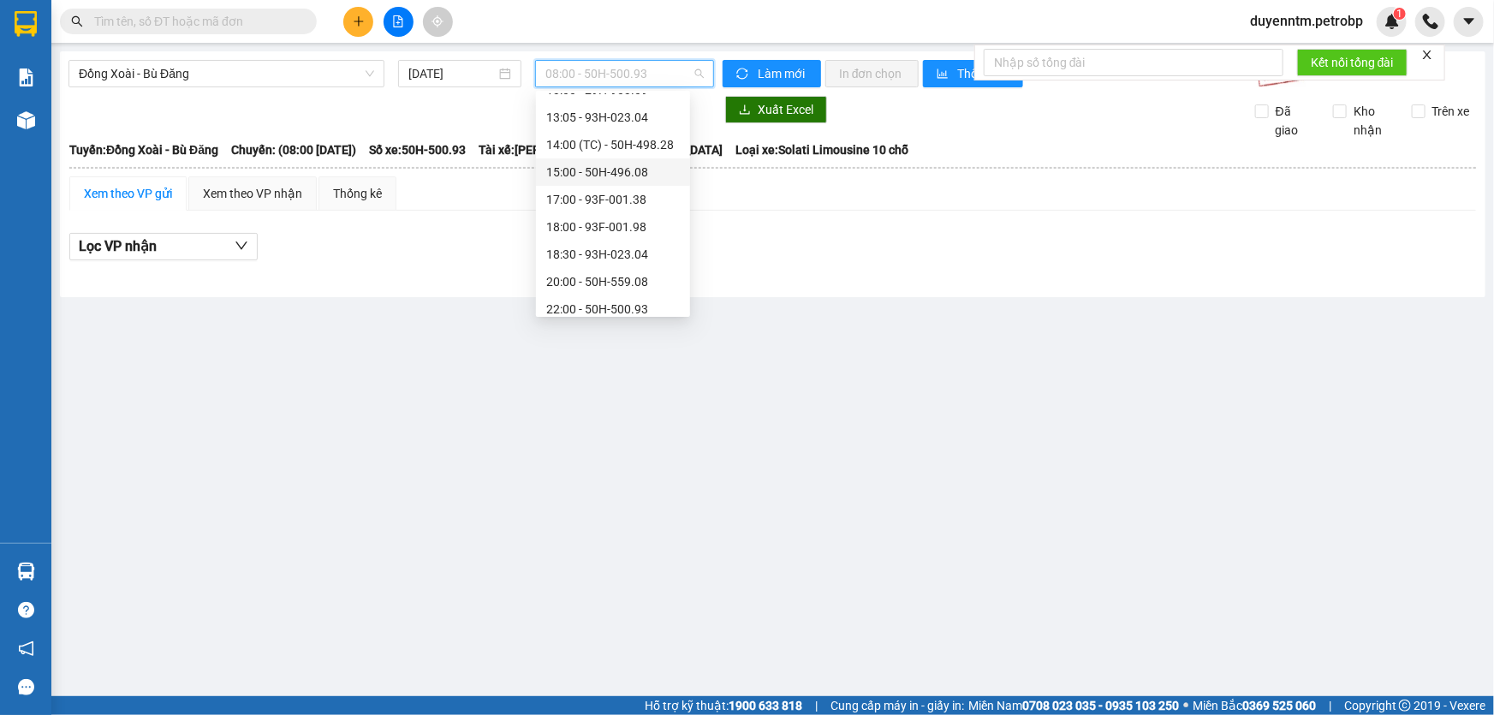
scroll to position [191, 0]
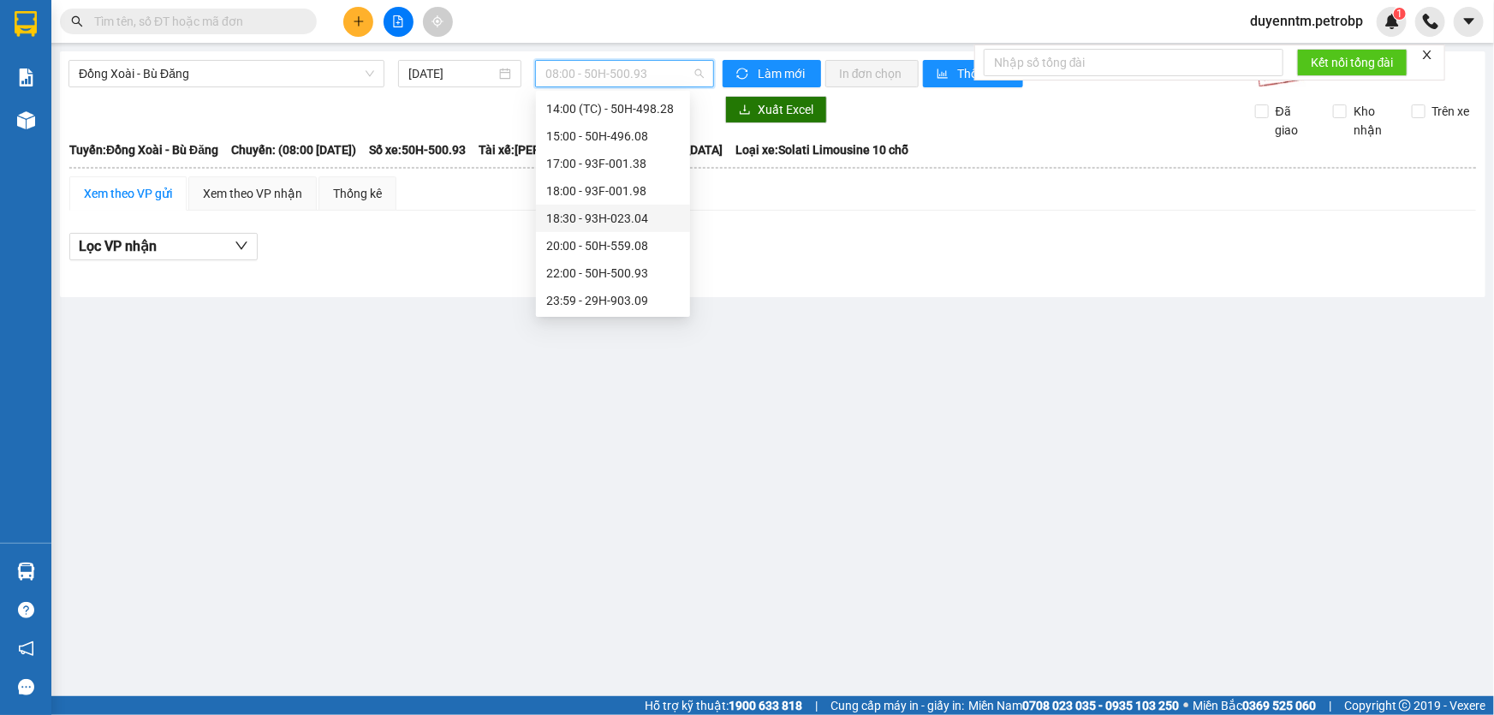
click at [616, 224] on div "18:30 - 93H-023.04" at bounding box center [613, 218] width 134 height 19
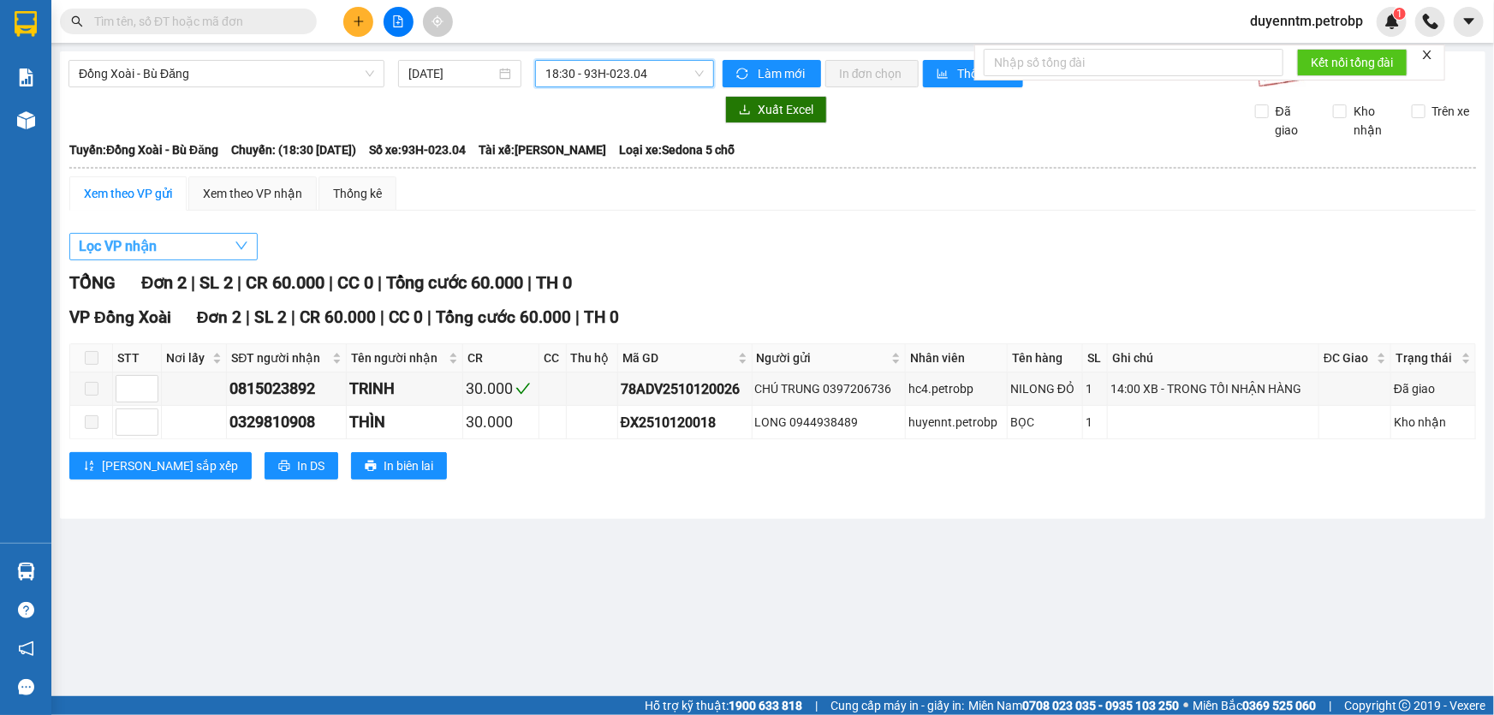
click at [180, 257] on button "Lọc VP nhận" at bounding box center [163, 246] width 188 height 27
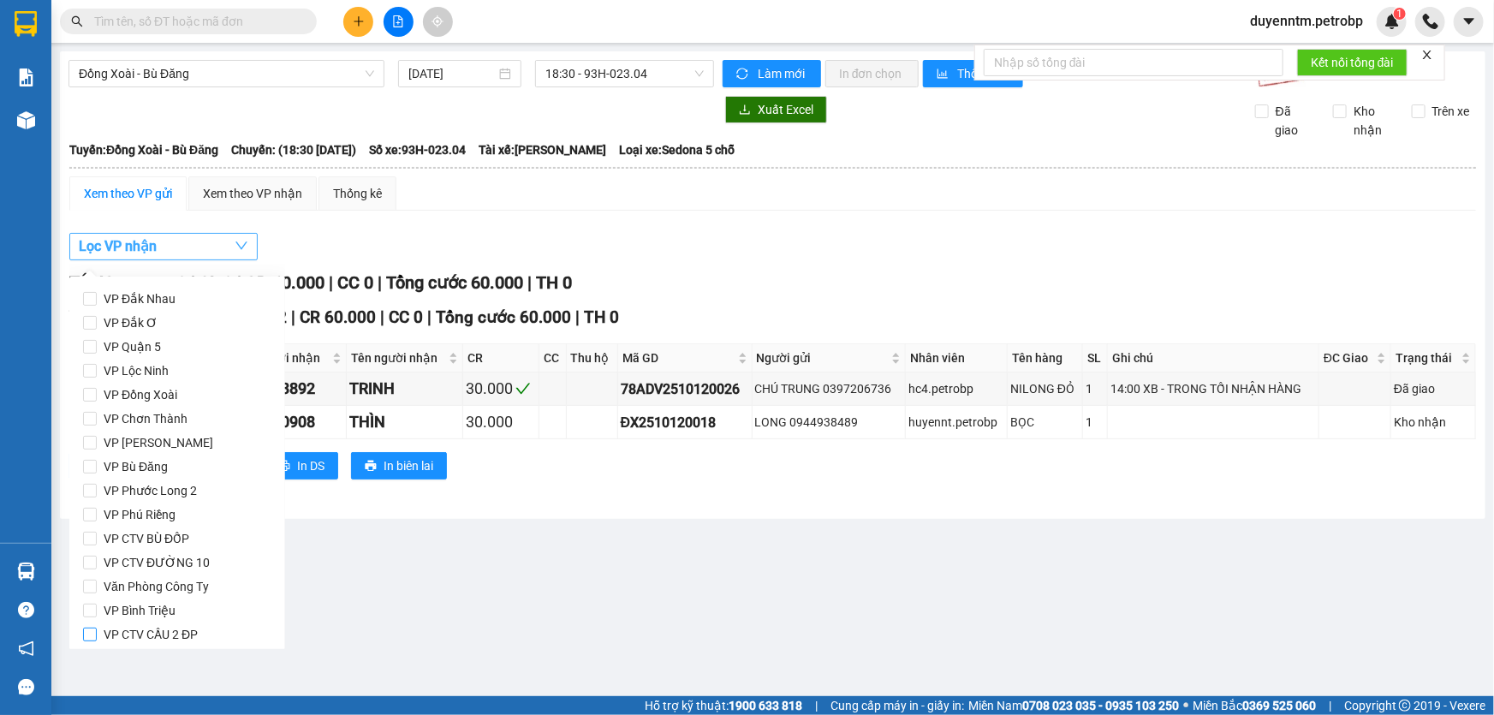
scroll to position [227, 0]
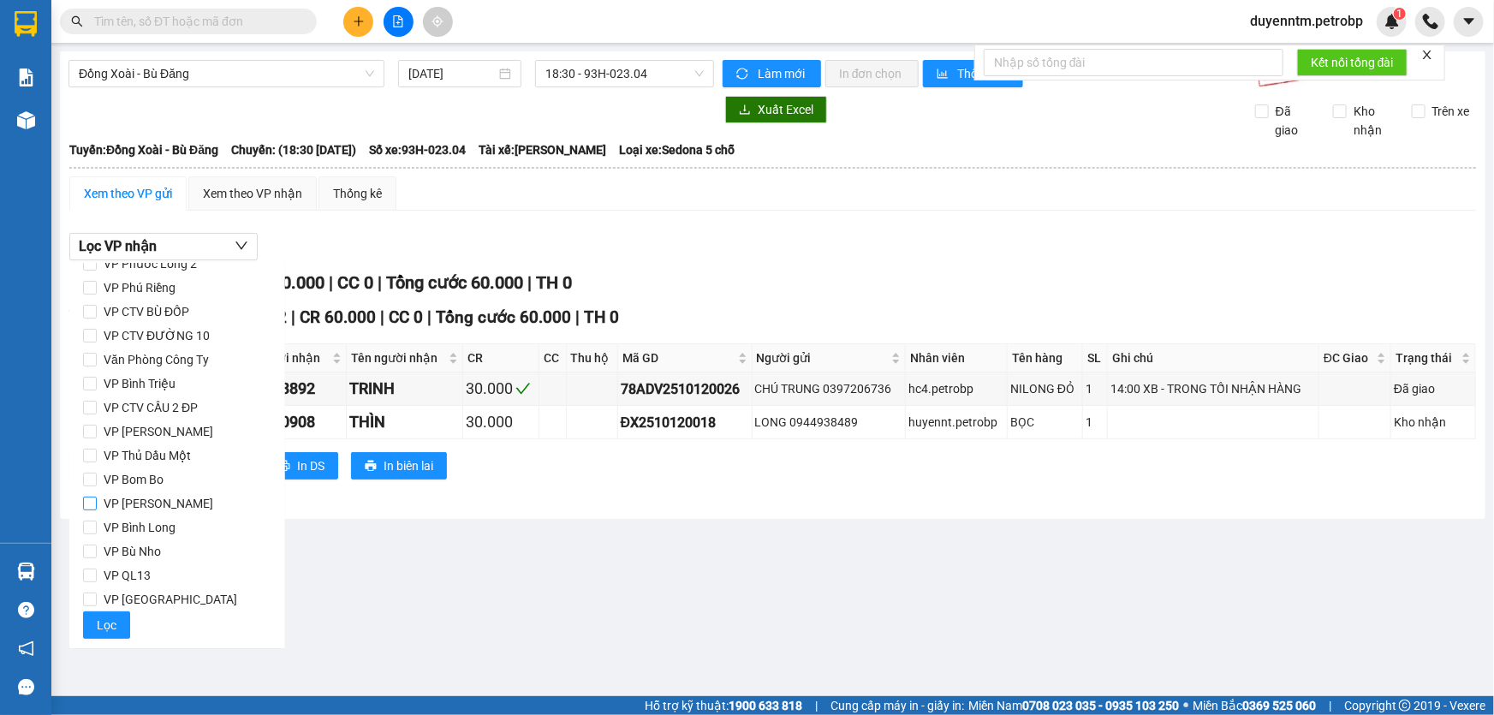
click at [146, 505] on span "VP [PERSON_NAME]" at bounding box center [158, 503] width 123 height 24
click at [97, 505] on input "VP [PERSON_NAME]" at bounding box center [90, 503] width 14 height 14
checkbox input "true"
click at [119, 622] on button "Lọc" at bounding box center [106, 624] width 47 height 27
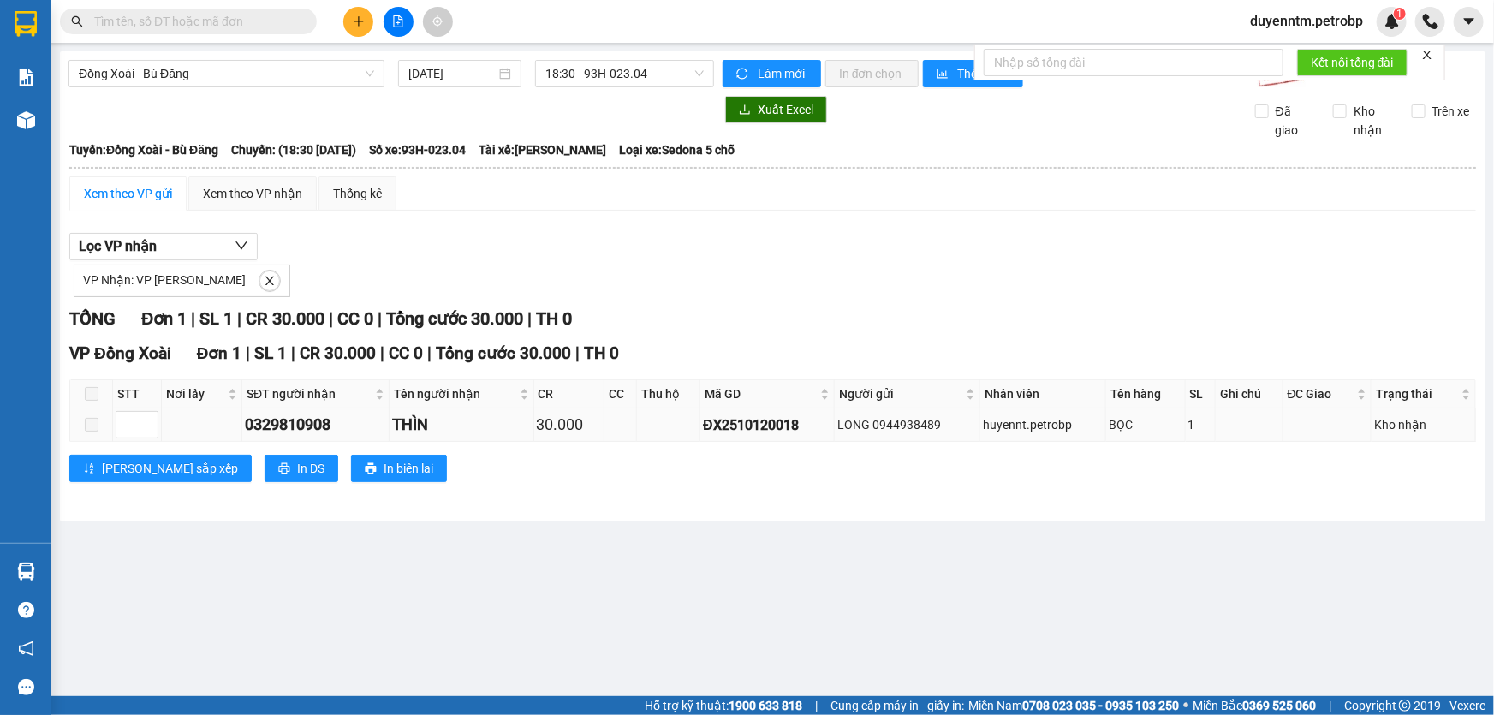
click at [734, 422] on div "ĐX2510120018" at bounding box center [767, 424] width 128 height 21
copy div "ĐX2510120018"
paste input "ĐX2510120018"
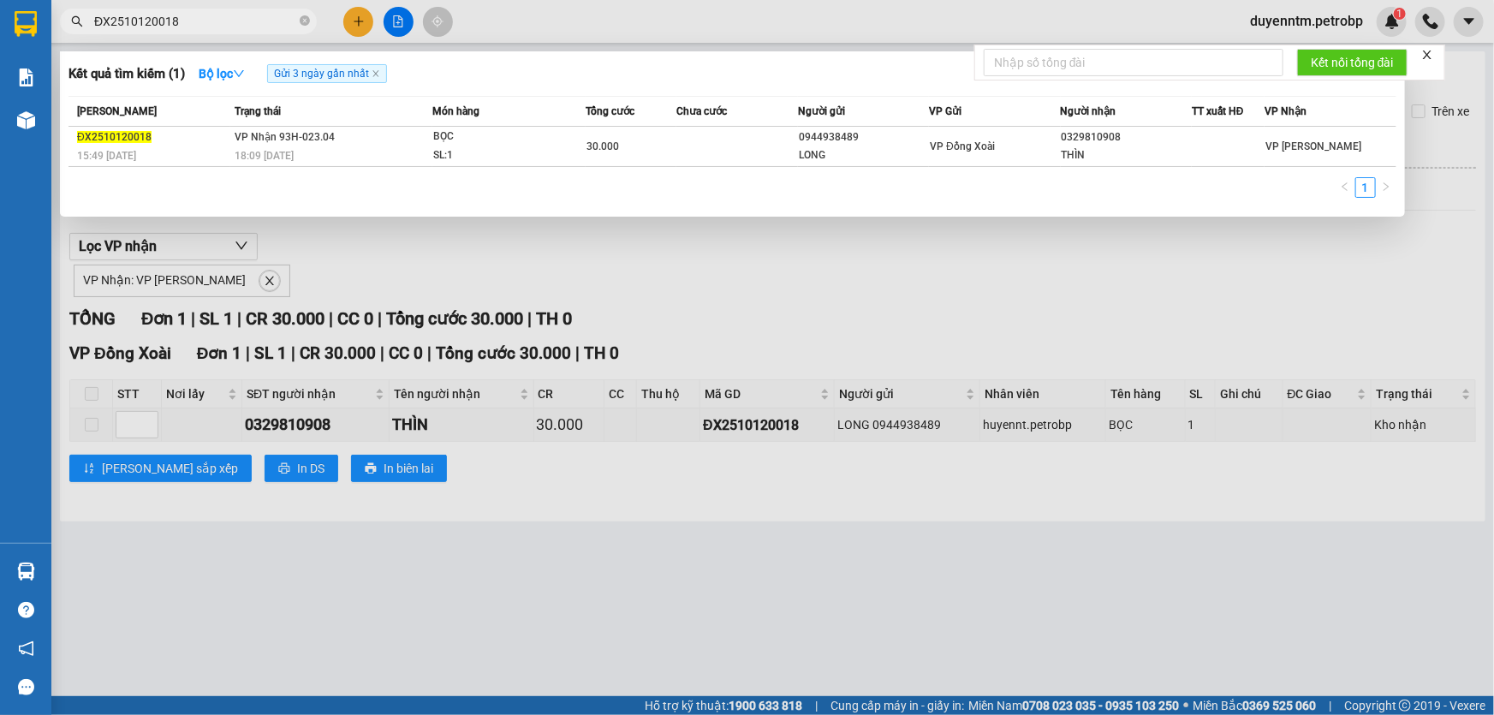
type input "ĐX2510120018"
click at [238, 284] on div at bounding box center [747, 357] width 1494 height 715
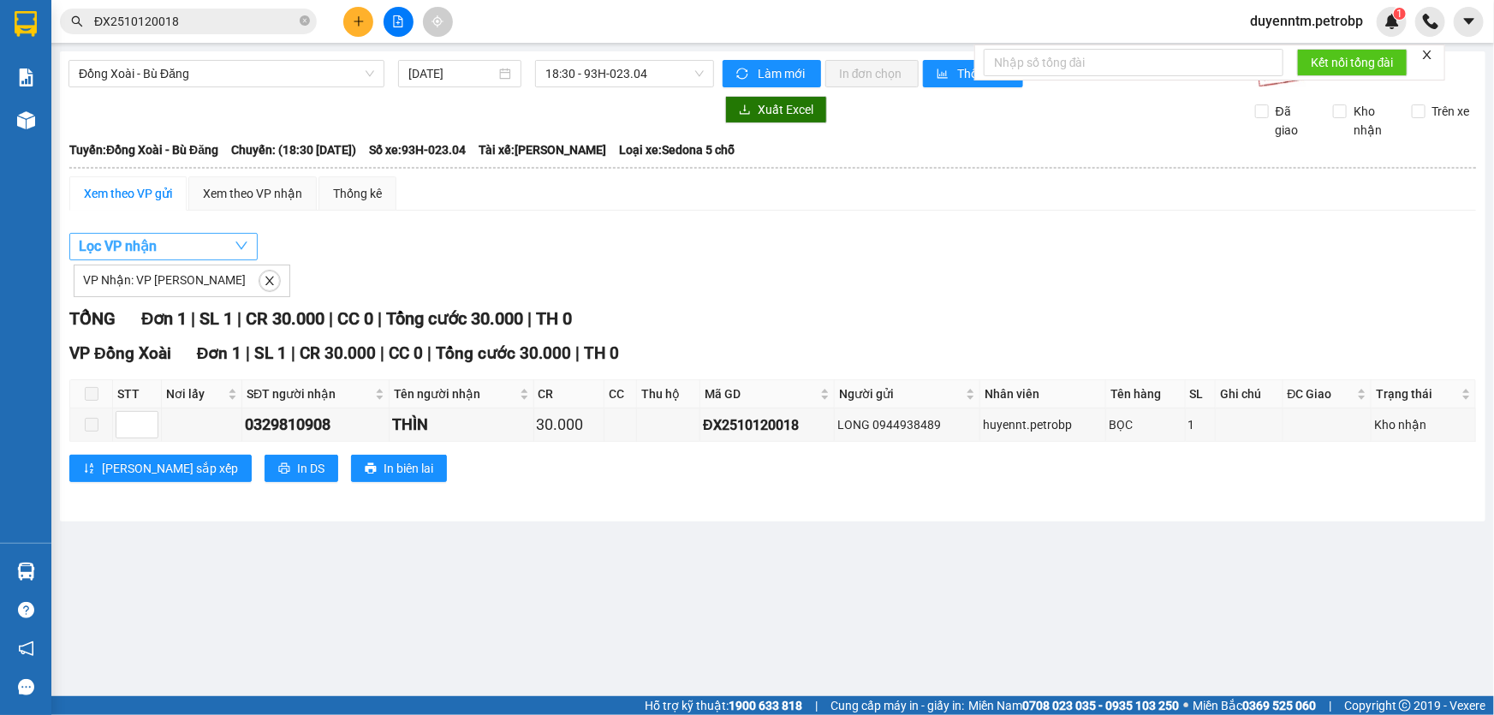
click at [228, 253] on button "Lọc VP nhận" at bounding box center [163, 246] width 188 height 27
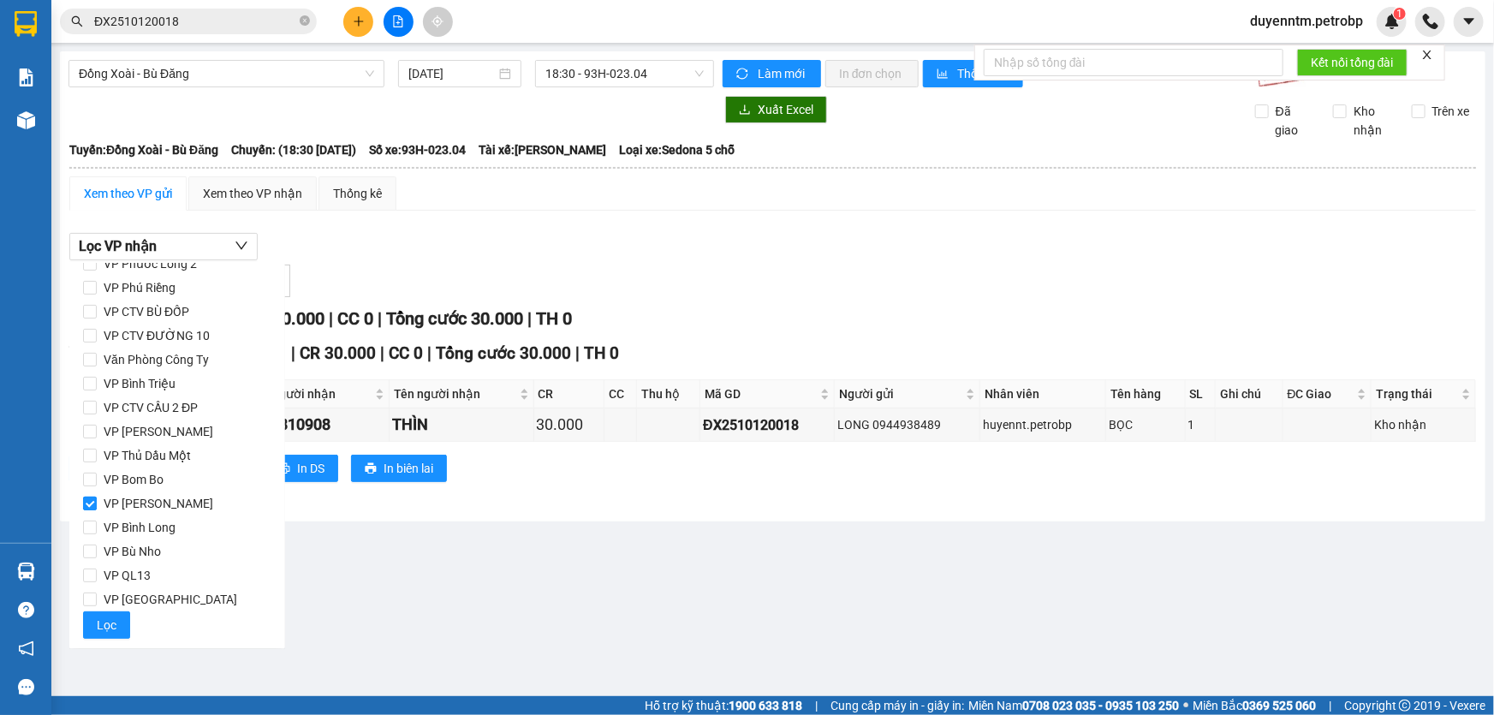
click at [138, 497] on span "VP [PERSON_NAME]" at bounding box center [158, 503] width 123 height 24
click at [97, 497] on input "VP [PERSON_NAME]" at bounding box center [90, 503] width 14 height 14
checkbox input "false"
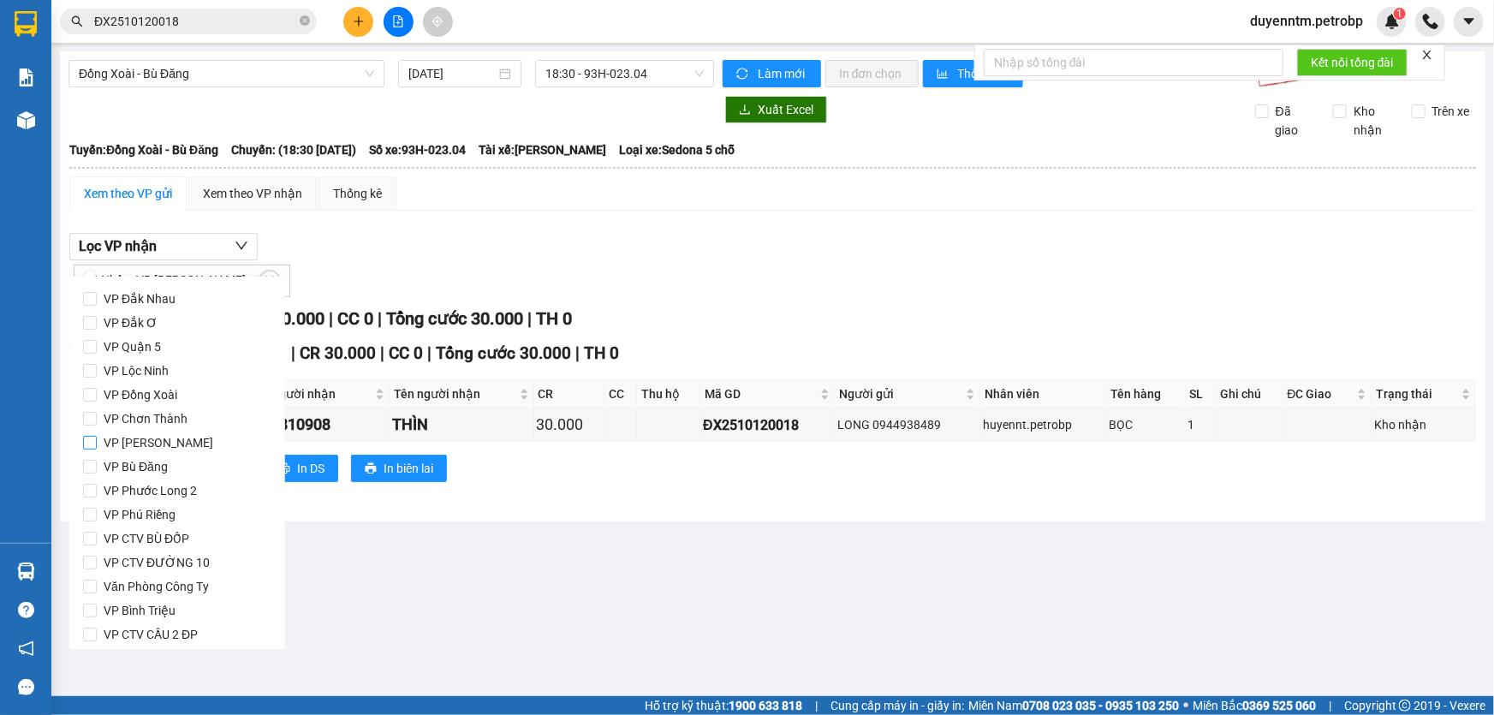
click at [159, 441] on span "VP [PERSON_NAME]" at bounding box center [158, 443] width 123 height 24
click at [97, 441] on input "VP [PERSON_NAME]" at bounding box center [90, 443] width 14 height 14
checkbox input "true"
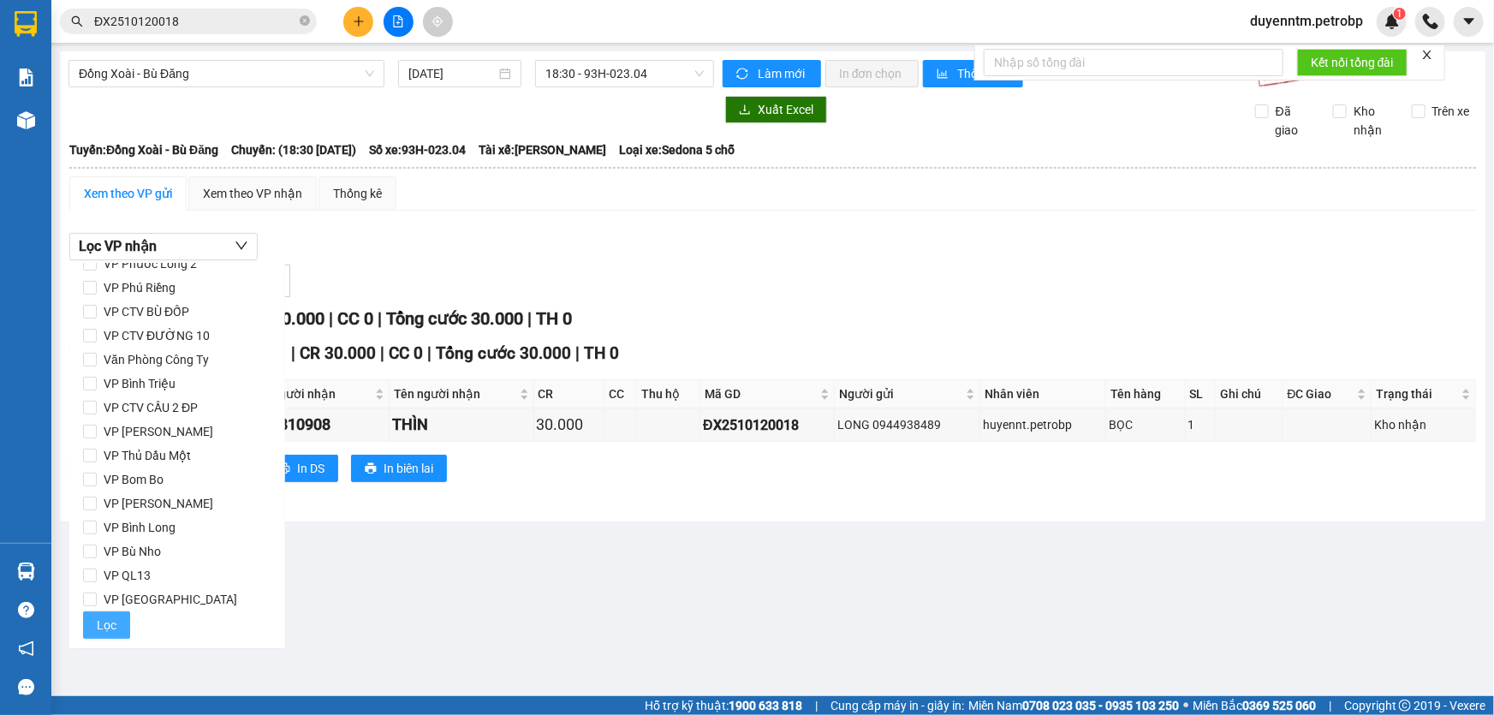
click at [111, 625] on span "Lọc" at bounding box center [107, 624] width 20 height 19
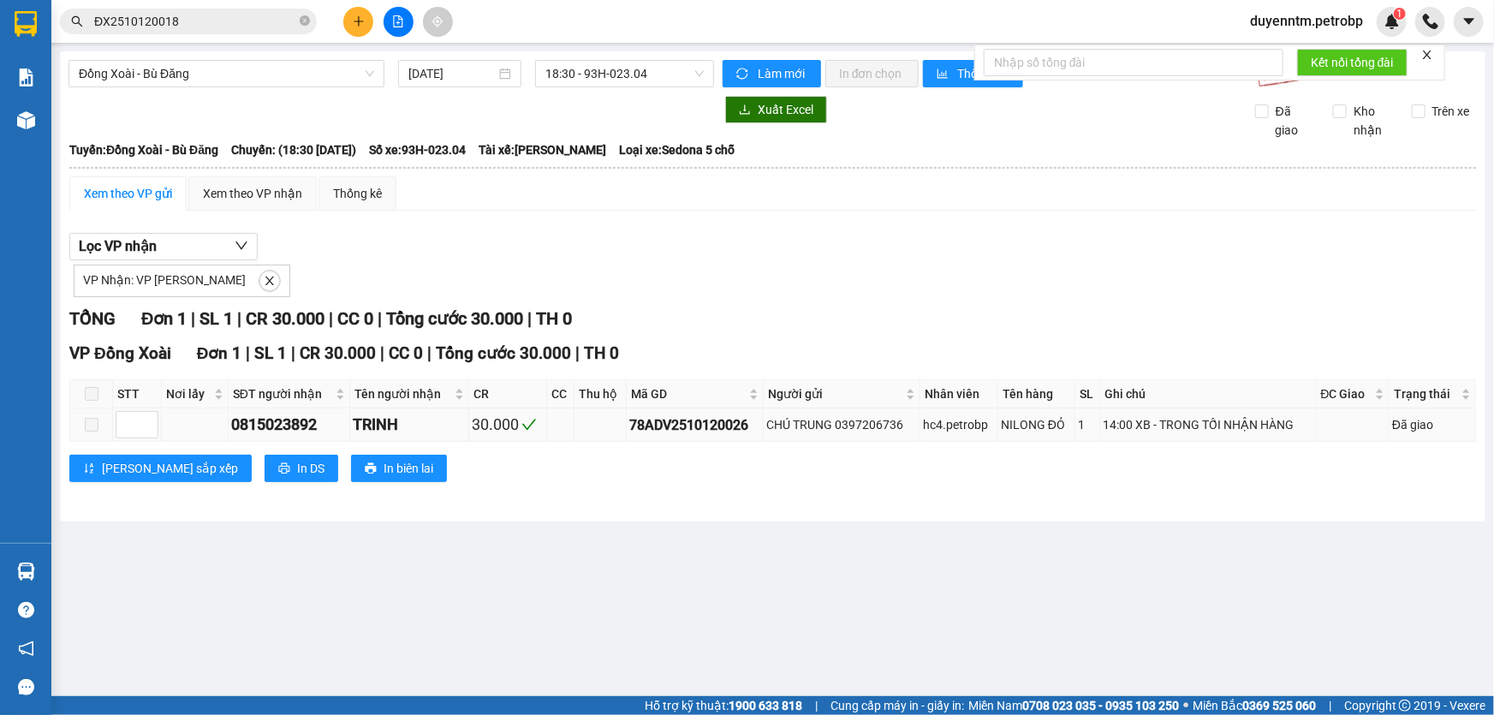
click at [720, 418] on div "78ADV2510120026" at bounding box center [694, 424] width 131 height 21
copy div "78ADV2510120026"
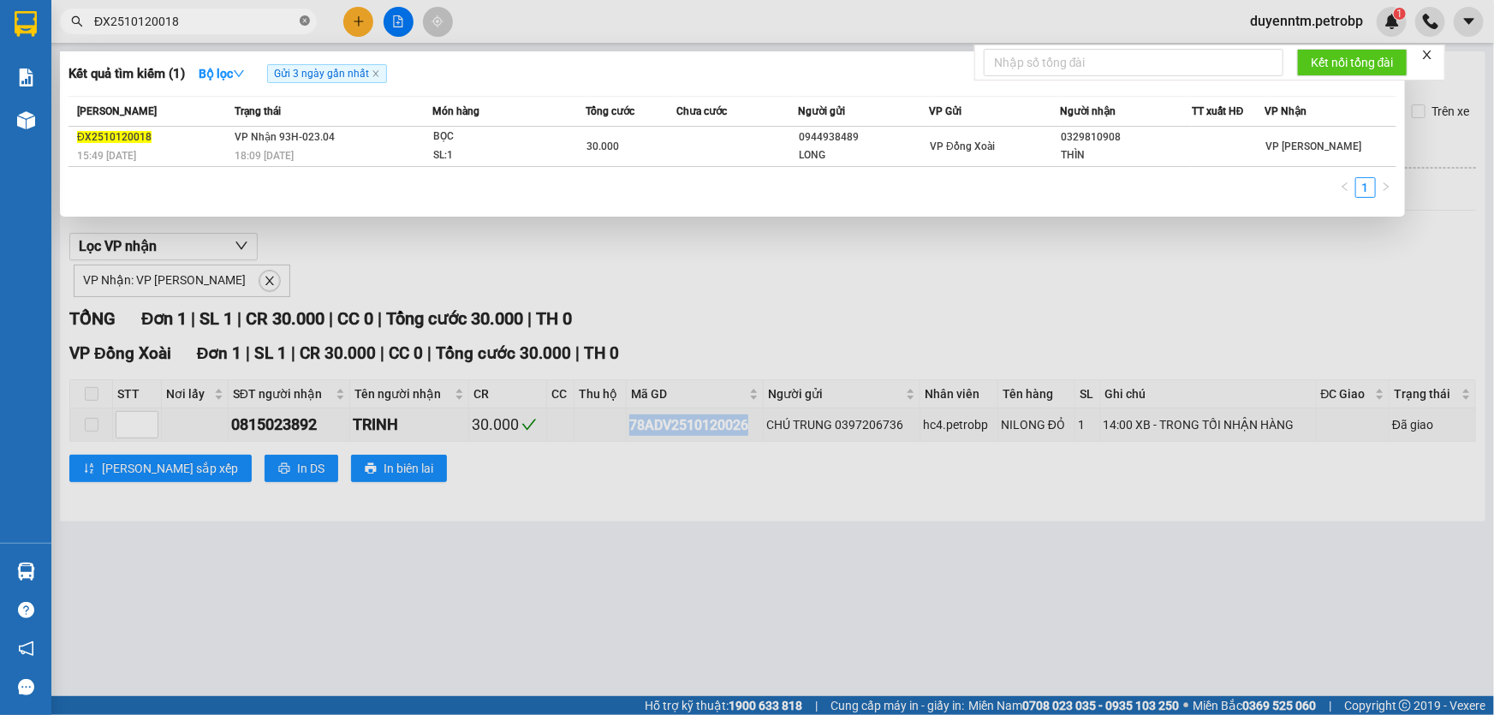
click at [301, 20] on icon "close-circle" at bounding box center [305, 20] width 10 height 10
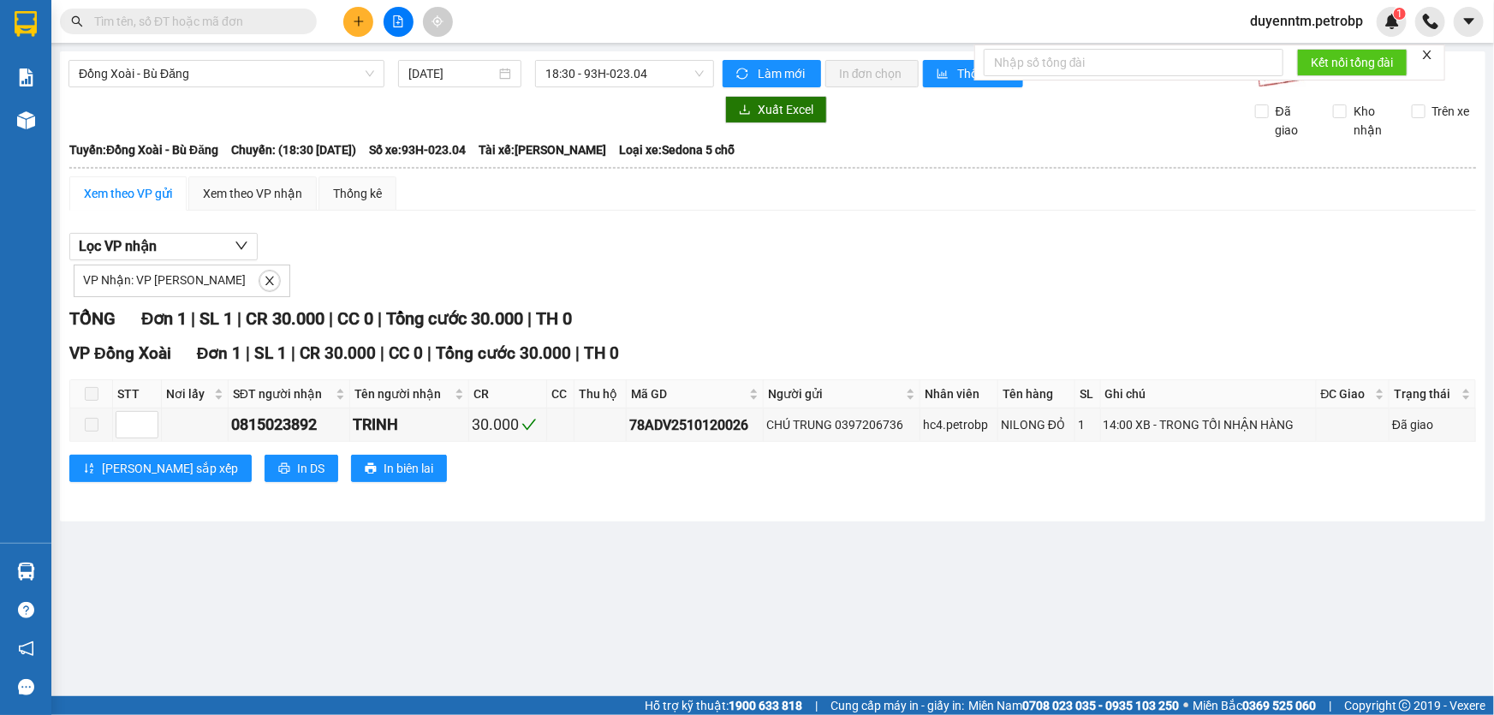
paste input "78ADV2510120026"
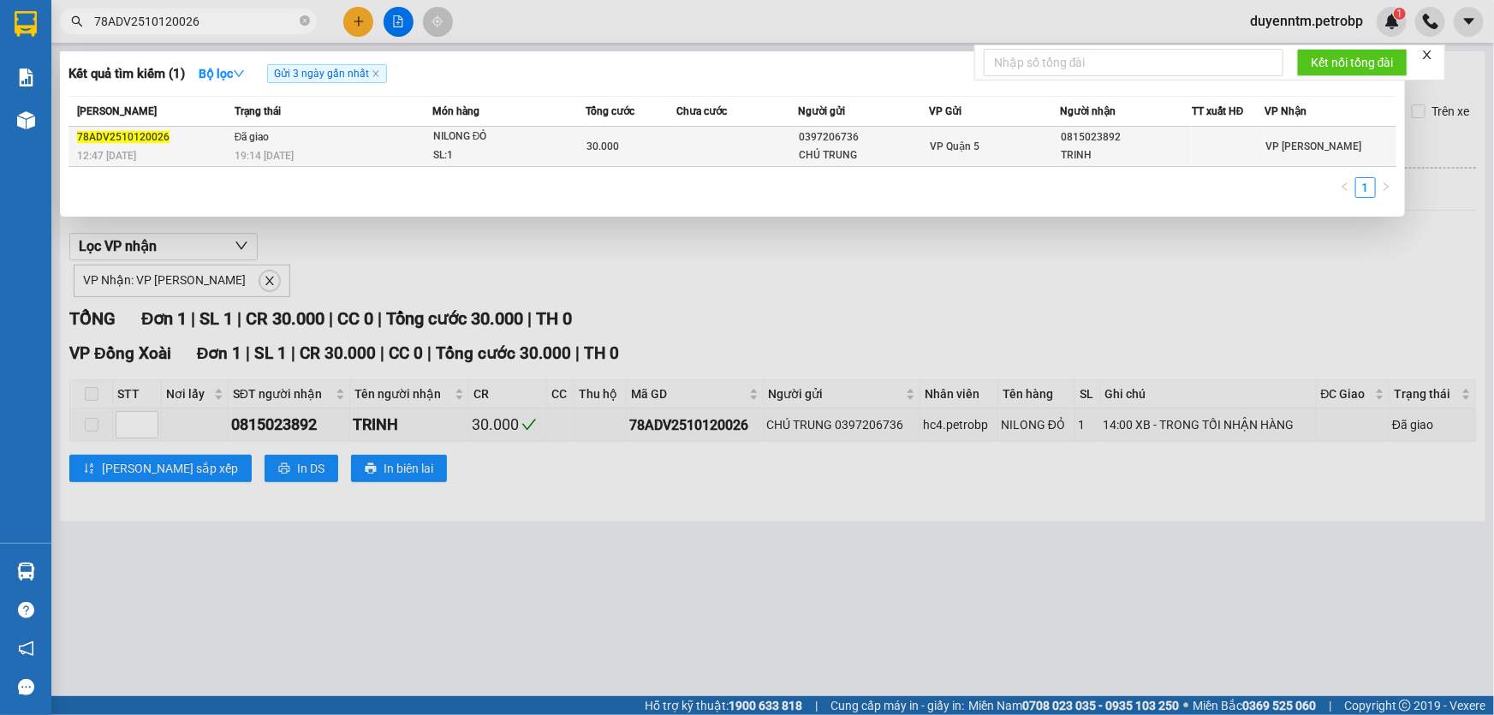
type input "78ADV2510120026"
click at [245, 133] on span "Đã giao" at bounding box center [252, 137] width 35 height 12
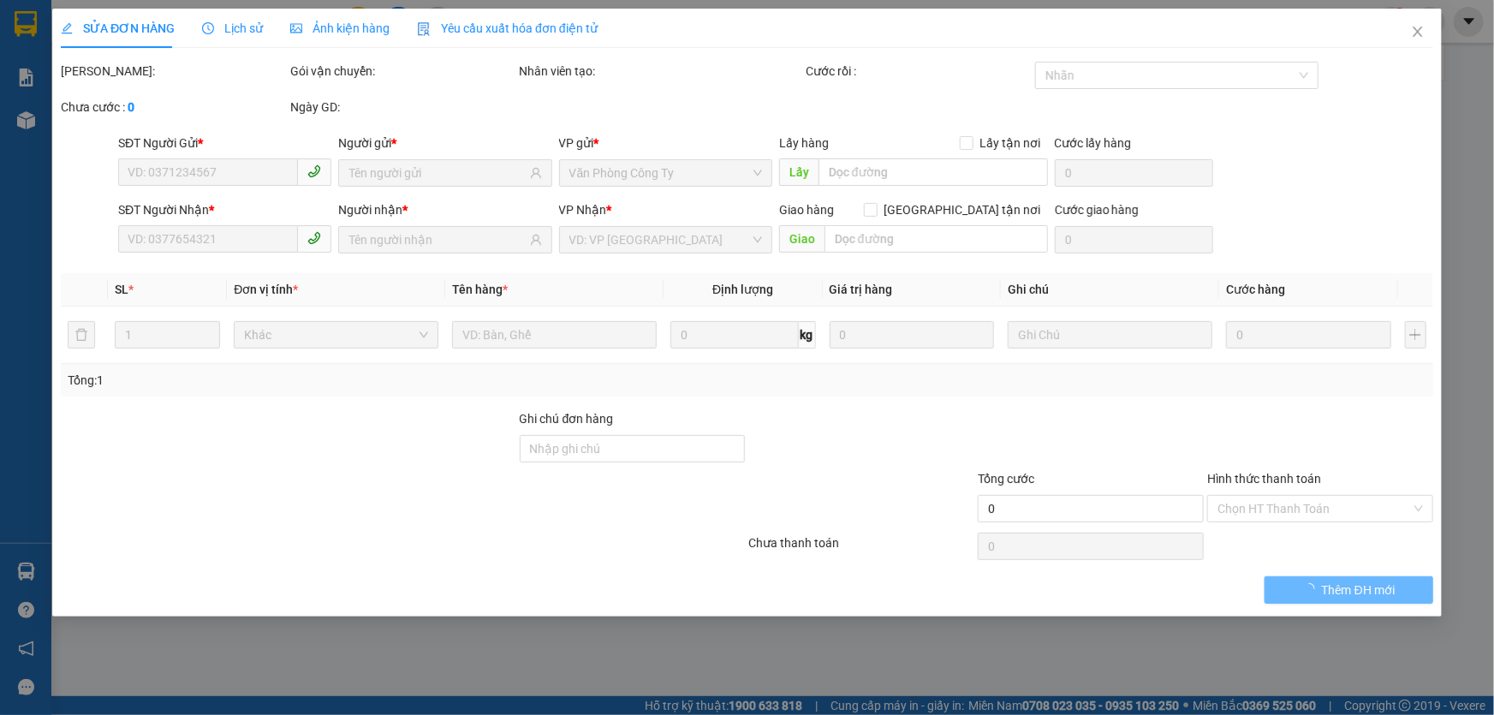
type input "0397206736"
type input "CHÚ TRUNG"
type input "0815023892"
type input "TRINH"
type input "30.000"
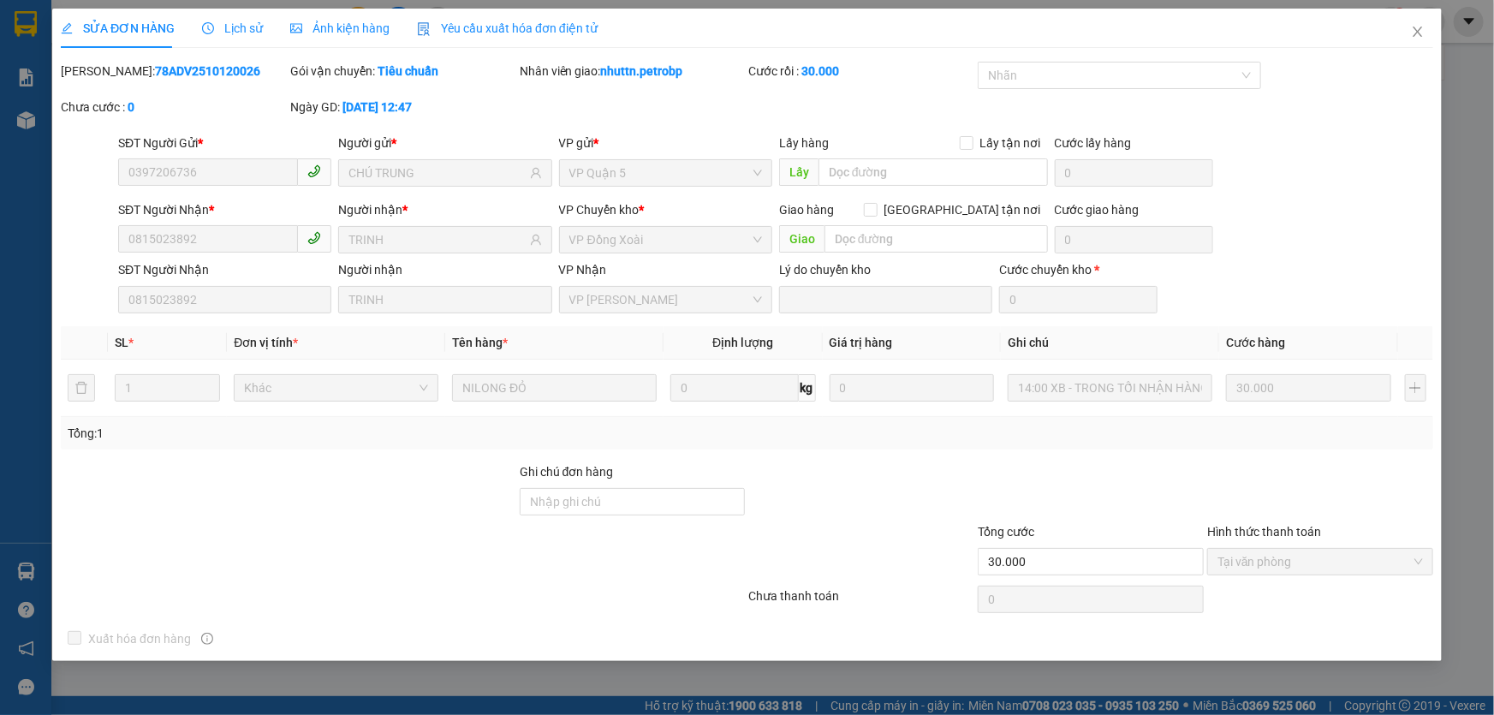
click at [257, 25] on span "Lịch sử" at bounding box center [232, 28] width 61 height 14
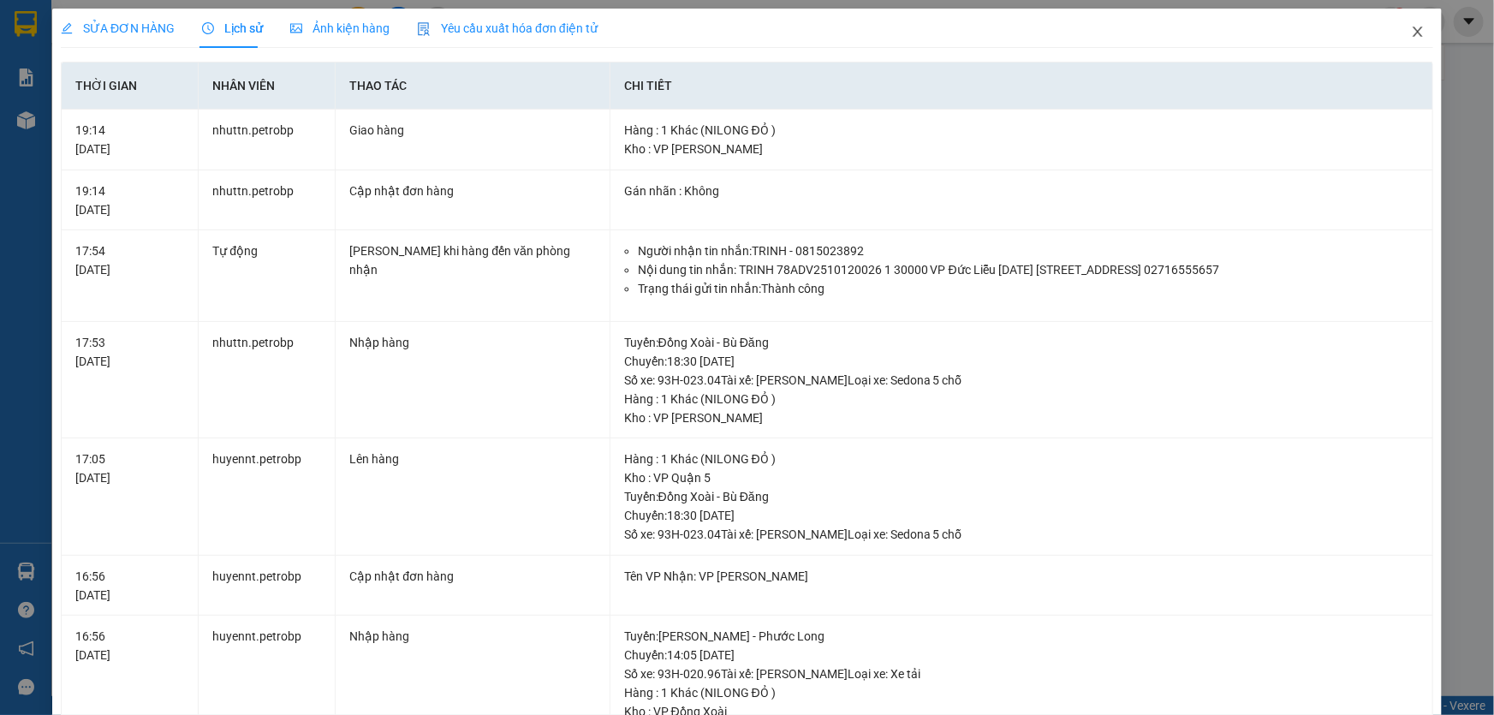
click at [1412, 33] on icon "close" at bounding box center [1418, 32] width 14 height 14
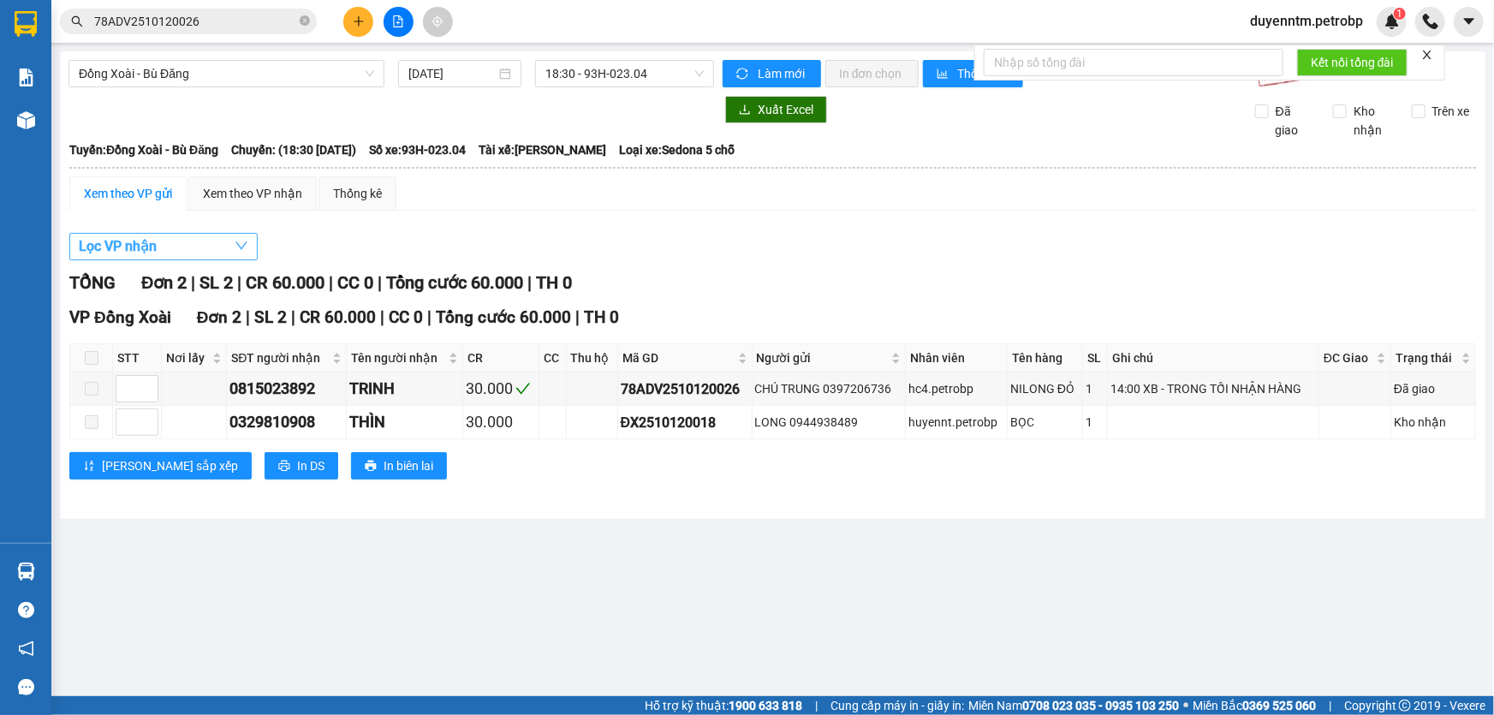
click at [185, 241] on button "Lọc VP nhận" at bounding box center [163, 246] width 188 height 27
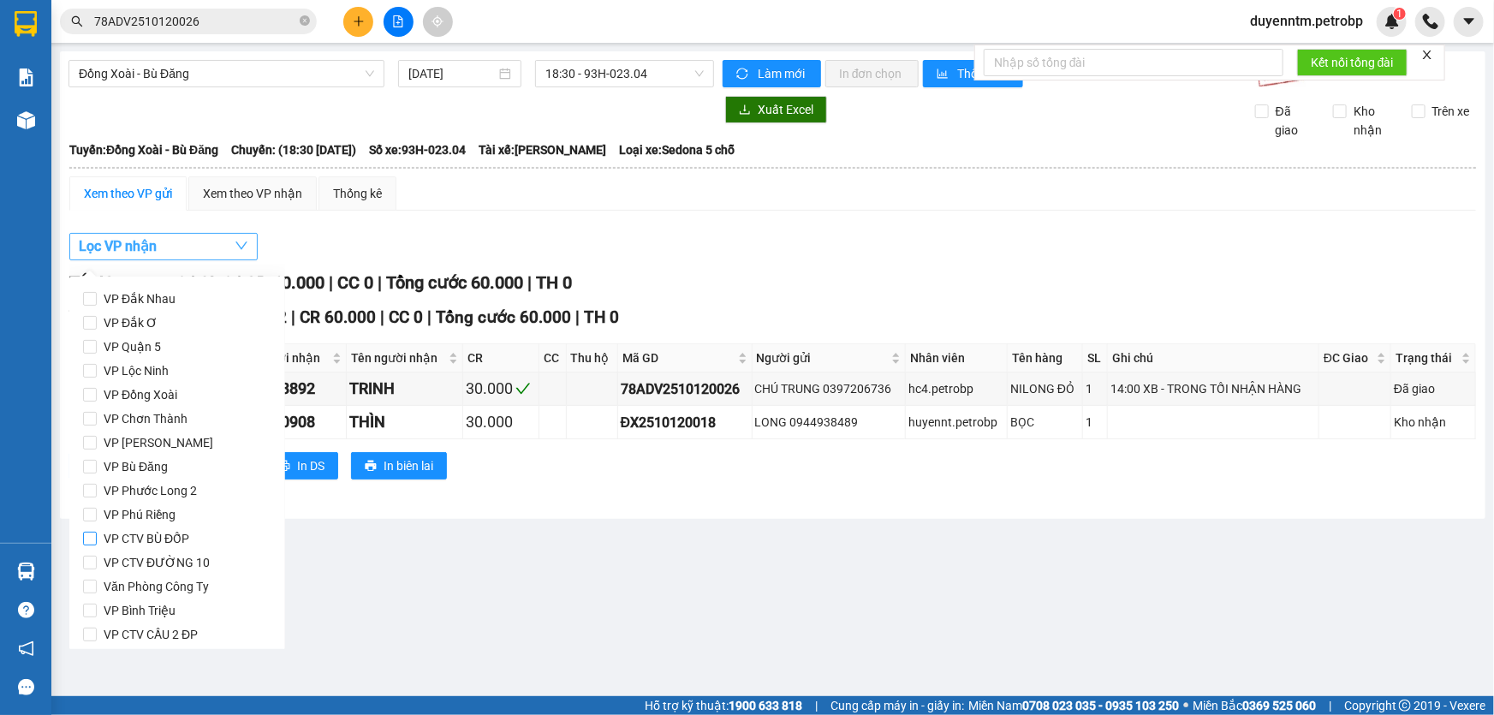
scroll to position [227, 0]
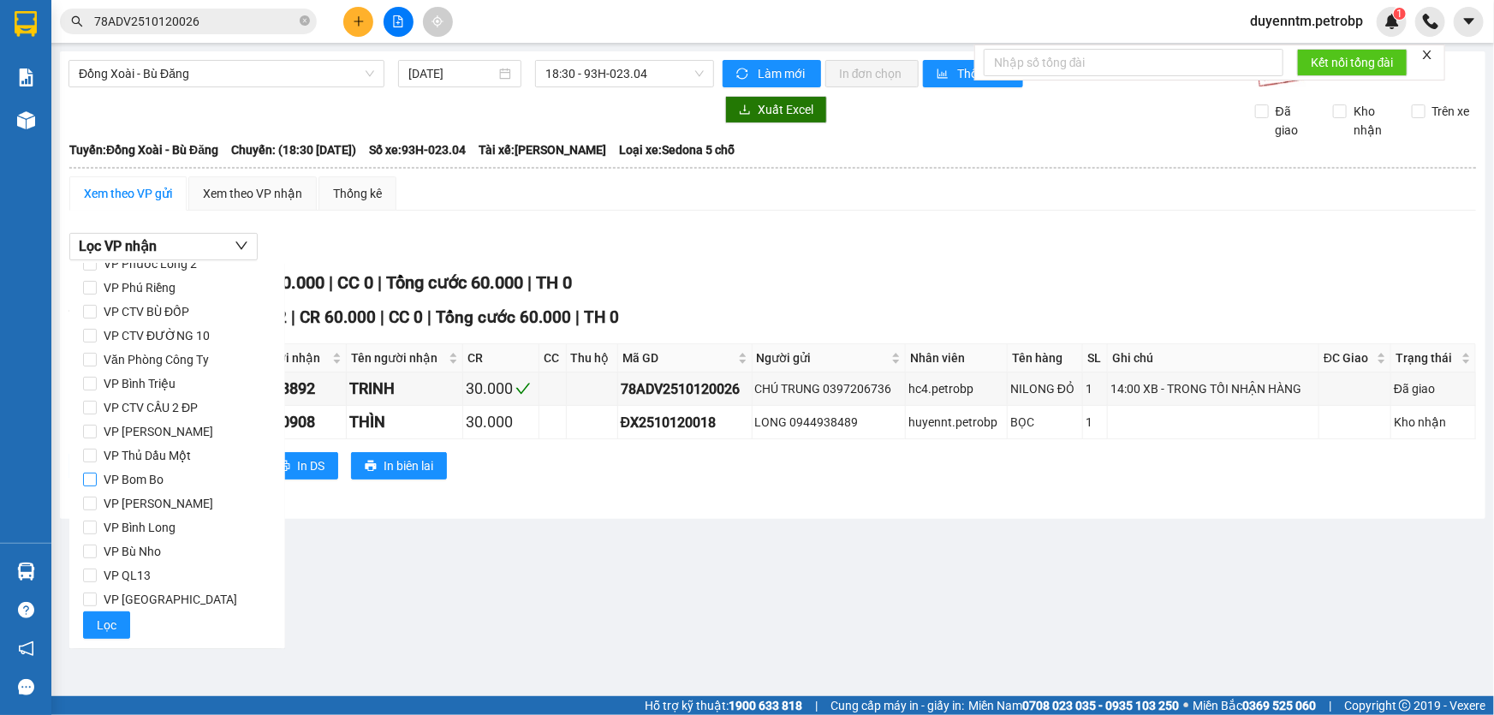
click at [155, 485] on span "VP Bom Bo" at bounding box center [134, 479] width 74 height 24
click at [97, 485] on input "VP Bom Bo" at bounding box center [90, 480] width 14 height 14
click at [110, 619] on span "Lọc" at bounding box center [107, 624] width 20 height 19
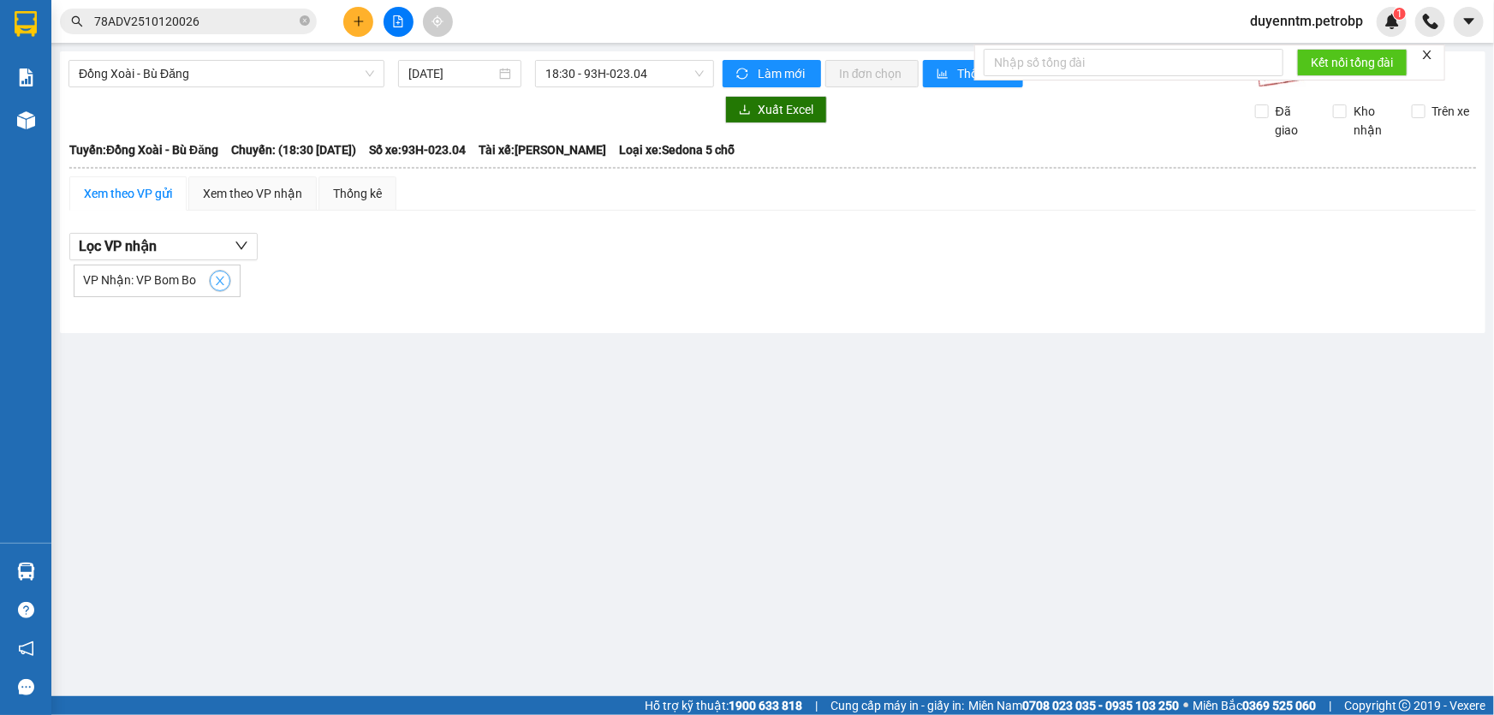
click at [215, 276] on icon "close" at bounding box center [220, 281] width 12 height 12
checkbox input "false"
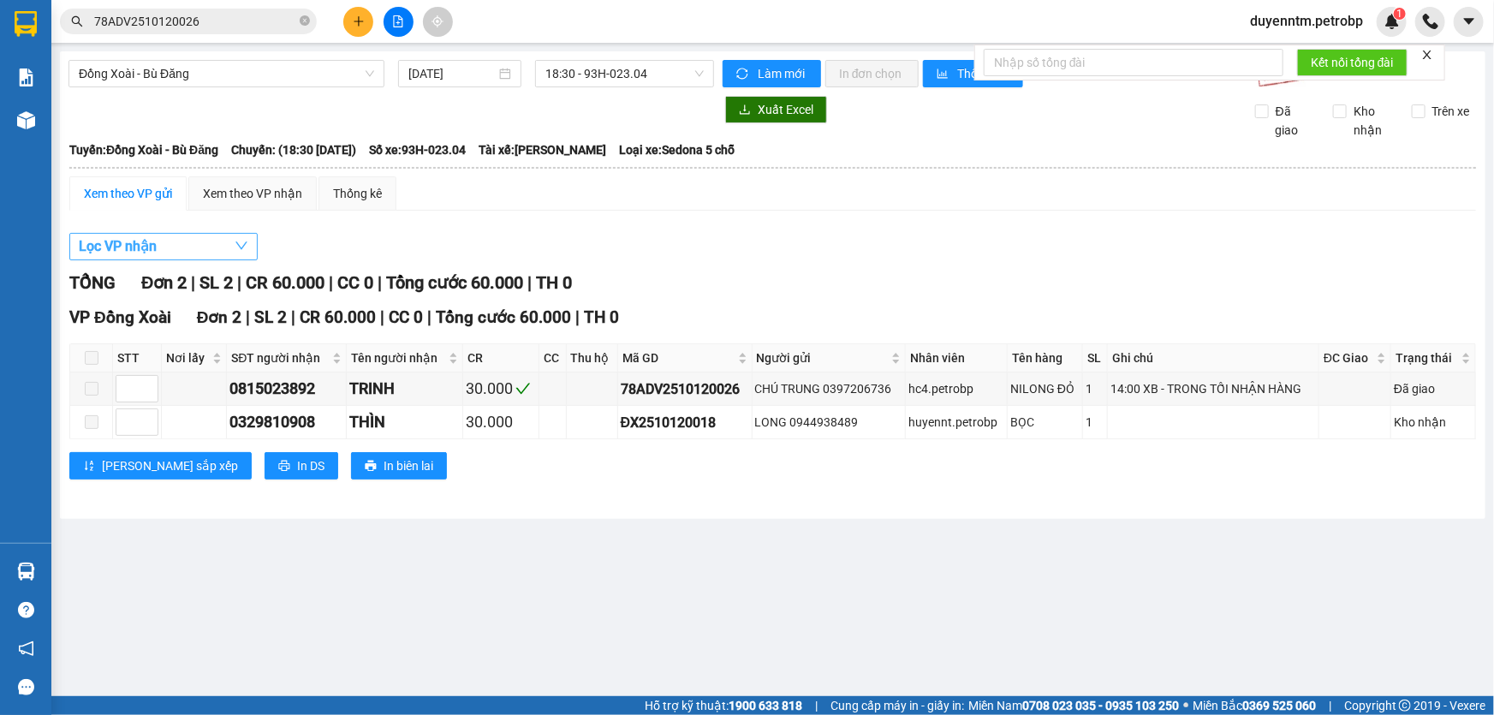
click at [201, 246] on button "Lọc VP nhận" at bounding box center [163, 246] width 188 height 27
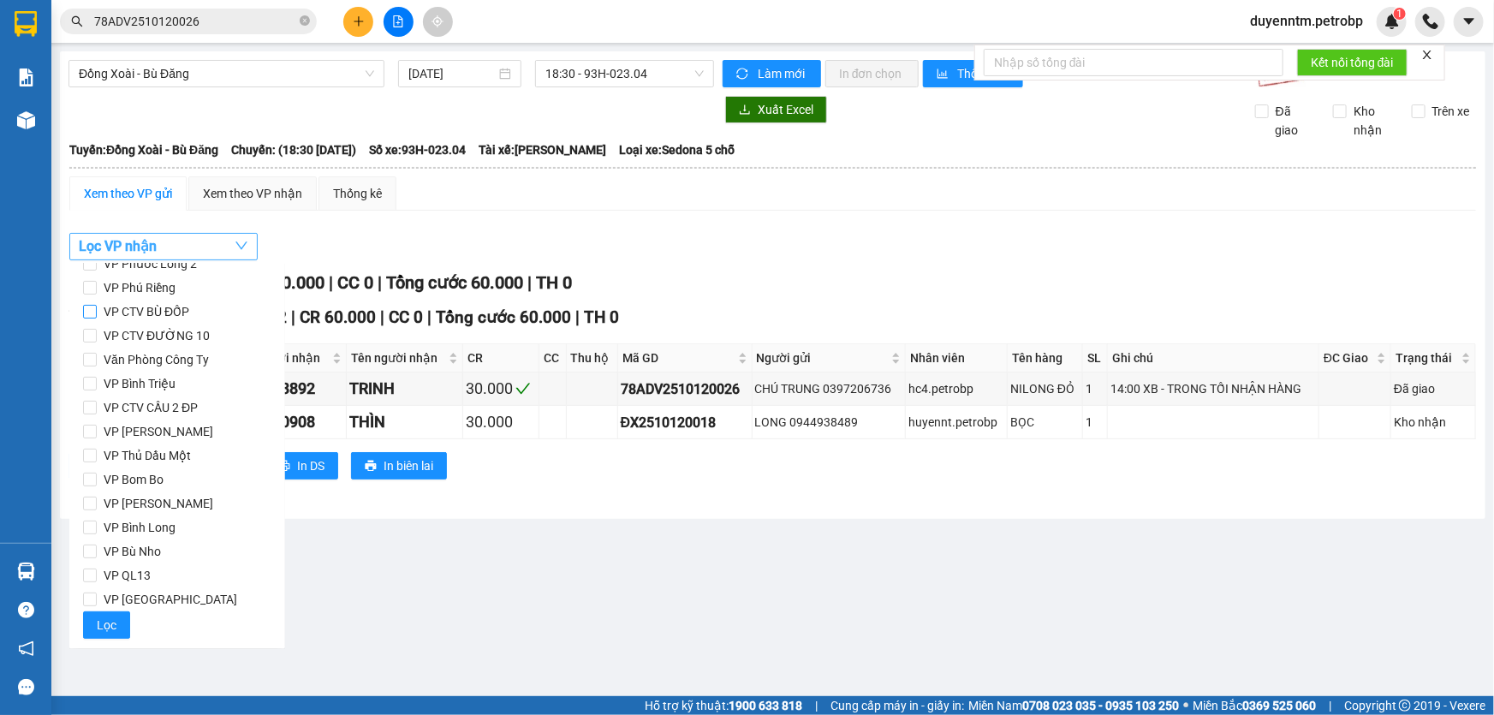
scroll to position [0, 0]
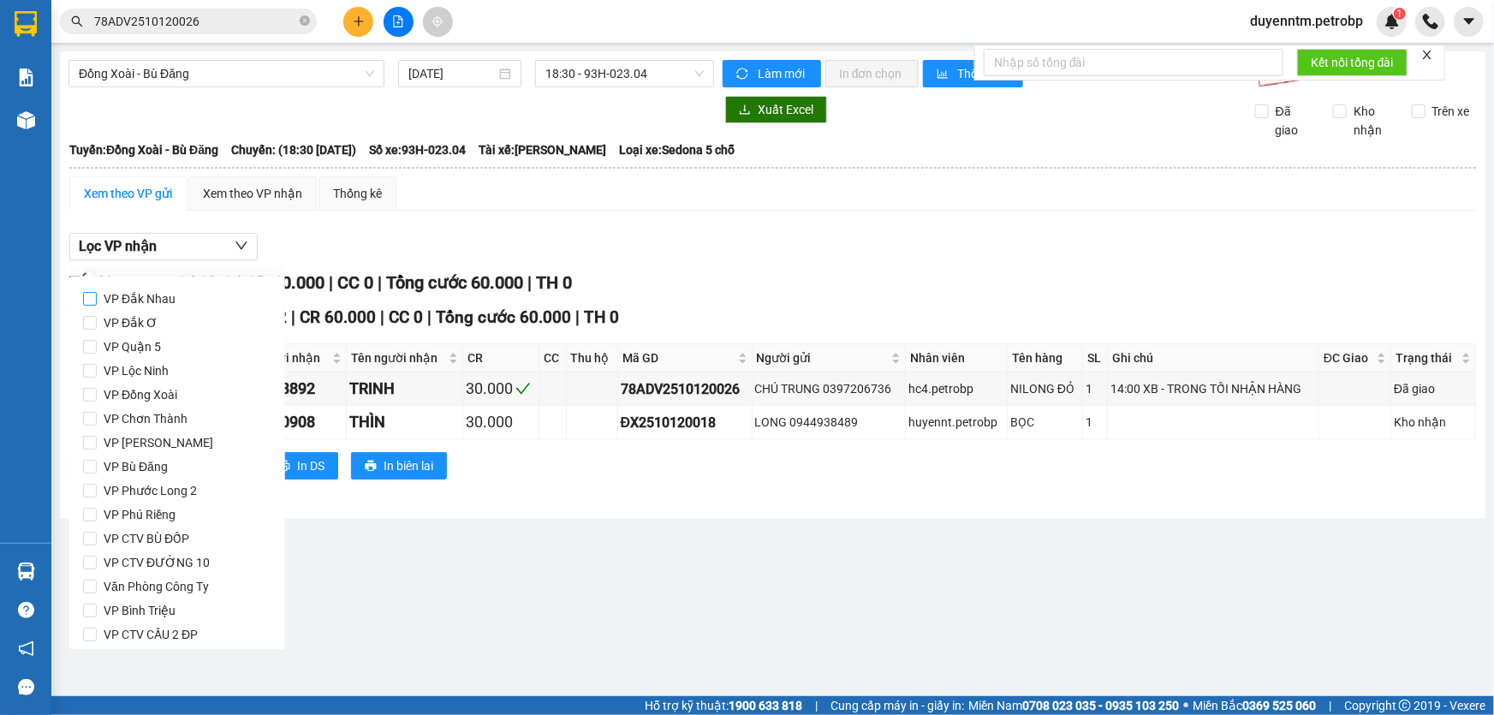
click at [170, 300] on span "VP Đắk Nhau" at bounding box center [140, 299] width 86 height 24
click at [97, 300] on input "VP Đắk Nhau" at bounding box center [90, 299] width 14 height 14
checkbox input "true"
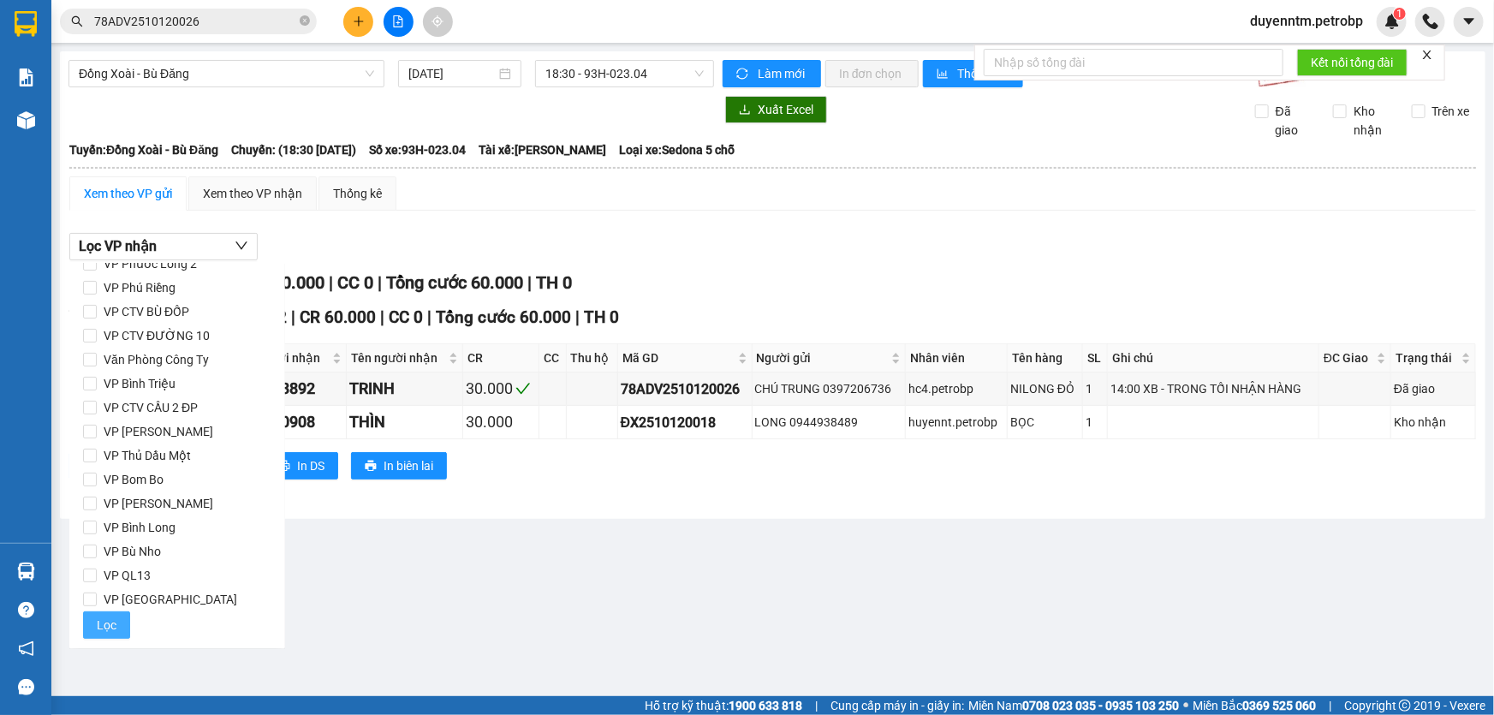
click at [94, 627] on button "Lọc" at bounding box center [106, 624] width 47 height 27
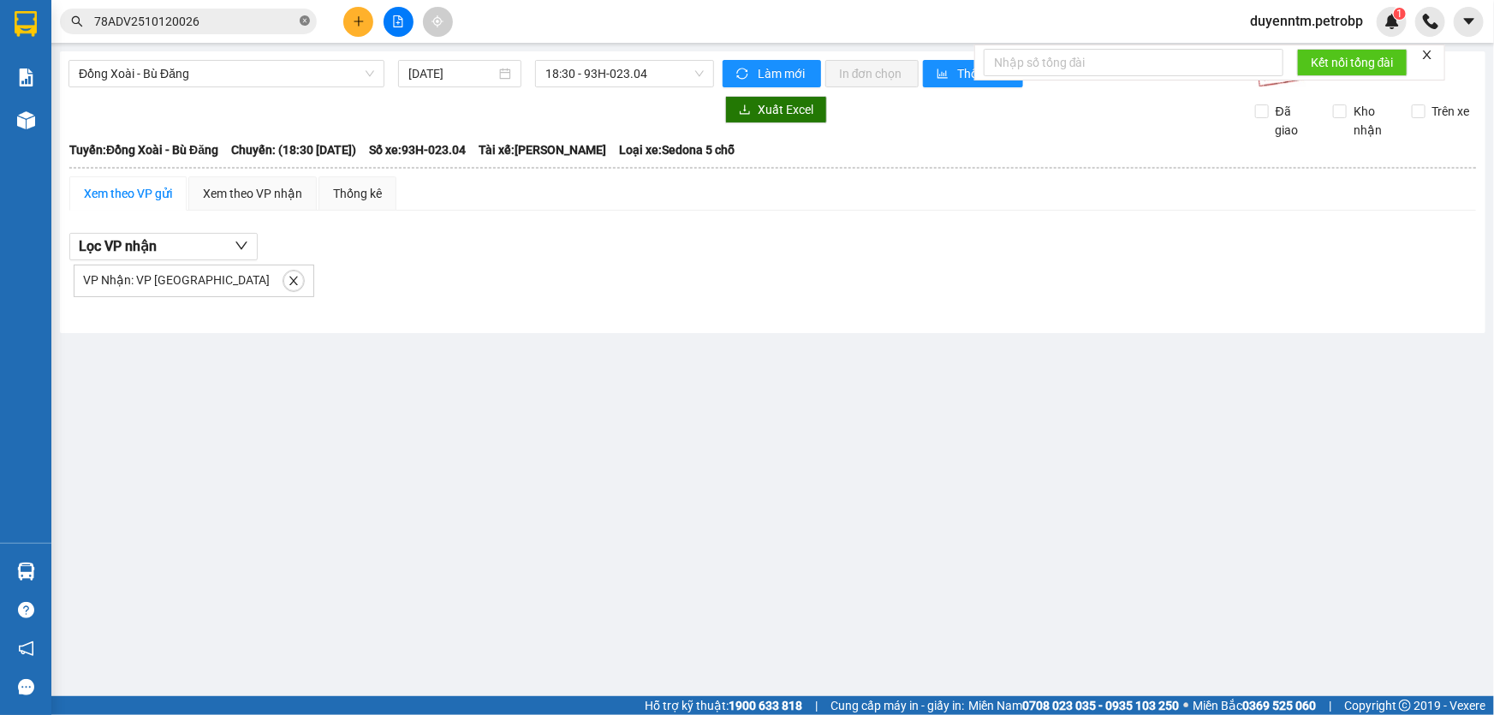
click at [302, 21] on icon "close-circle" at bounding box center [305, 20] width 10 height 10
paste input "ĐX2510120013"
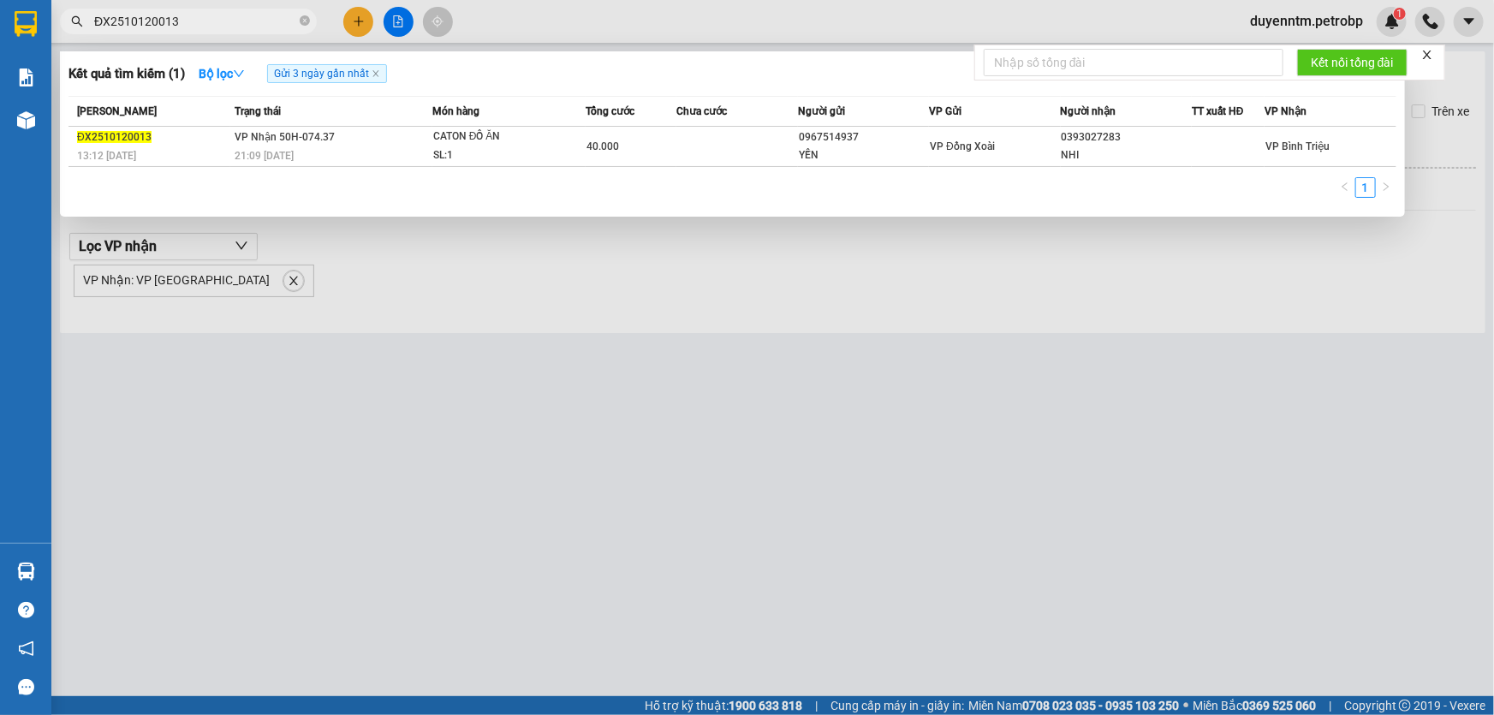
type input "ĐX2510120013"
click at [304, 20] on icon "close-circle" at bounding box center [305, 20] width 10 height 10
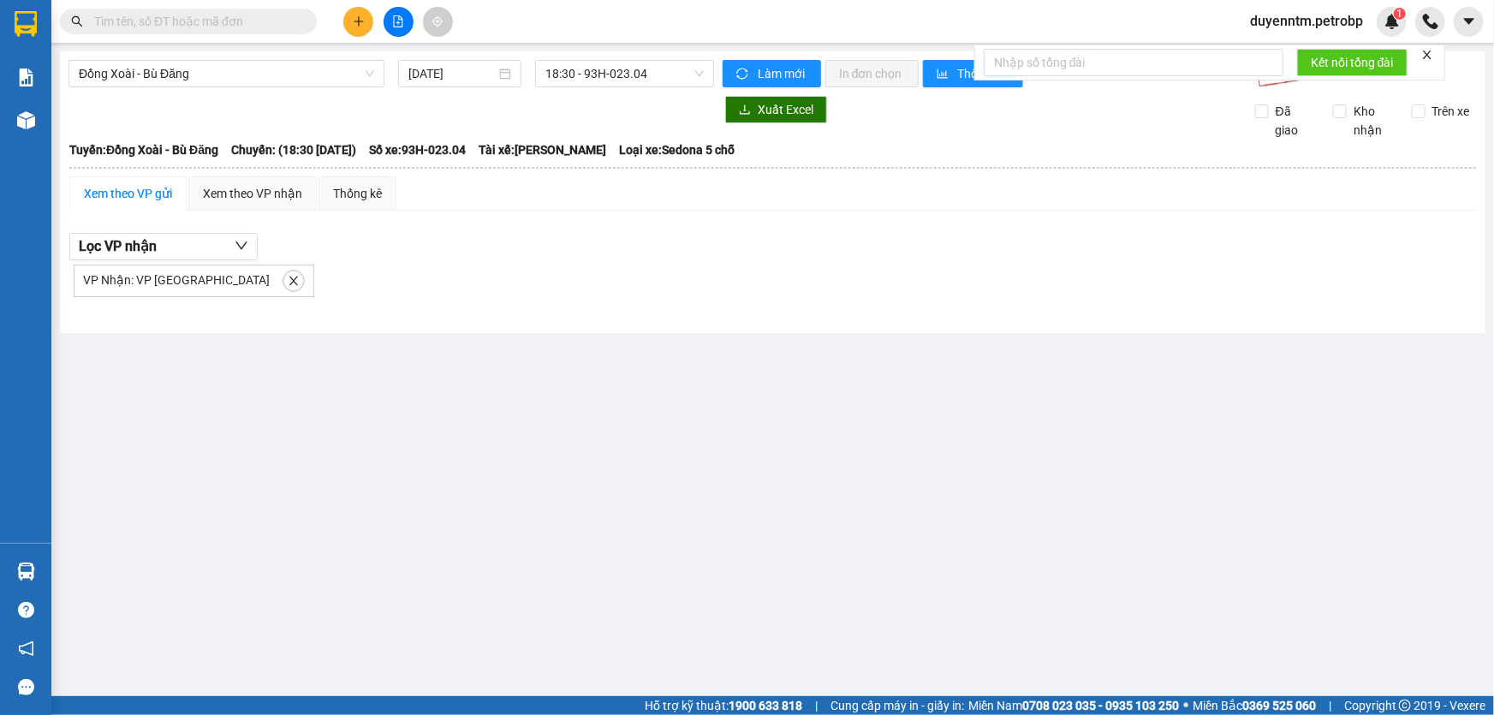
paste input "ĐN2510120002"
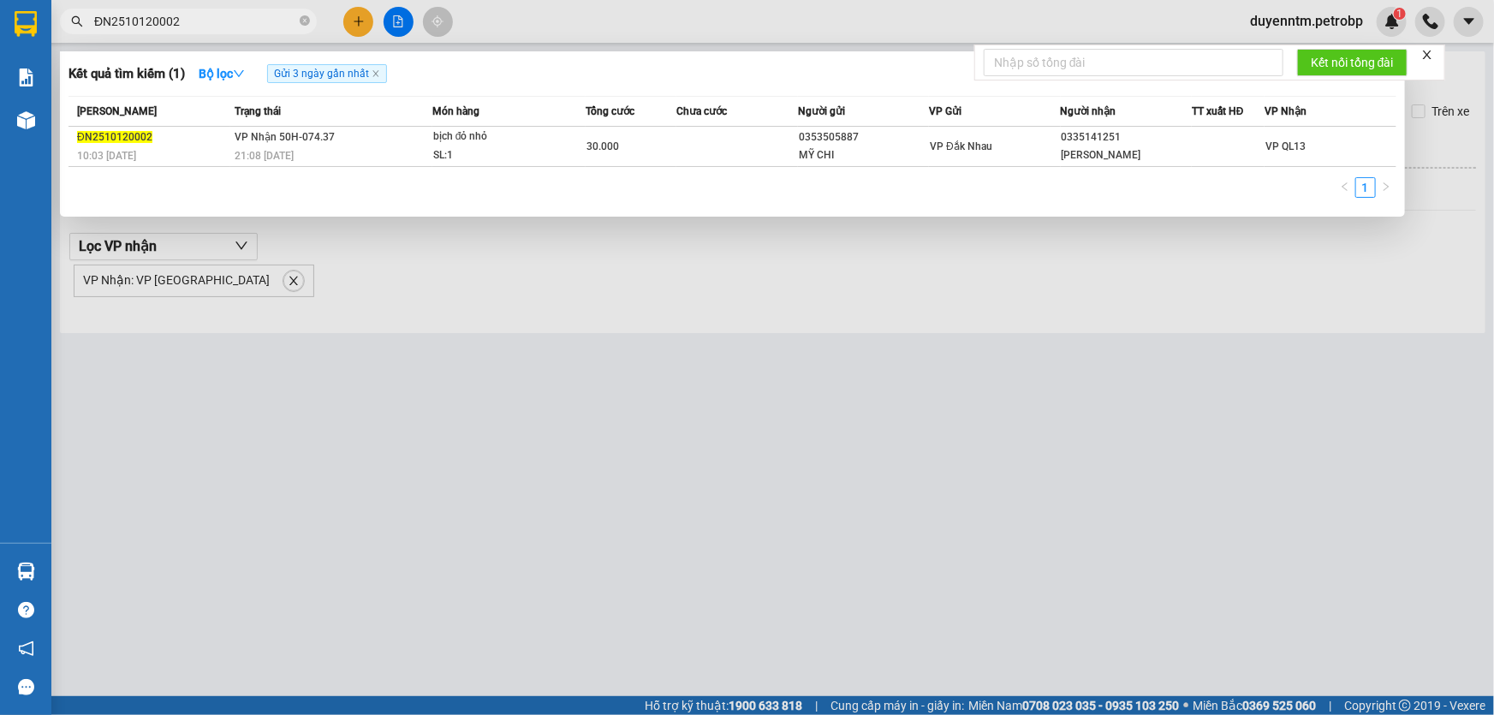
type input "ĐN2510120002"
click at [302, 18] on icon "close-circle" at bounding box center [305, 20] width 10 height 10
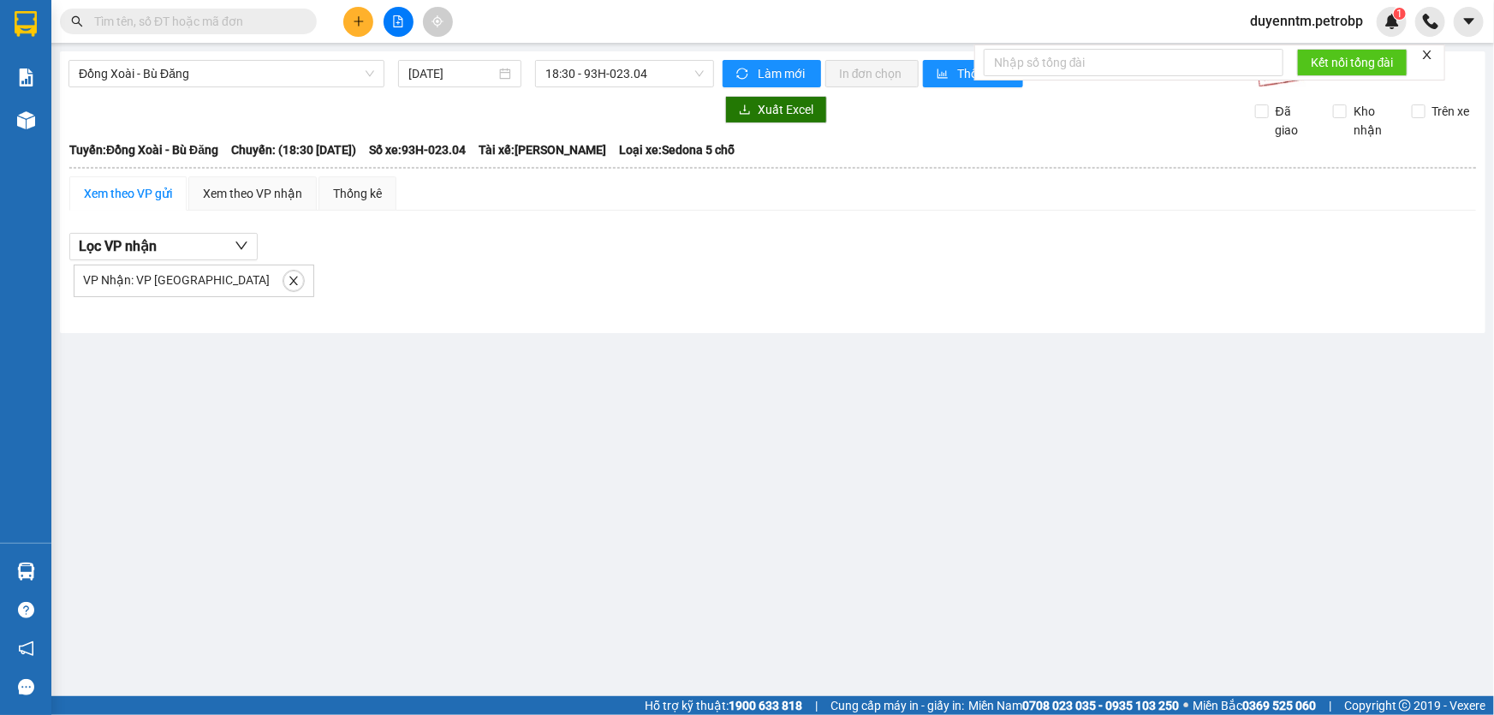
paste input "ĐX2510120005"
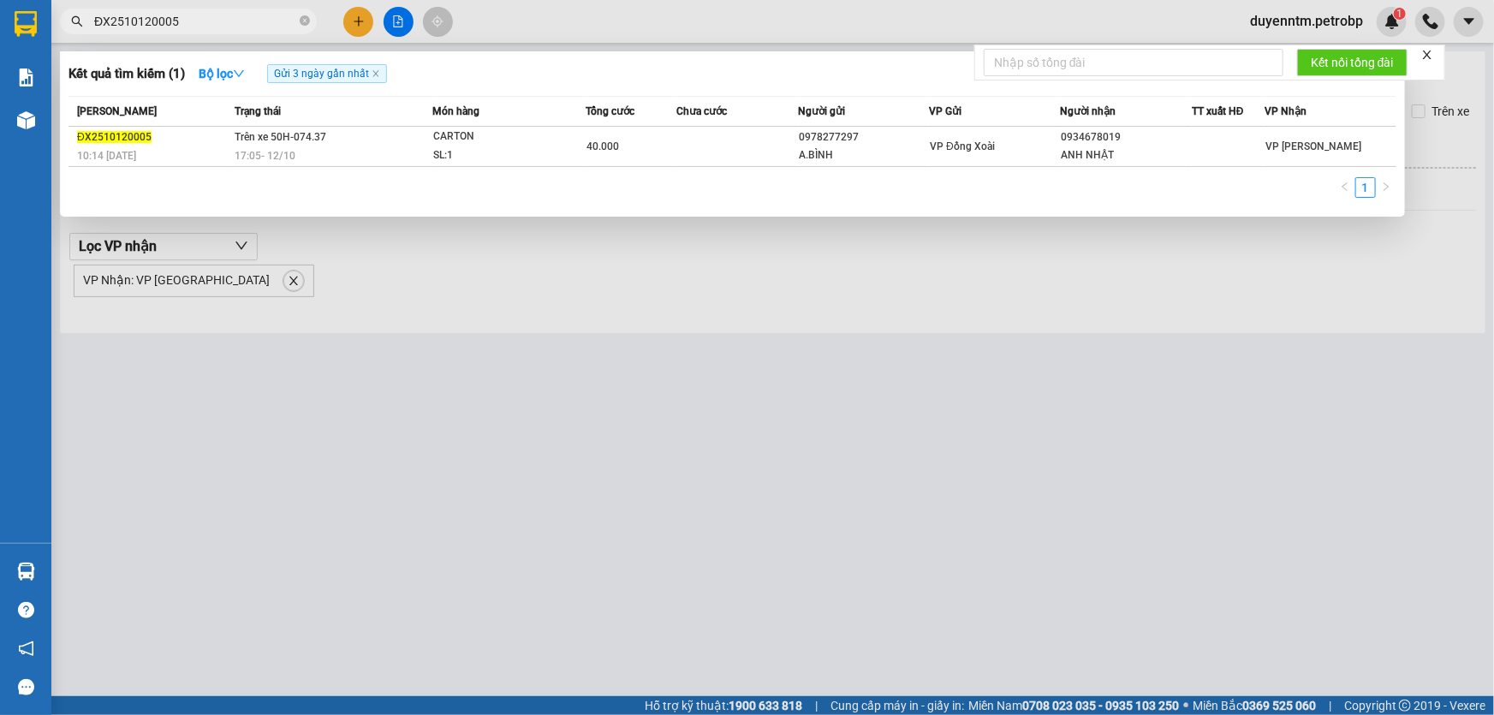
type input "ĐX2510120005"
click at [306, 17] on icon "close-circle" at bounding box center [305, 20] width 10 height 10
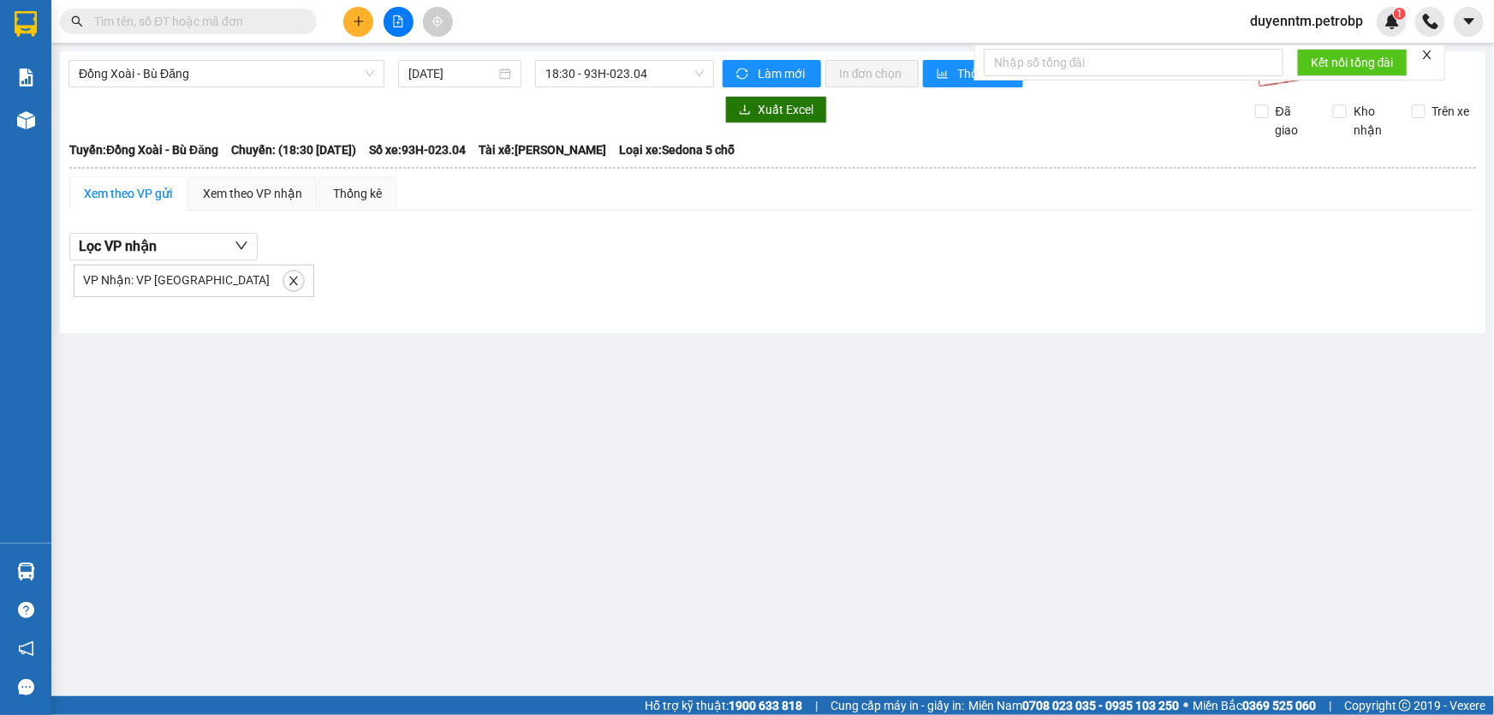
paste input "ĐX2510120021"
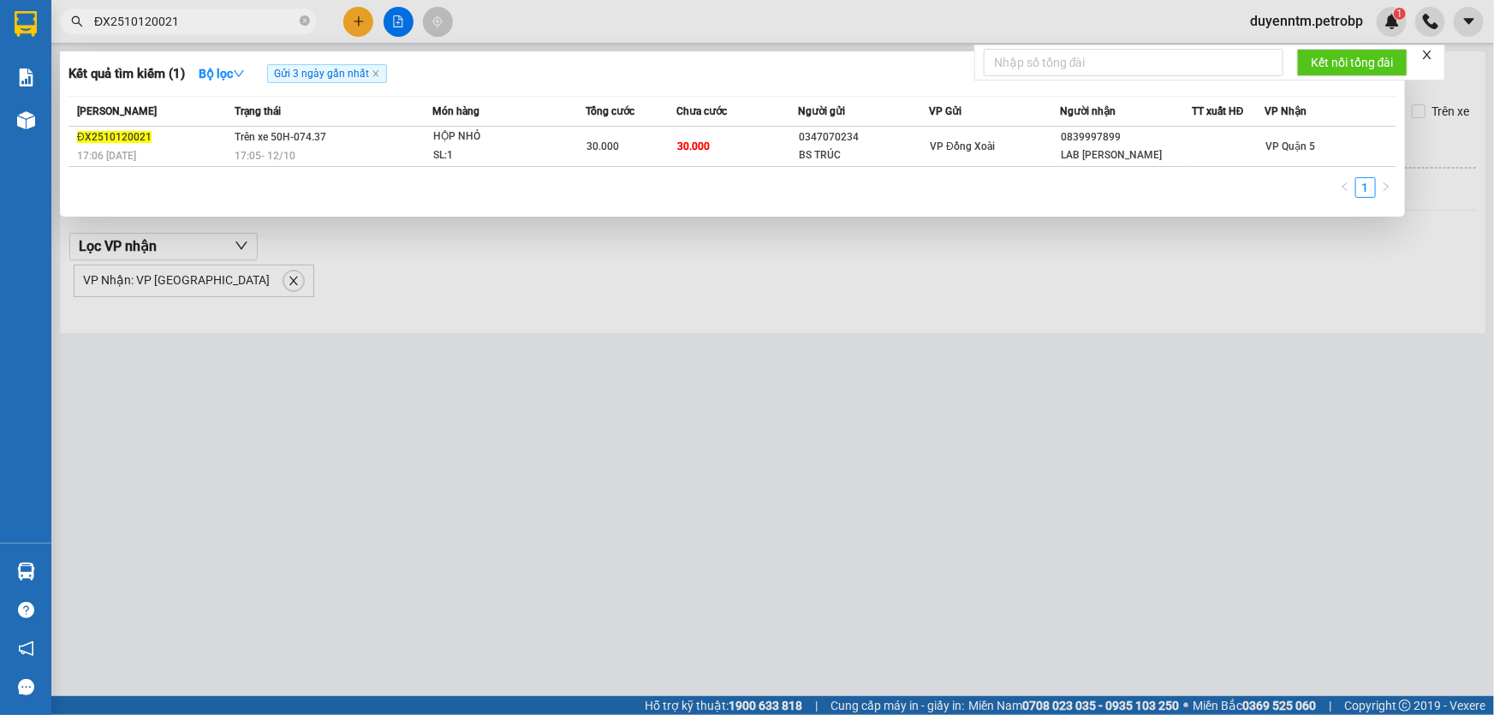
type input "ĐX2510120021"
click at [305, 18] on icon "close-circle" at bounding box center [305, 20] width 10 height 10
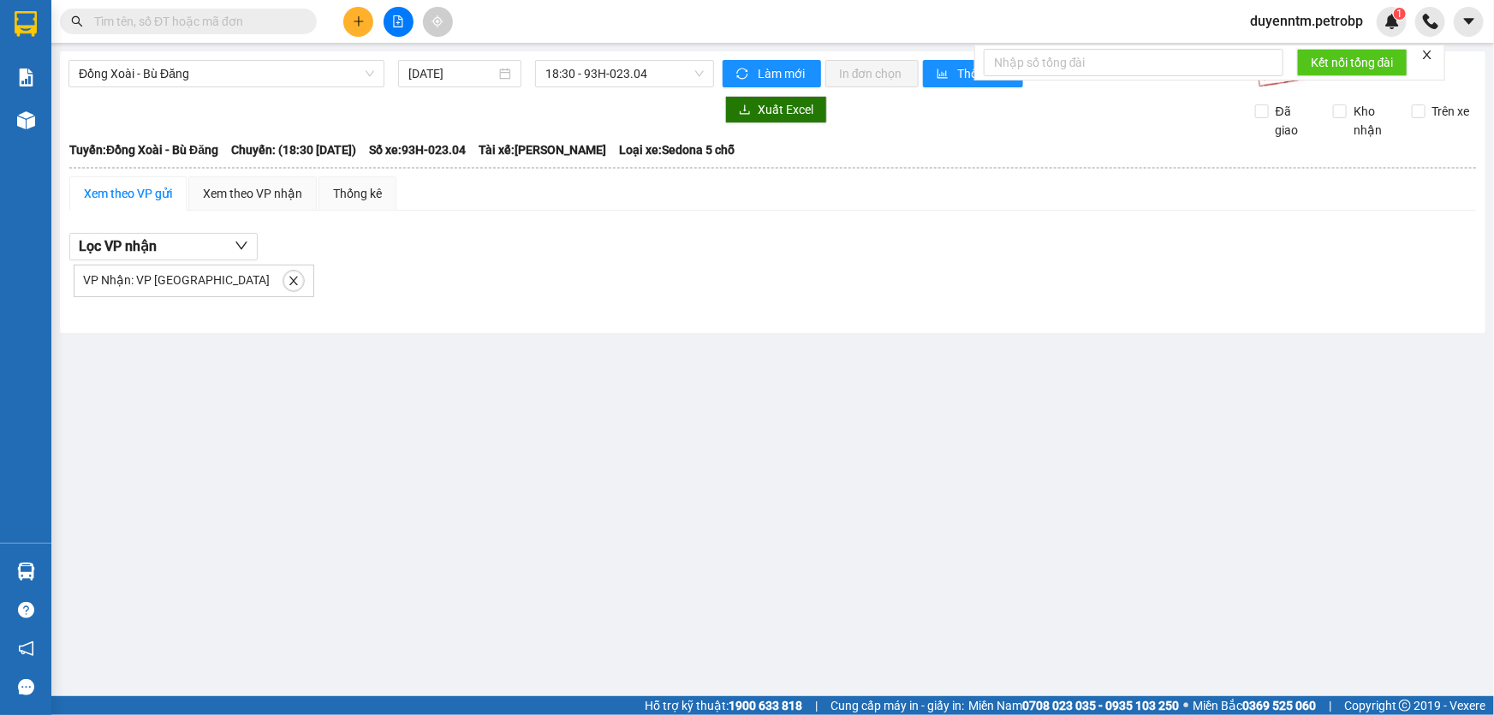
paste input "78ADV2510120030"
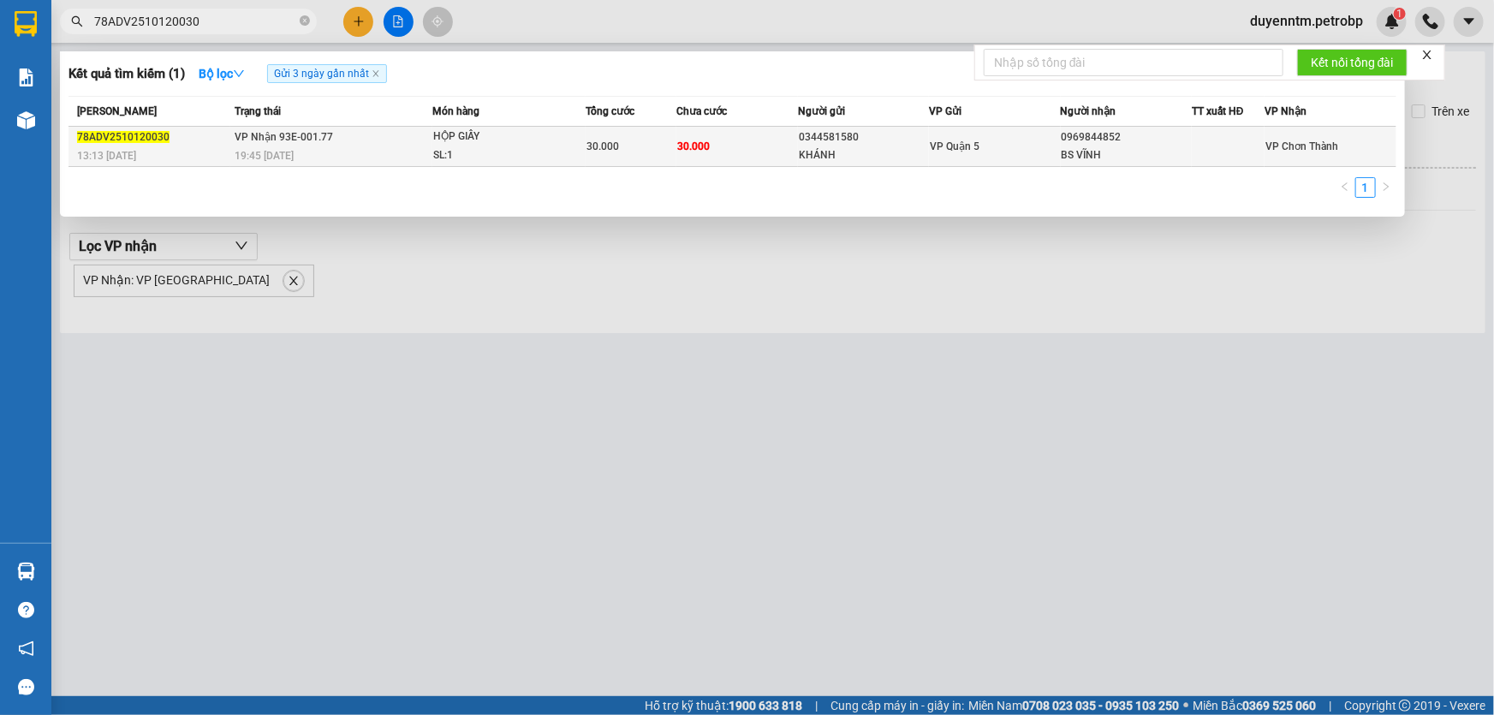
type input "78ADV2510120030"
click at [270, 135] on span "VP Nhận 93E-001.77" at bounding box center [284, 137] width 98 height 12
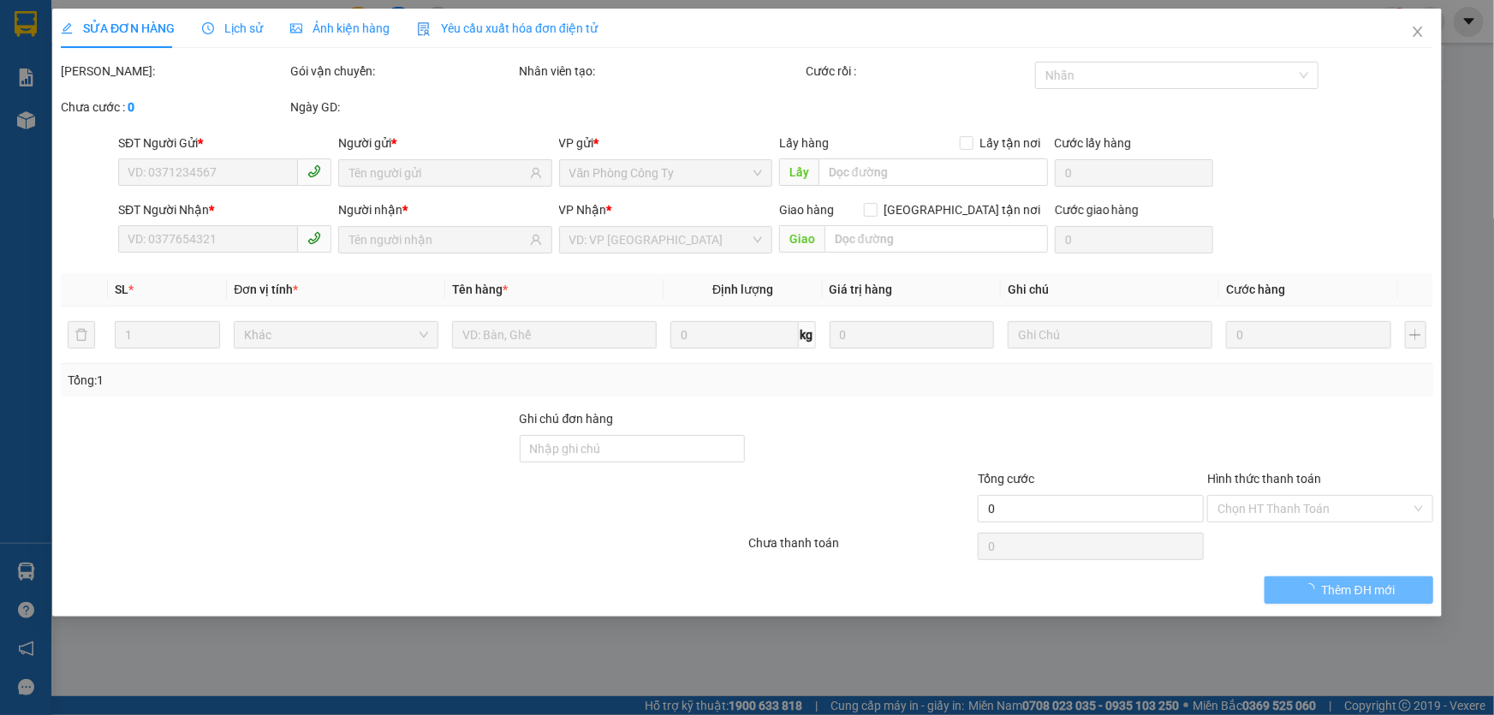
type input "0344581580"
type input "KHÁNH"
type input "0969844852"
type input "BS VĨNH"
type input "30.000"
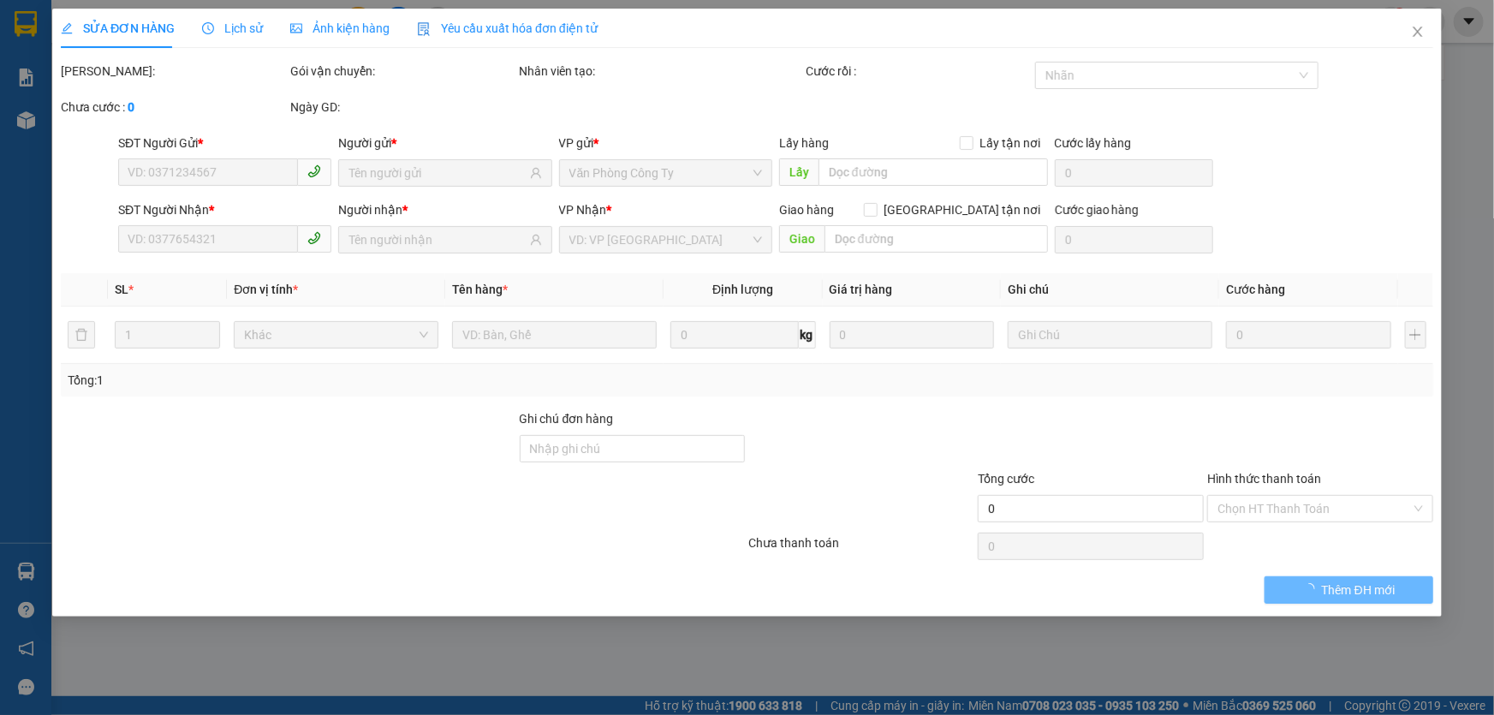
type input "30.000"
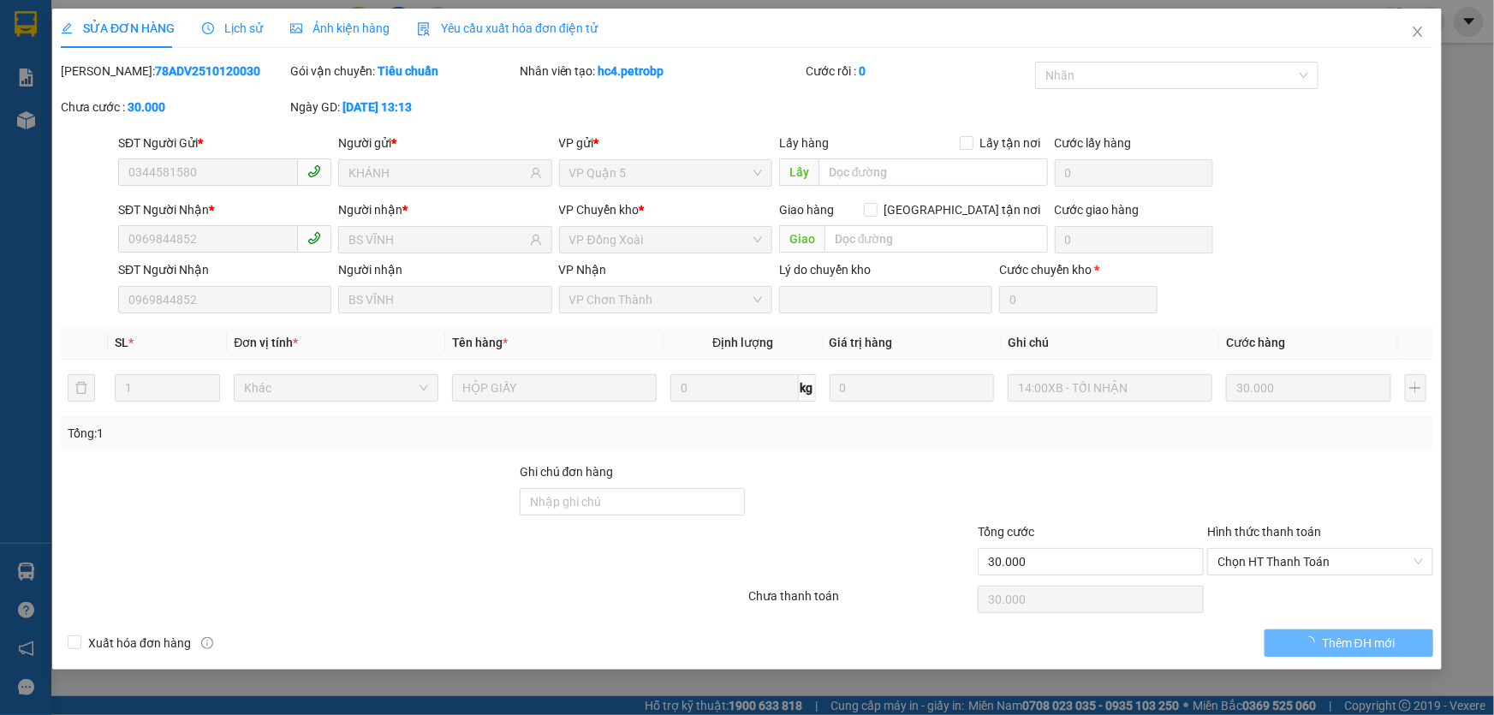
click at [250, 26] on span "Lịch sử" at bounding box center [232, 28] width 61 height 14
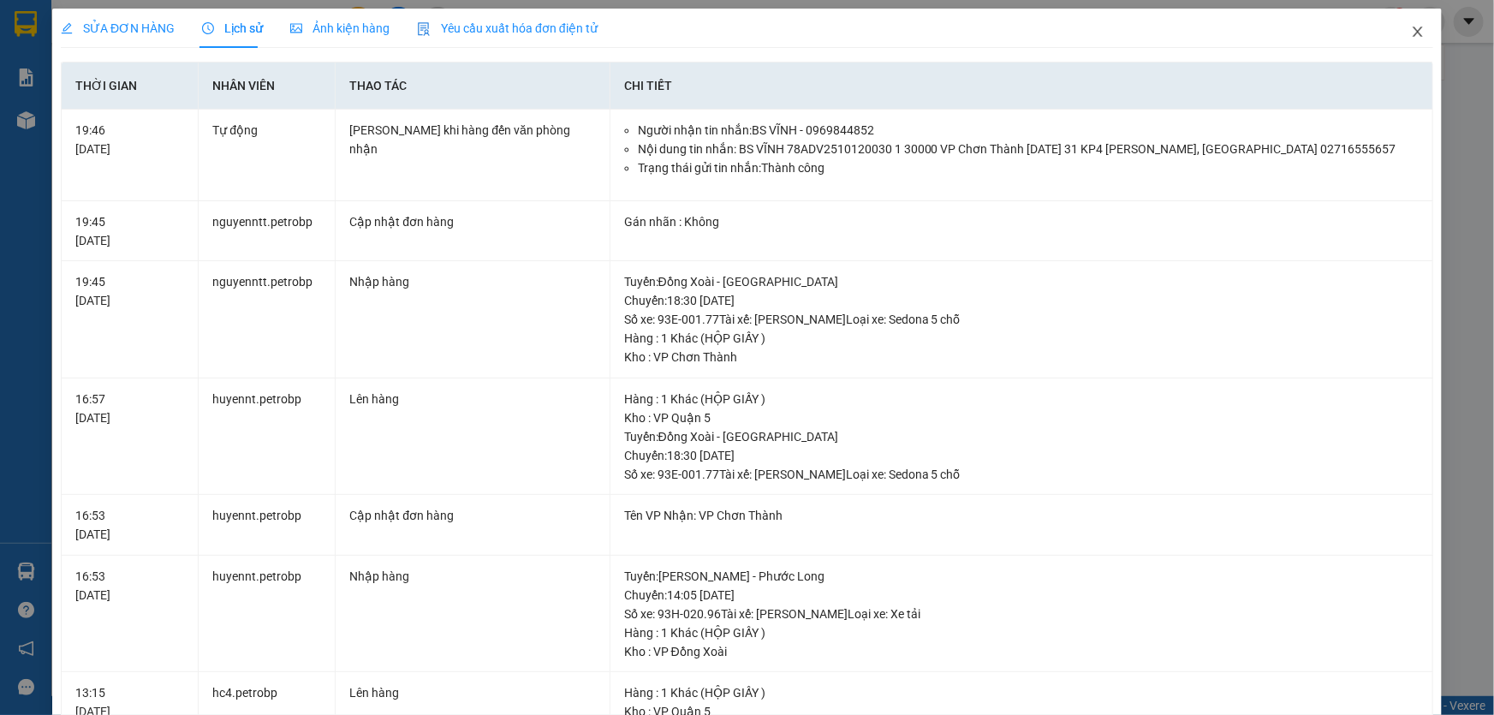
click at [1411, 27] on icon "close" at bounding box center [1418, 32] width 14 height 14
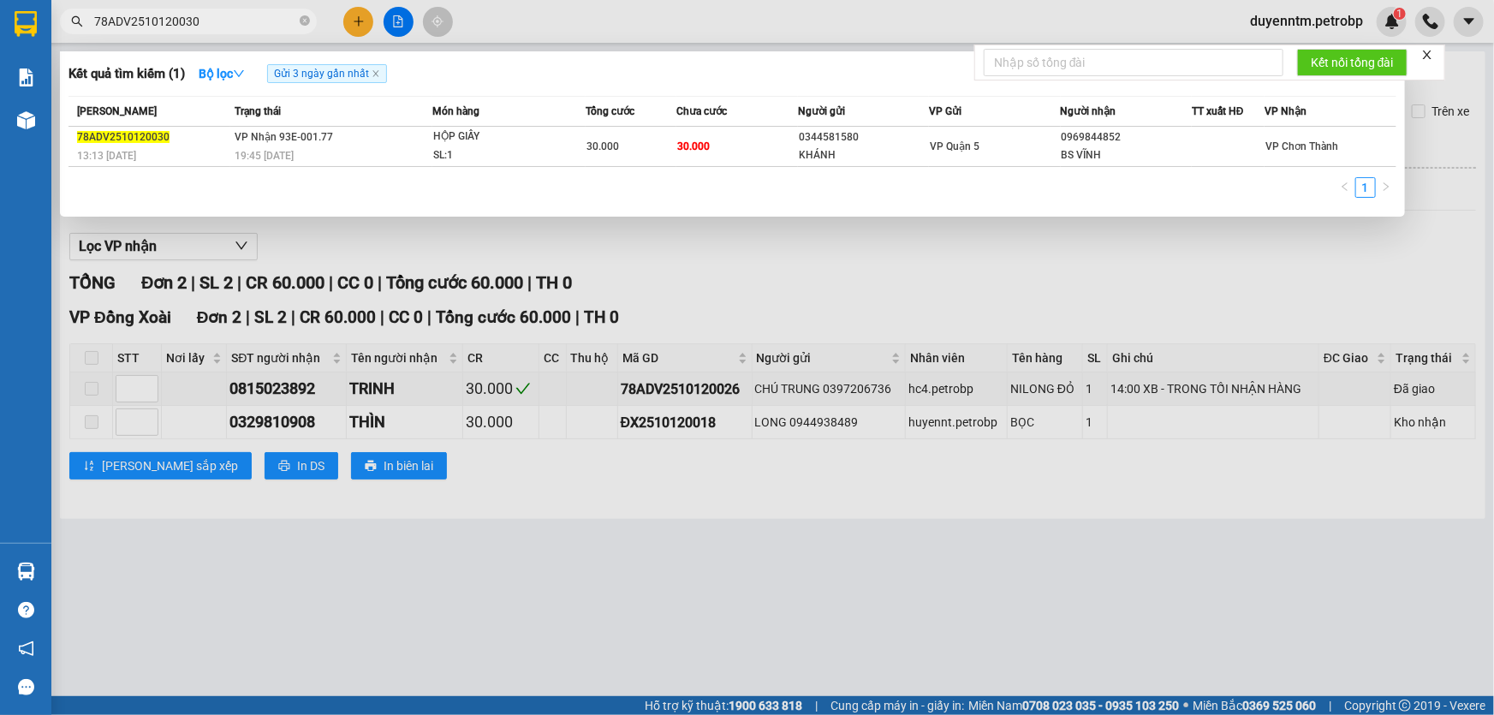
click at [219, 21] on input "78ADV2510120030" at bounding box center [195, 21] width 202 height 19
click at [300, 17] on icon "close-circle" at bounding box center [305, 20] width 10 height 10
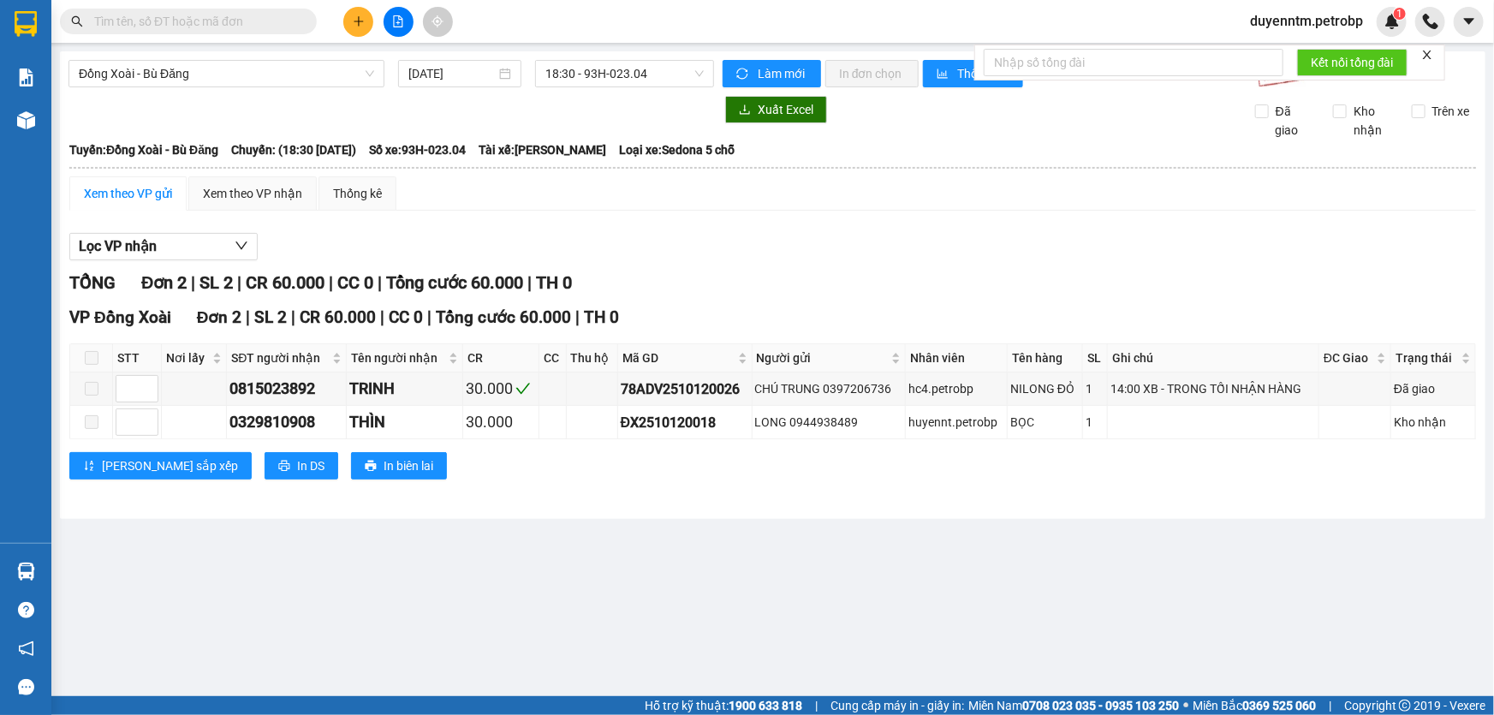
click at [275, 19] on input "text" at bounding box center [195, 21] width 202 height 19
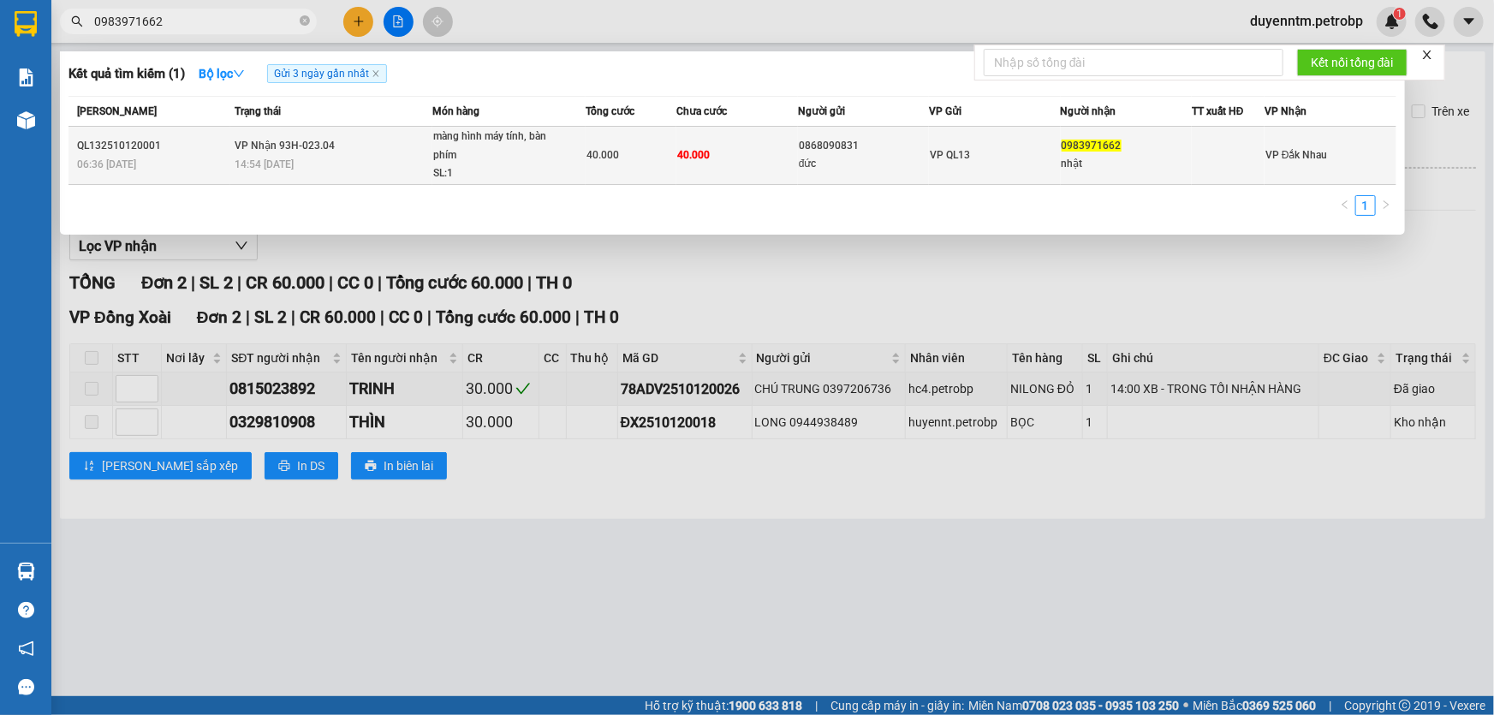
type input "0983971662"
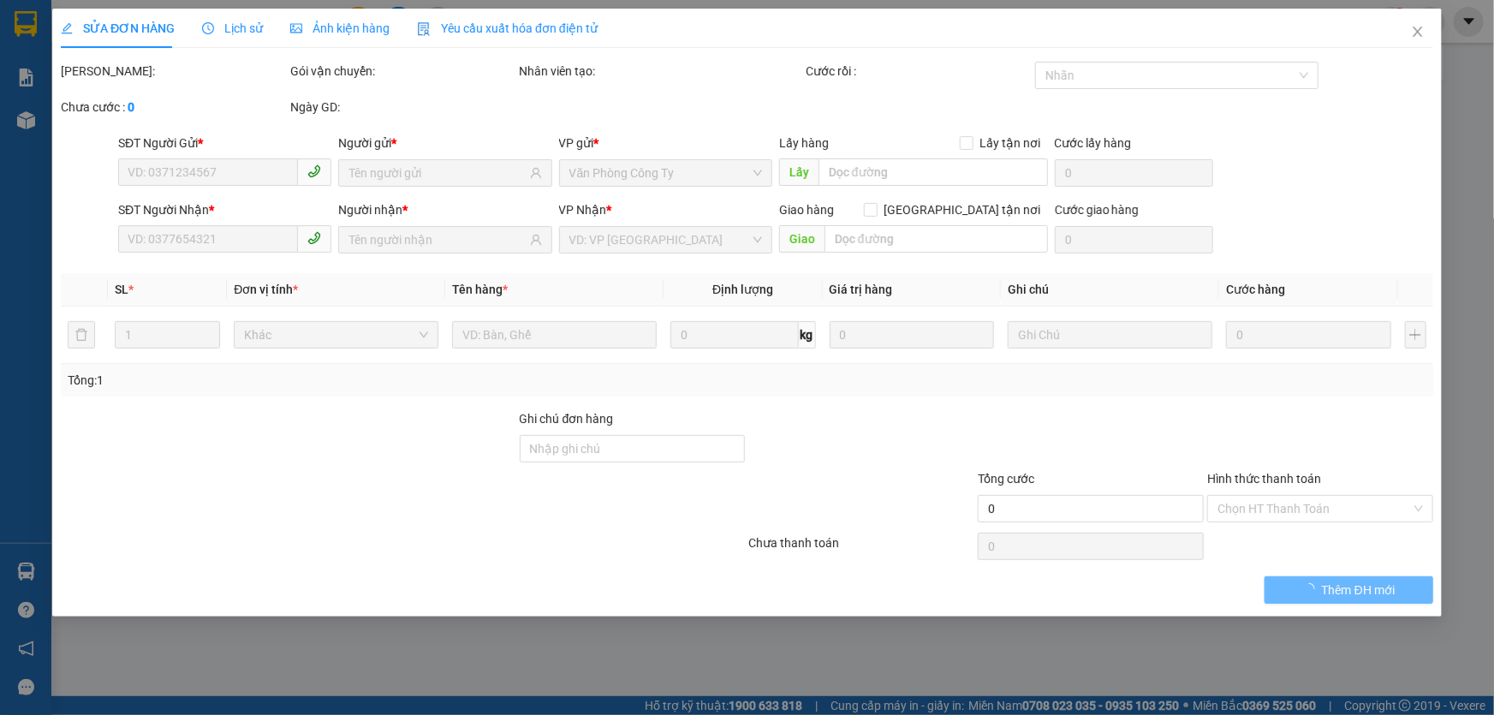
type input "0868090831"
type input "đức"
type input "0983971662"
type input "nhật"
type input "40.000"
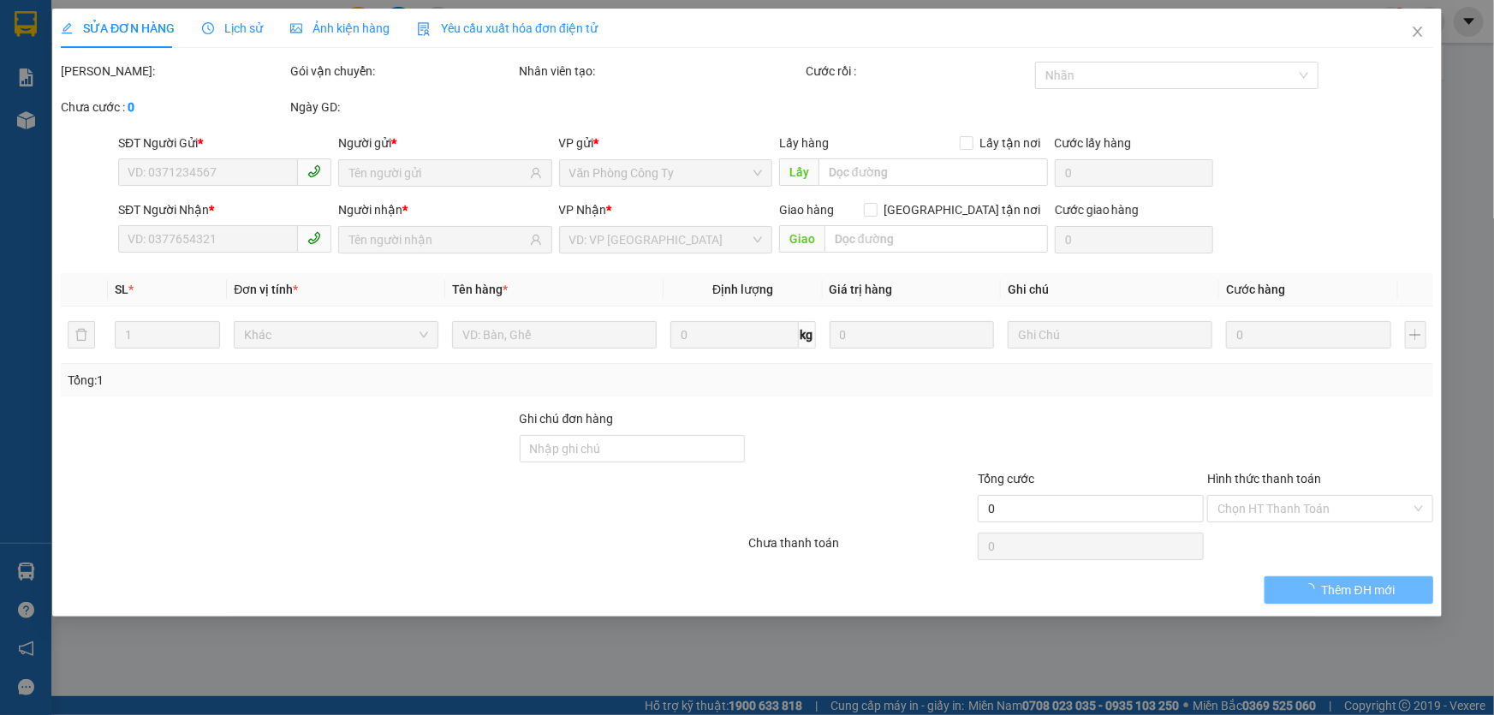
type input "40.000"
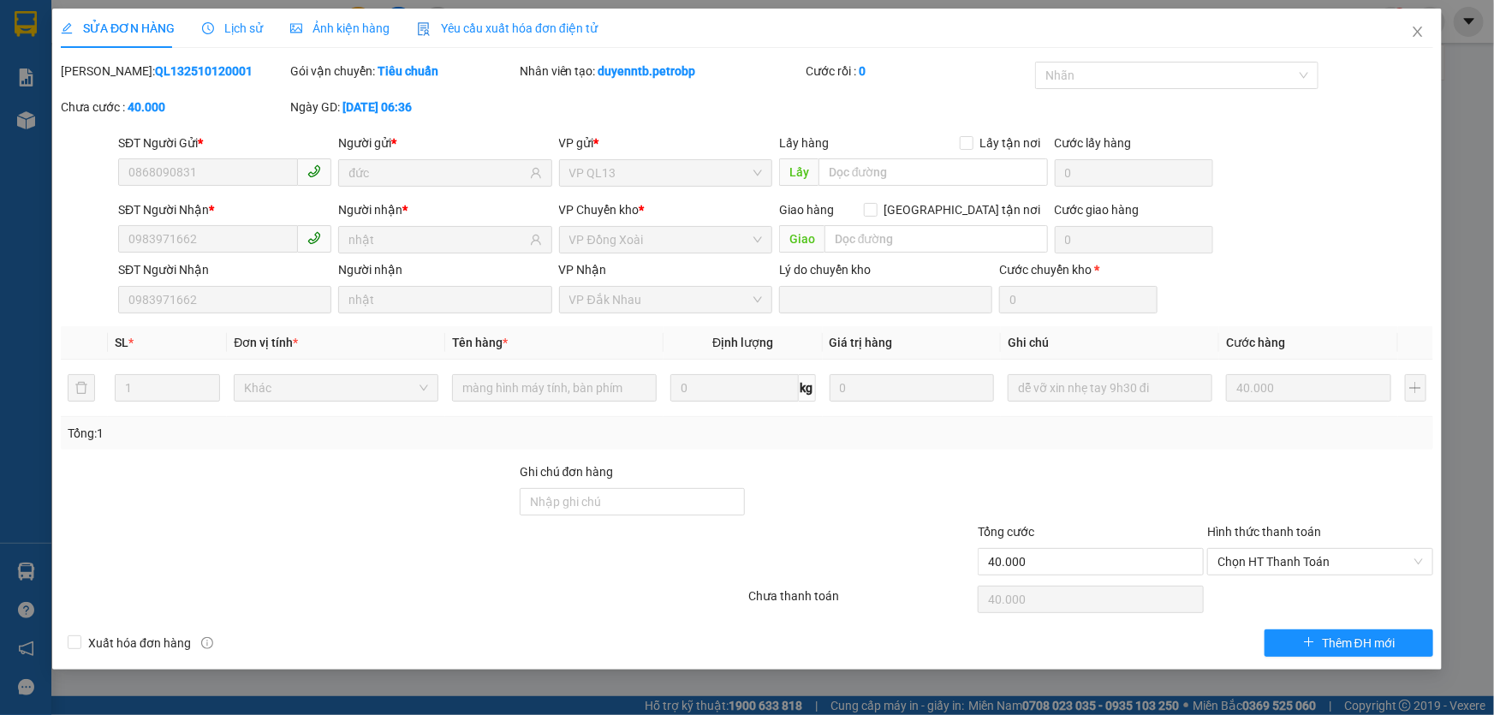
click at [244, 34] on span "Lịch sử" at bounding box center [232, 28] width 61 height 14
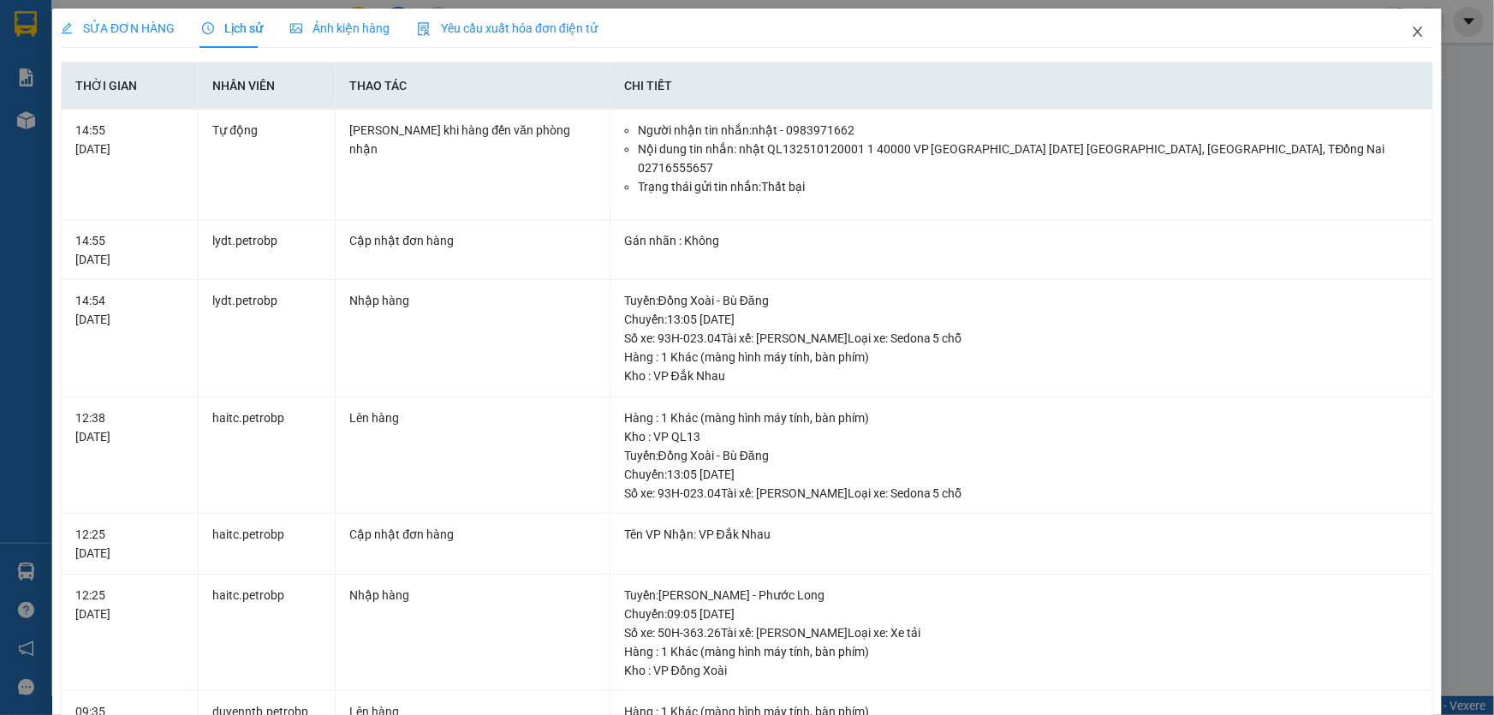
click at [1412, 35] on icon "close" at bounding box center [1416, 32] width 9 height 10
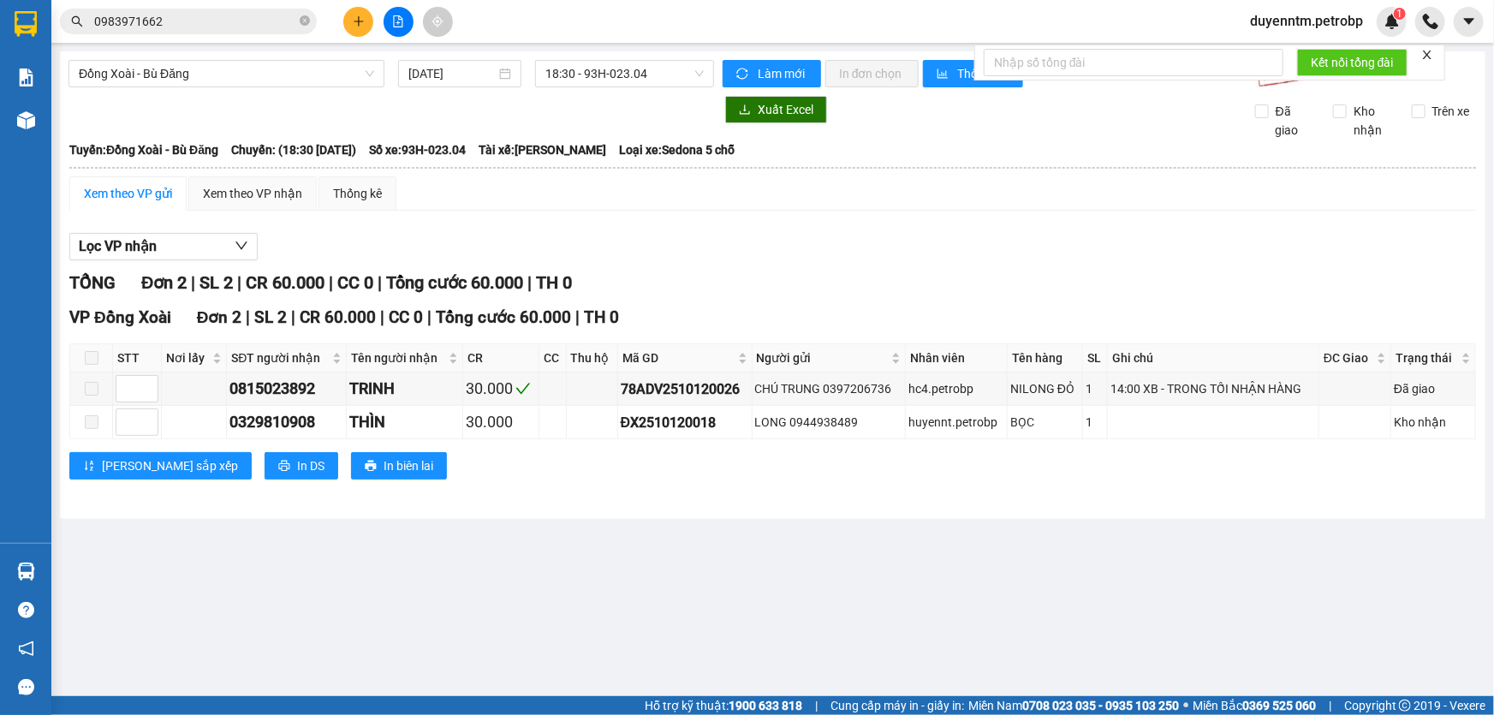
click at [214, 20] on input "0983971662" at bounding box center [195, 21] width 202 height 19
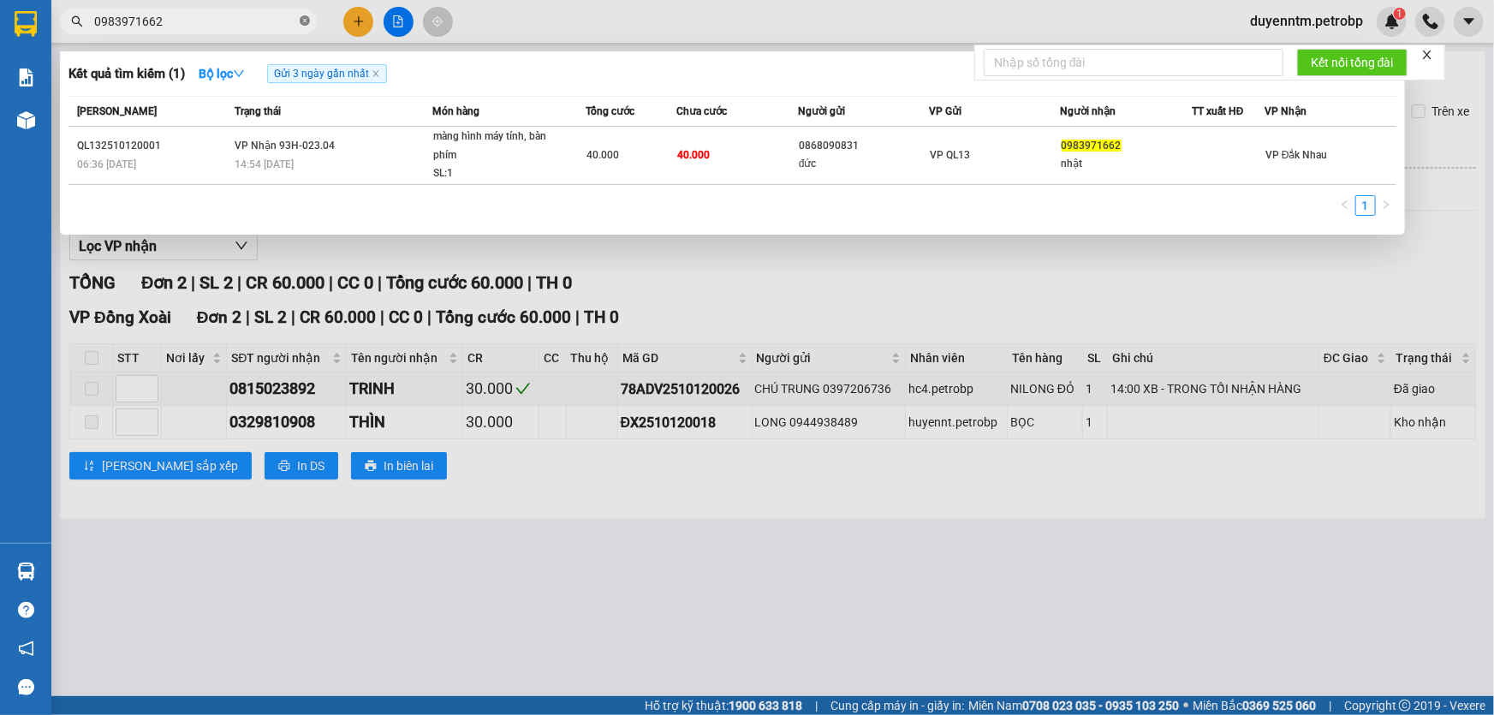
click at [300, 19] on icon "close-circle" at bounding box center [305, 20] width 10 height 10
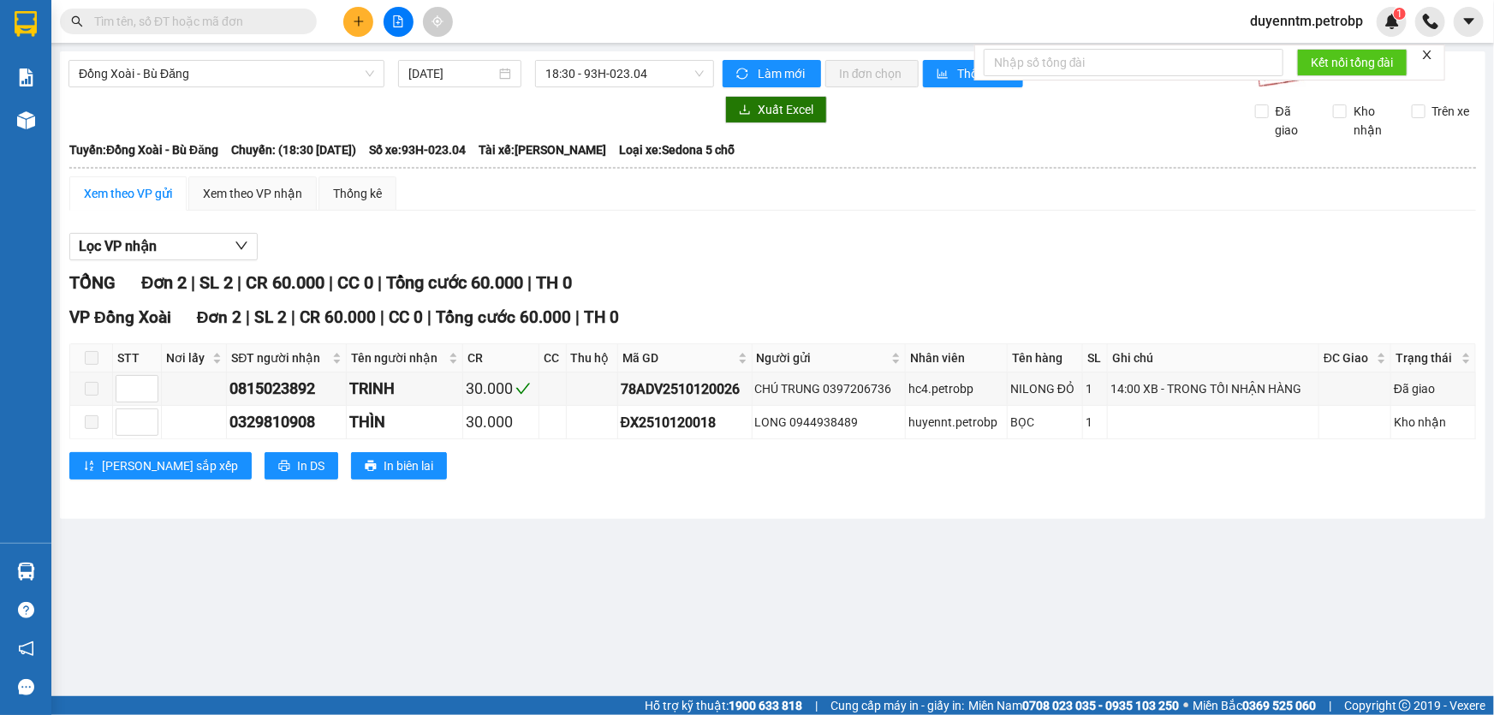
paste input "ĐX2510120005"
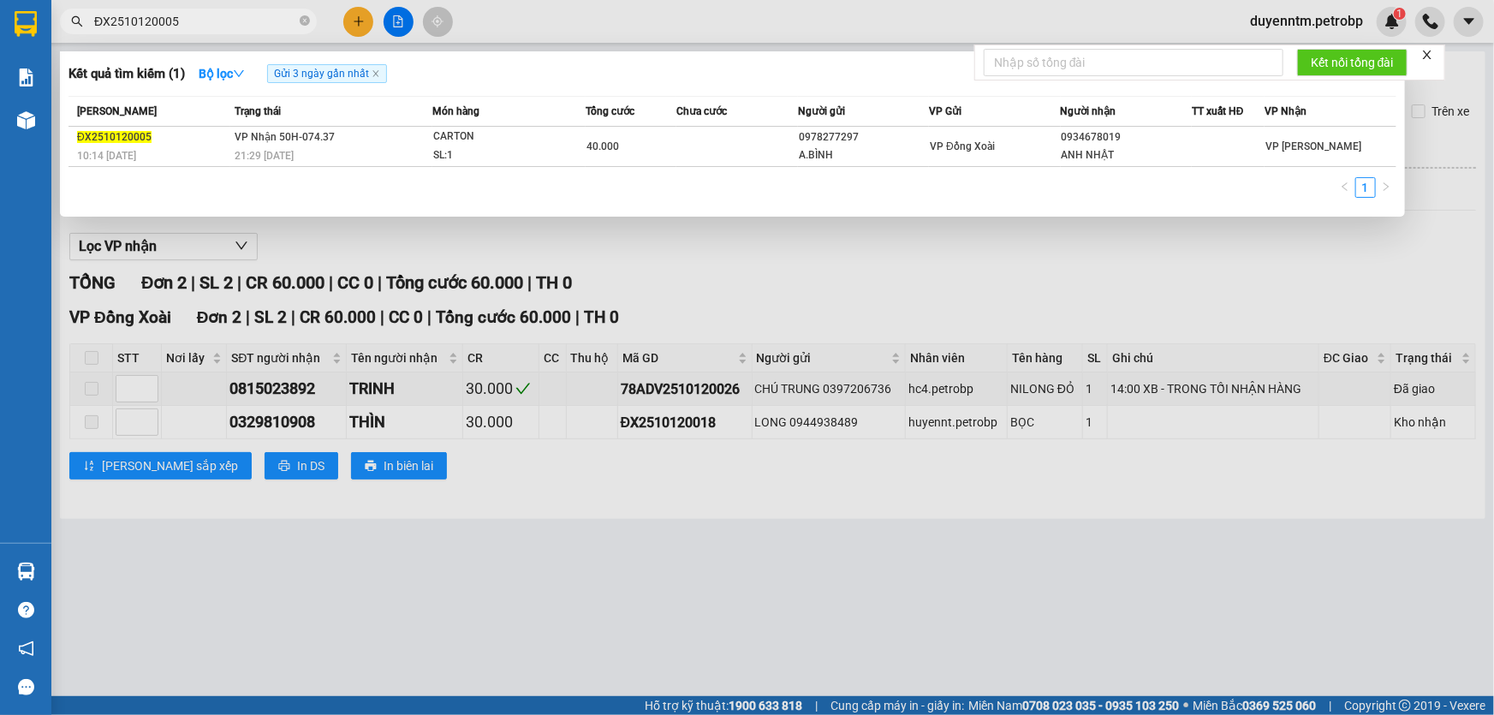
type input "ĐX2510120005"
click at [300, 15] on icon "close-circle" at bounding box center [305, 20] width 10 height 10
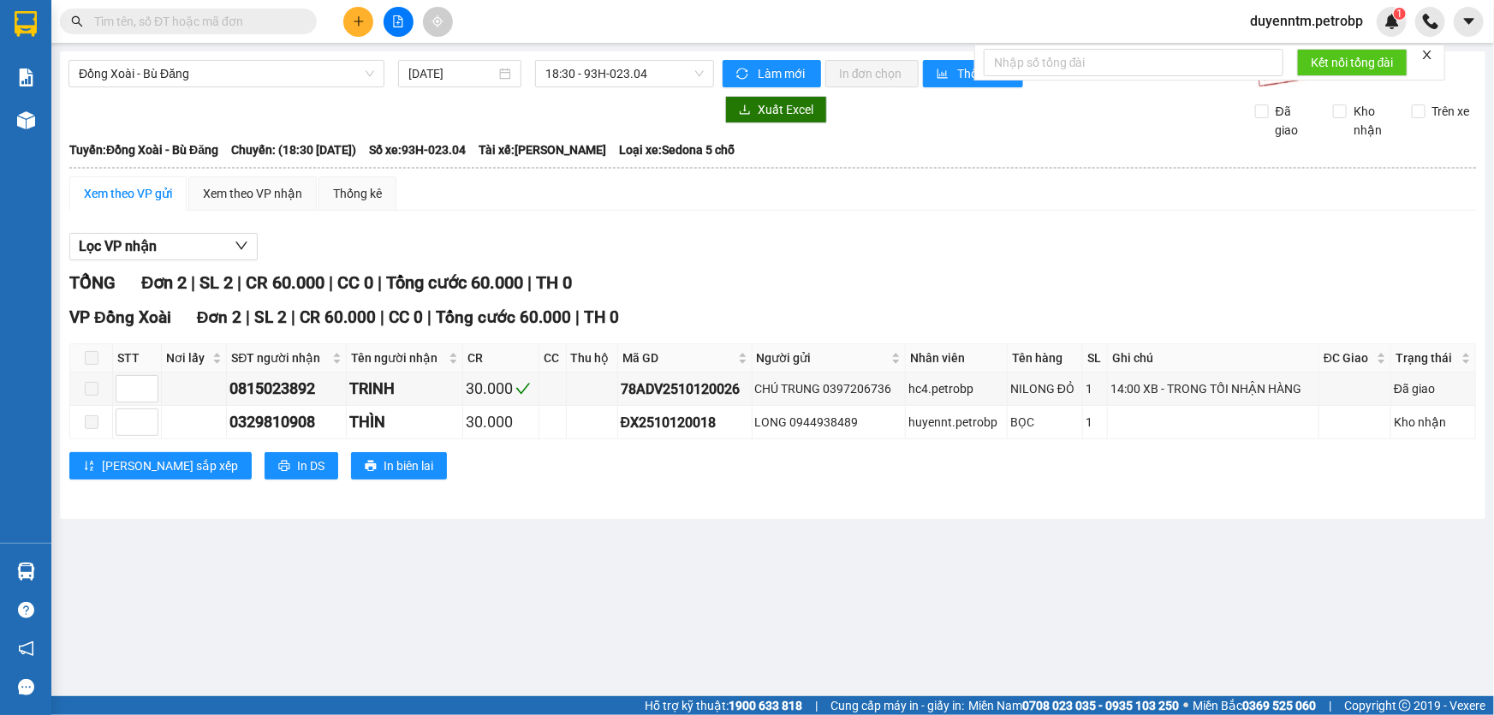
paste input "ĐX2510120021"
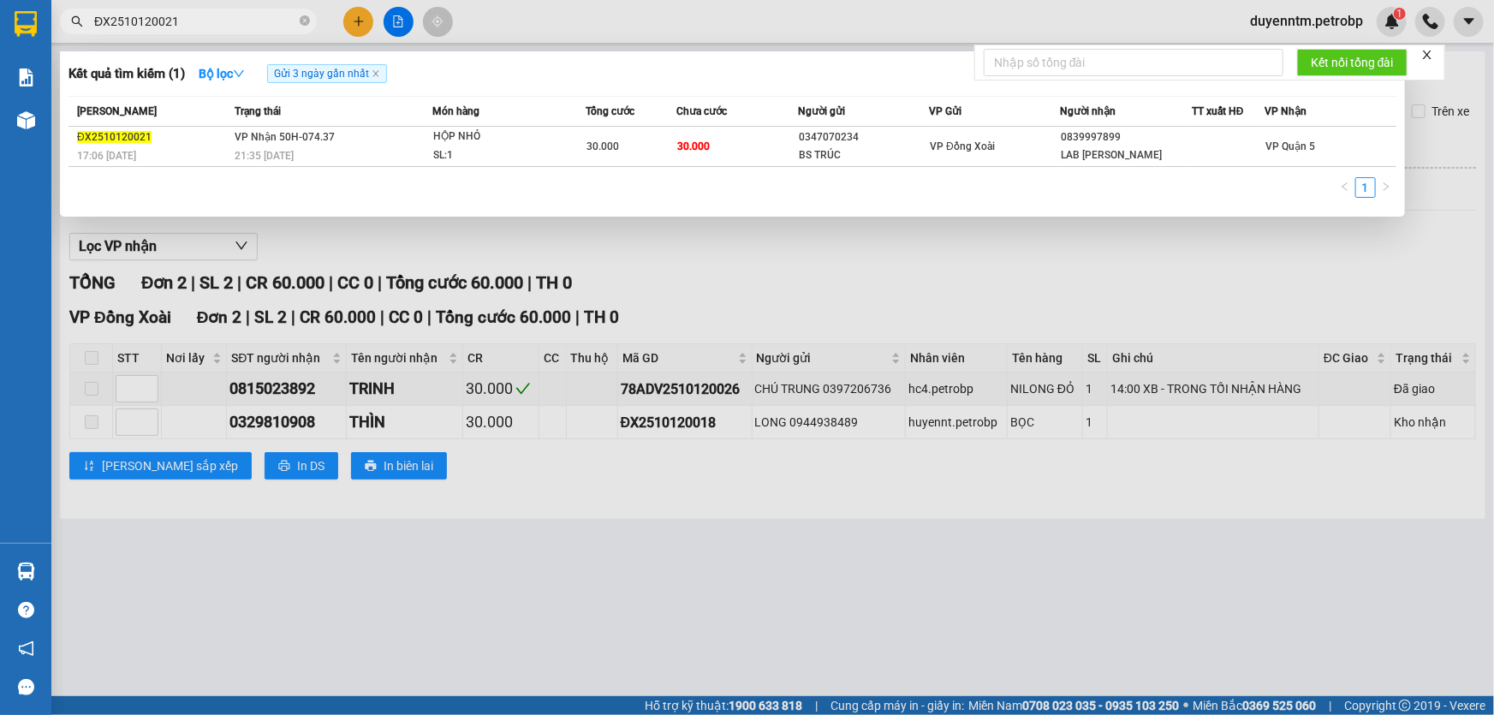
type input "ĐX2510120021"
click at [502, 31] on div at bounding box center [747, 357] width 1494 height 715
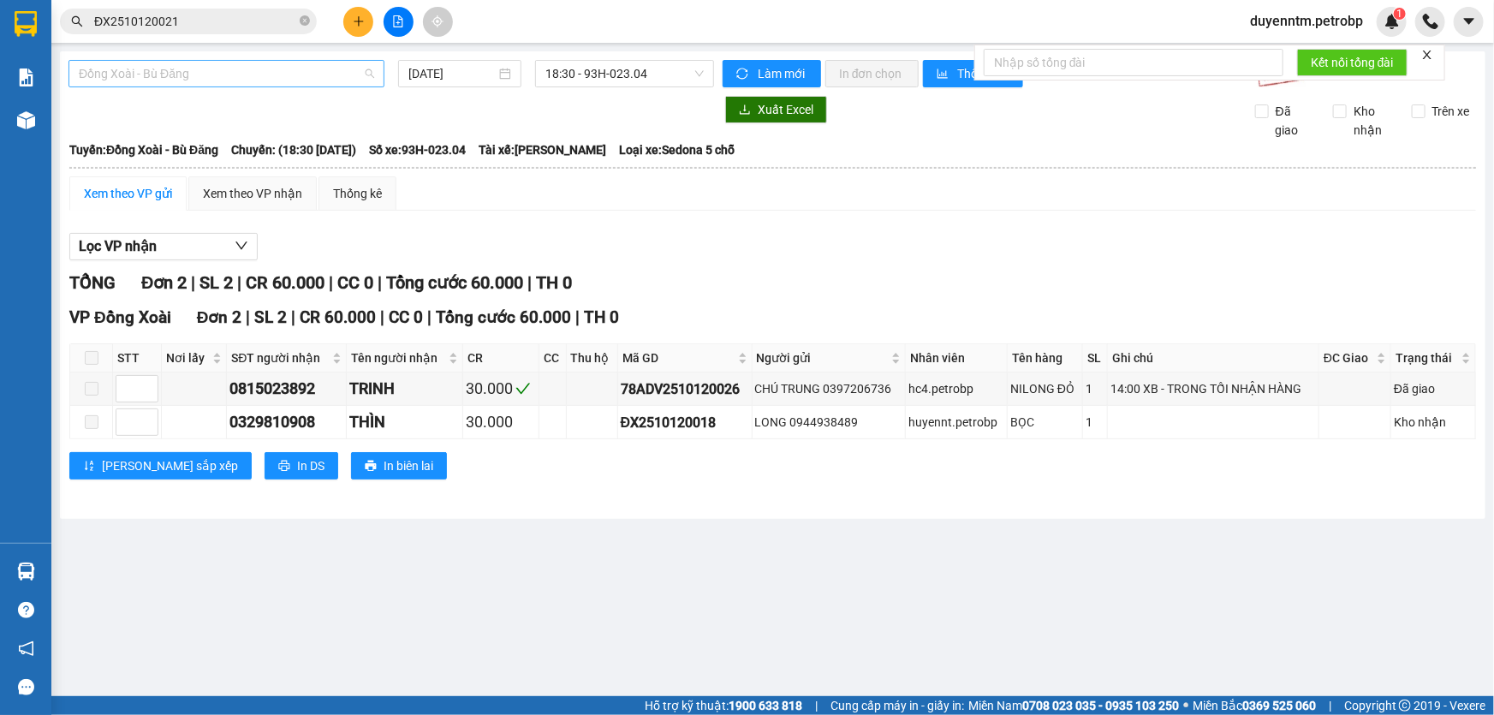
click at [128, 74] on span "Đồng Xoài - Bù Đăng" at bounding box center [226, 74] width 295 height 26
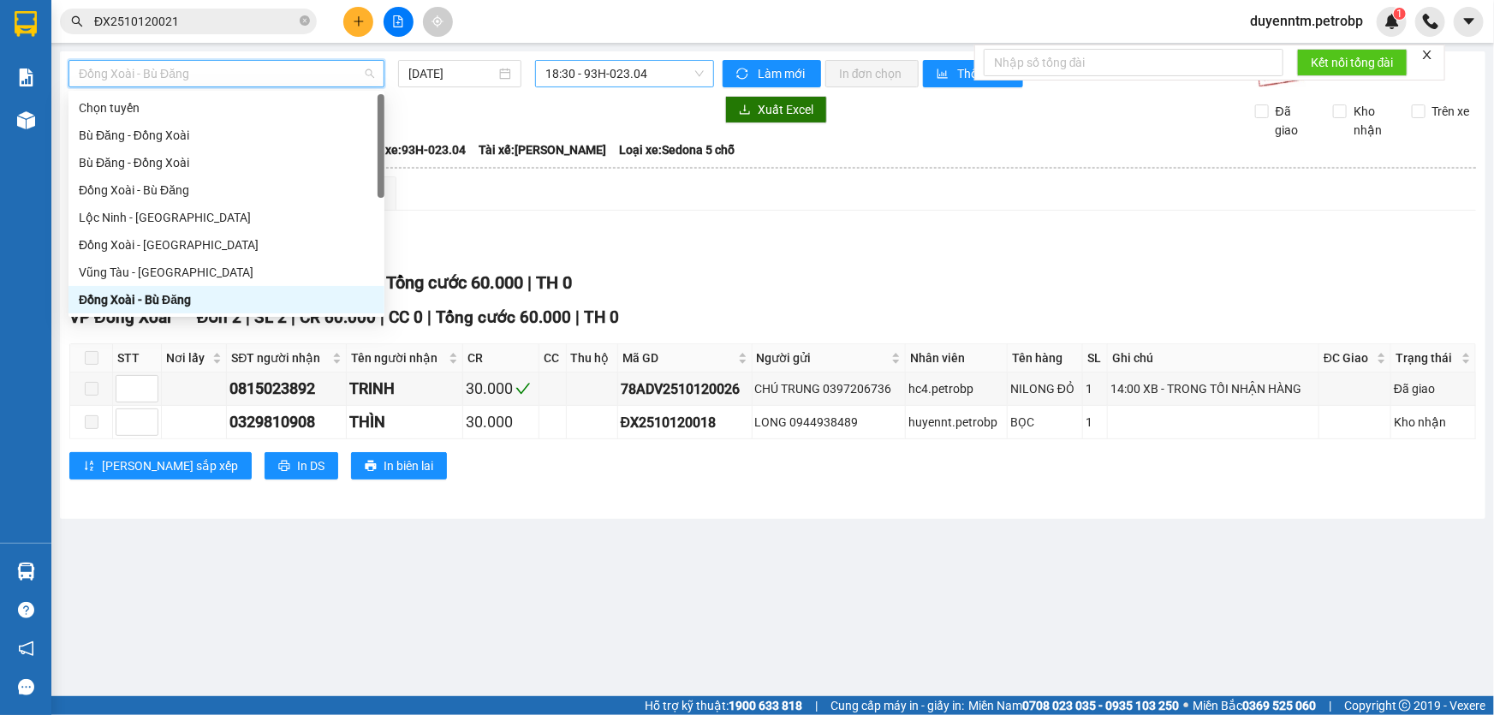
click at [586, 83] on span "18:30 - 93H-023.04" at bounding box center [624, 74] width 158 height 26
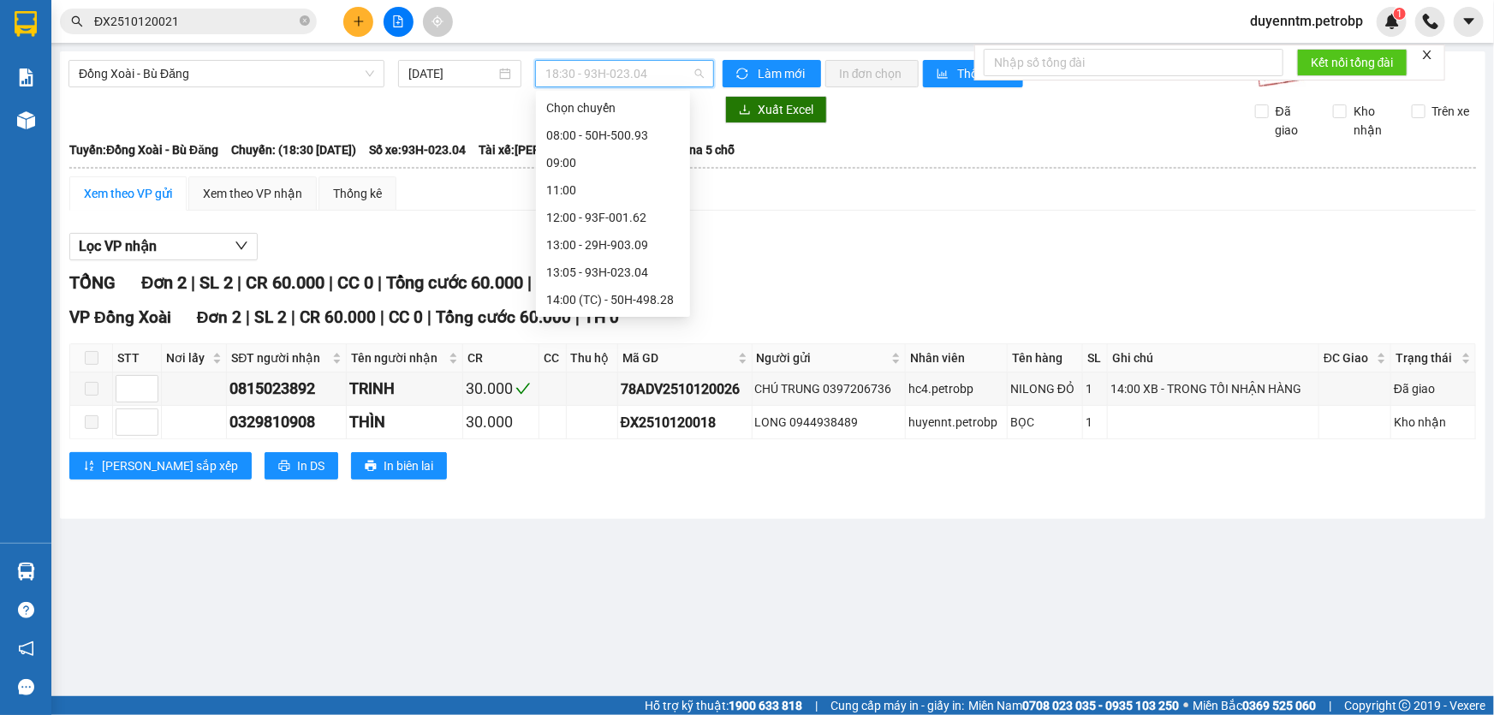
scroll to position [110, 0]
click at [606, 299] on div "18:30 - 93H-023.04" at bounding box center [613, 299] width 134 height 19
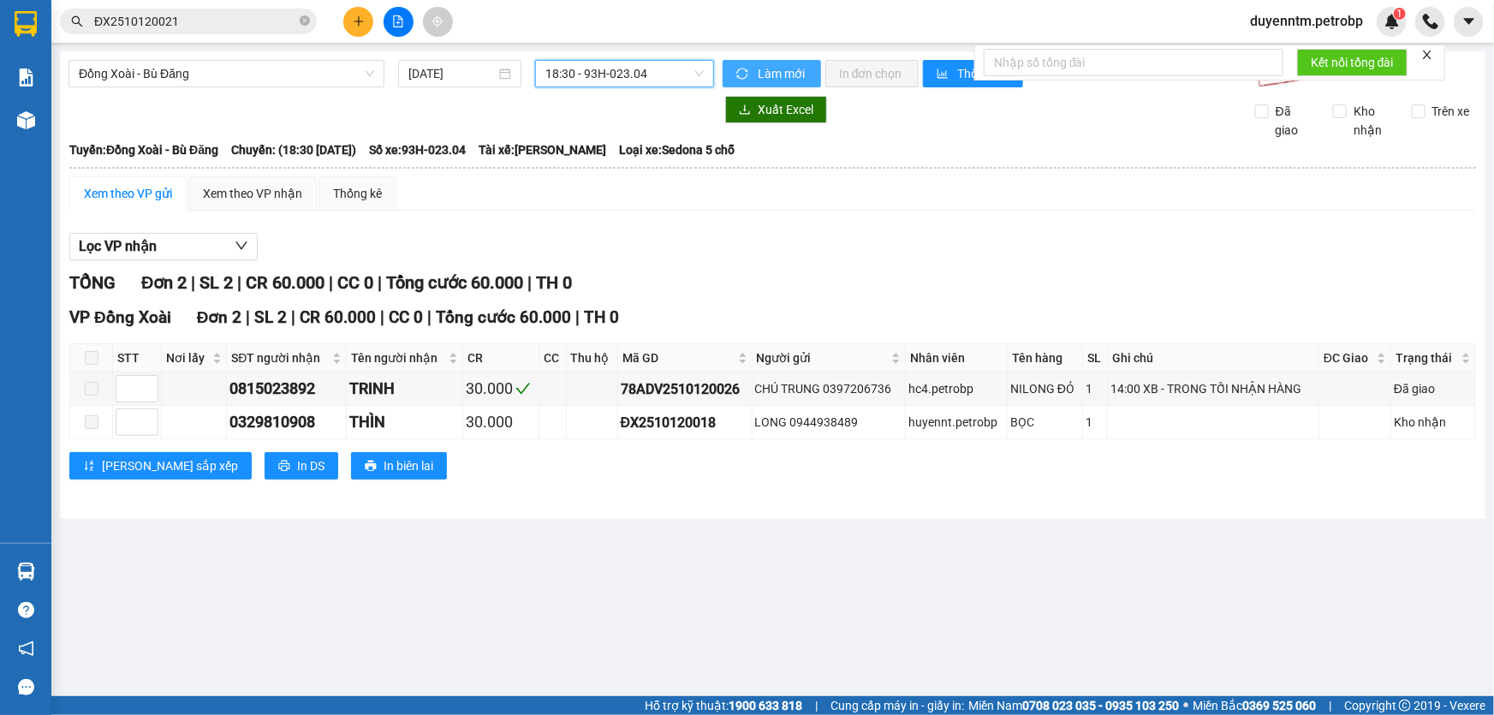
click at [765, 62] on button "Làm mới" at bounding box center [771, 73] width 98 height 27
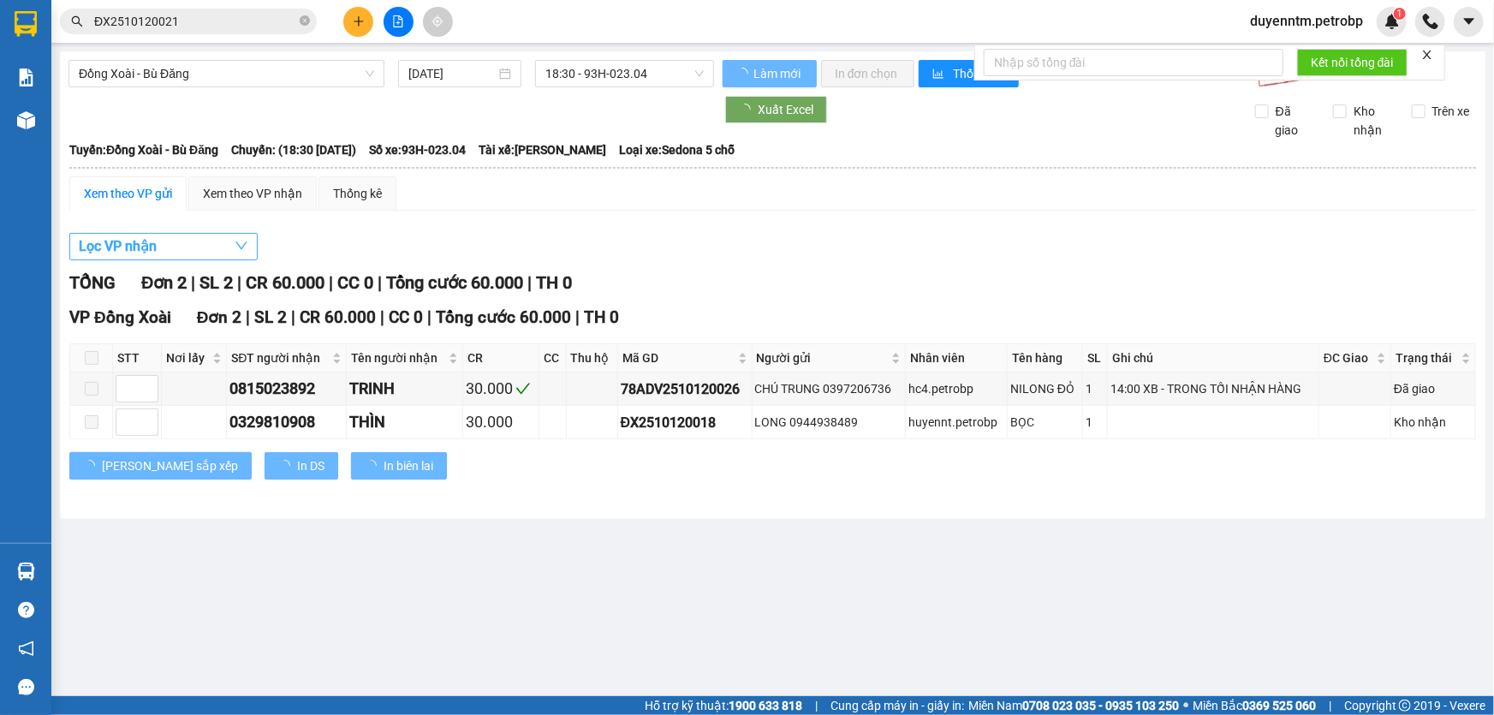
click at [174, 251] on button "Lọc VP nhận" at bounding box center [163, 246] width 188 height 27
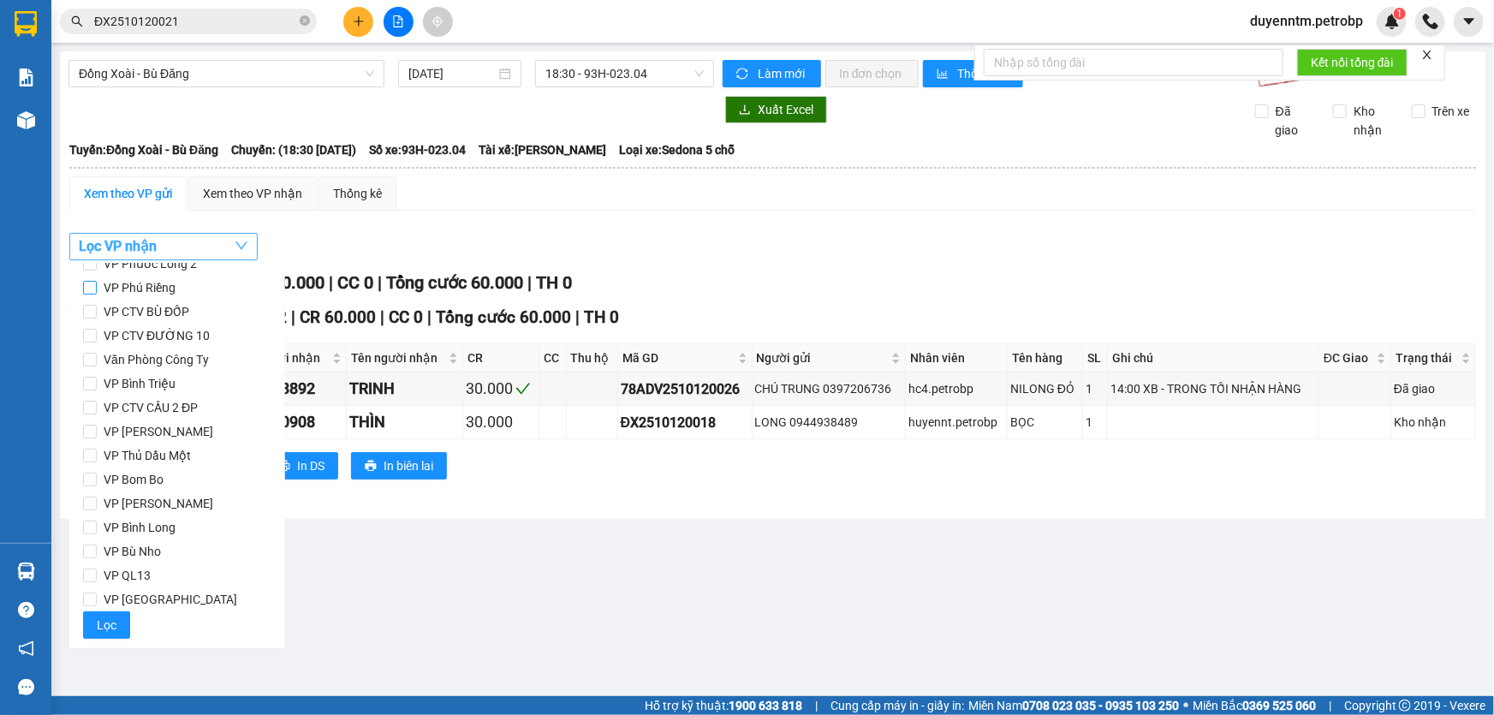
scroll to position [0, 0]
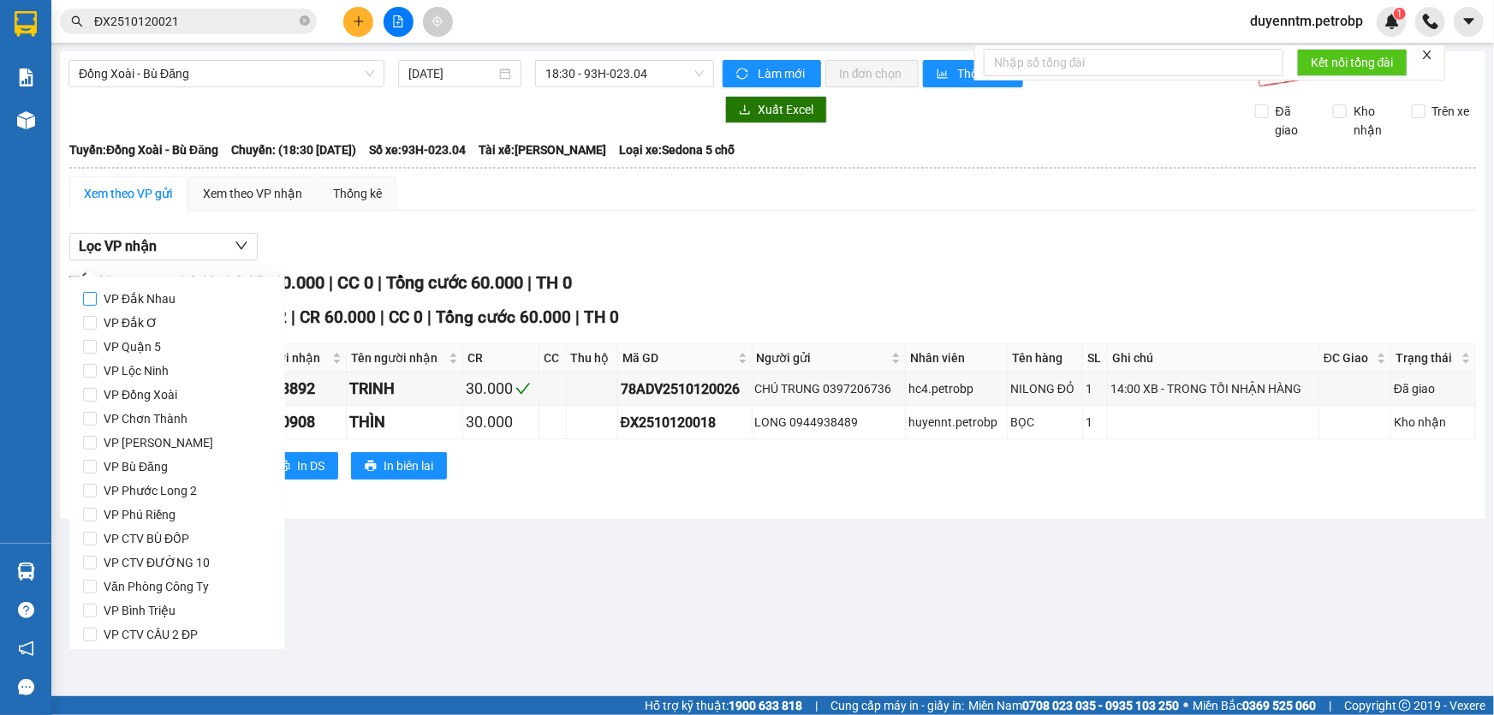
click at [155, 306] on span "VP Đắk Nhau" at bounding box center [140, 299] width 86 height 24
click at [97, 306] on input "VP Đắk Nhau" at bounding box center [90, 299] width 14 height 14
checkbox input "true"
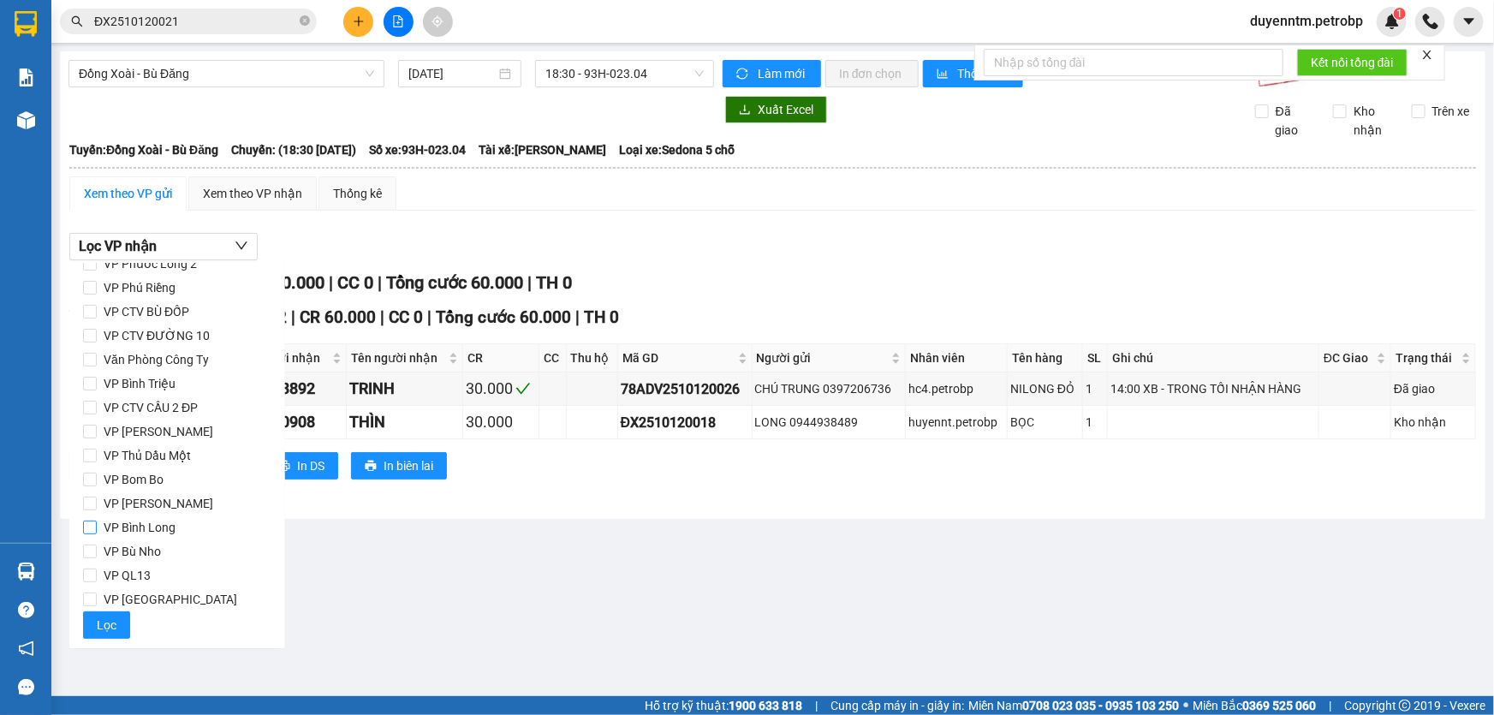
click at [169, 528] on span "VP Bình Long" at bounding box center [140, 527] width 86 height 24
click at [97, 528] on input "VP Bình Long" at bounding box center [90, 527] width 14 height 14
click at [152, 528] on span "VP Bình Long" at bounding box center [140, 527] width 86 height 24
click at [97, 528] on input "VP Bình Long" at bounding box center [90, 527] width 14 height 14
checkbox input "false"
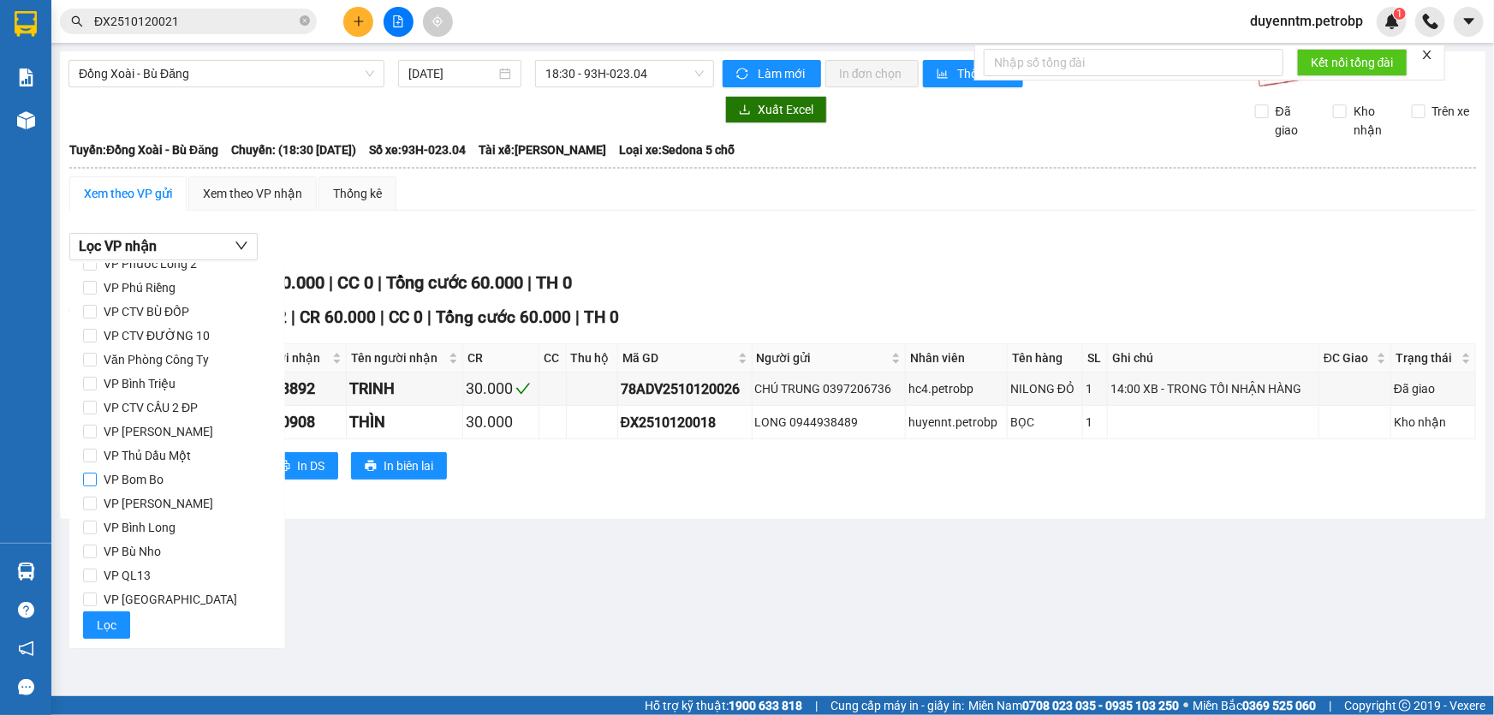
click at [146, 469] on span "VP Bom Bo" at bounding box center [134, 479] width 74 height 24
click at [97, 473] on input "VP Bom Bo" at bounding box center [90, 480] width 14 height 14
checkbox input "true"
click at [109, 626] on span "Lọc" at bounding box center [107, 624] width 20 height 19
